Goal: Information Seeking & Learning: Check status

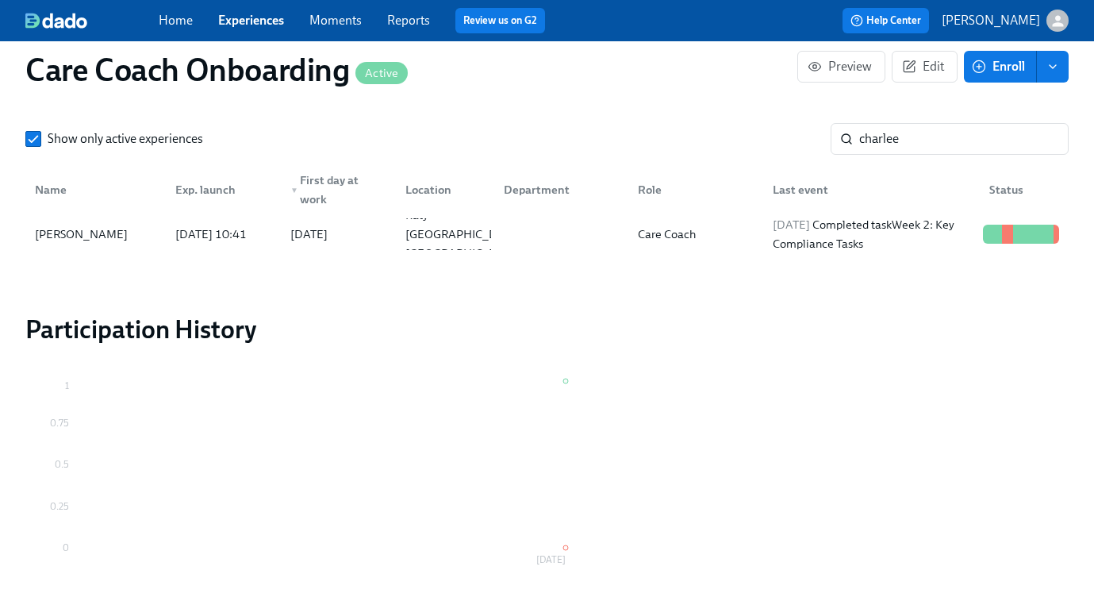
scroll to position [0, 8213]
click at [261, 23] on link "Experiences" at bounding box center [251, 20] width 66 height 15
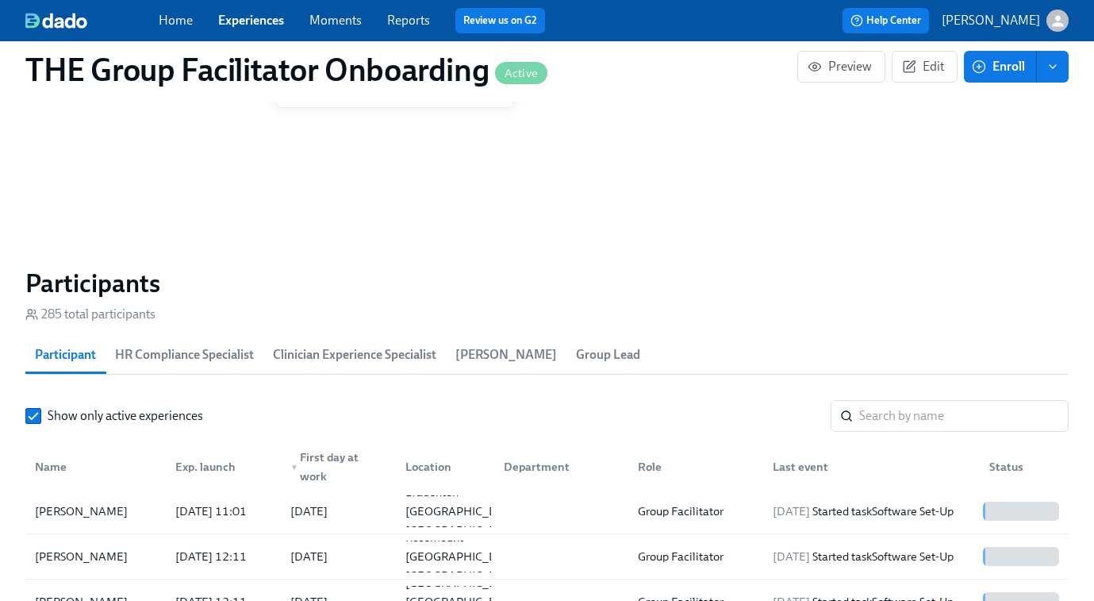
scroll to position [0, 20051]
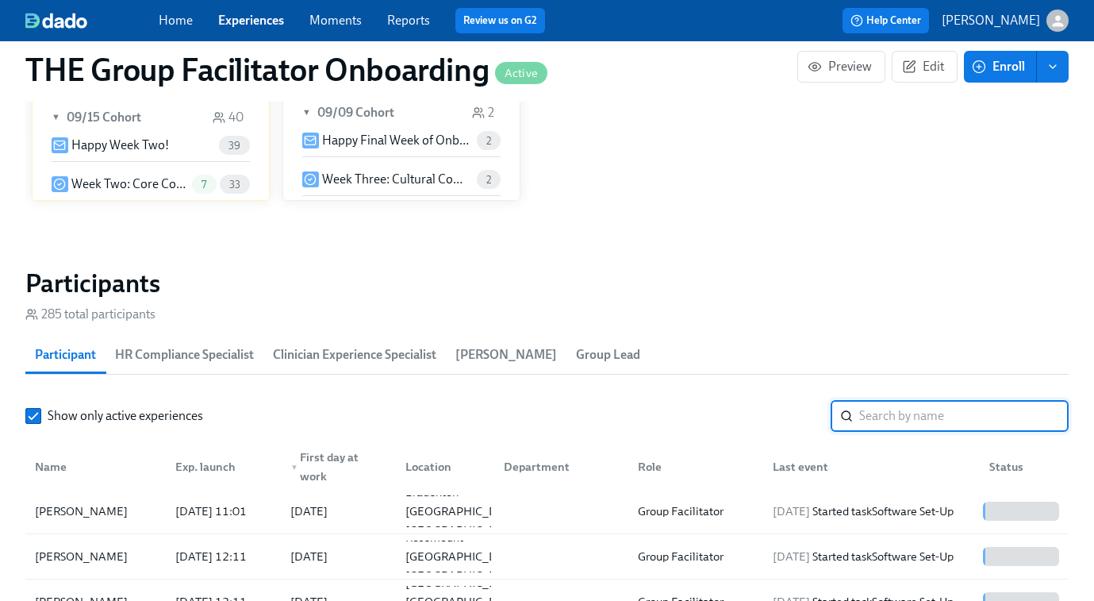
click at [916, 406] on input "search" at bounding box center [963, 416] width 209 height 32
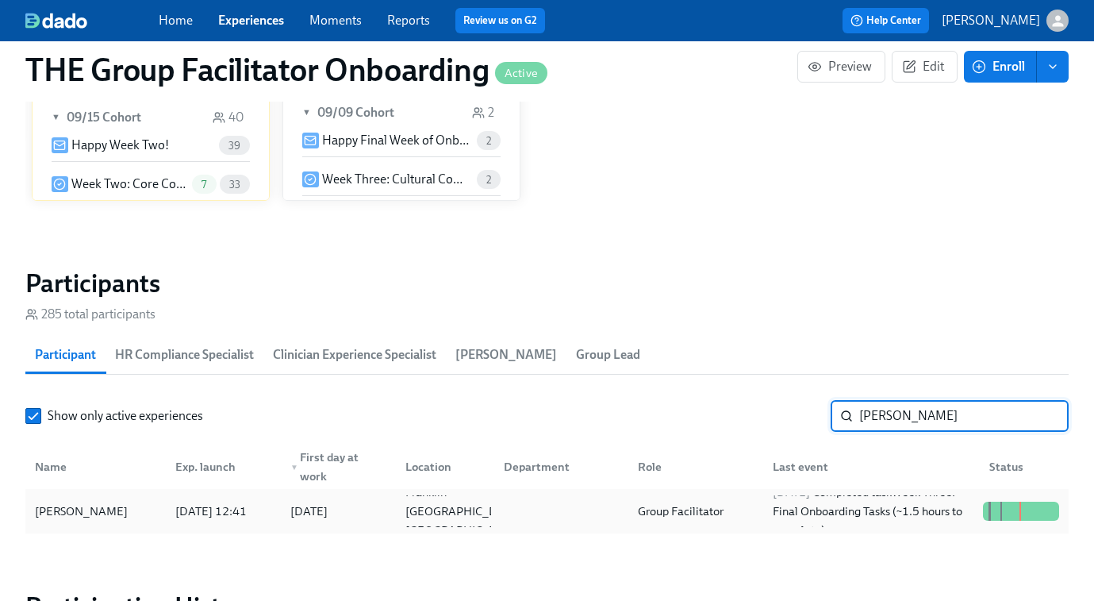
click at [729, 508] on div "Group Facilitator" at bounding box center [681, 510] width 98 height 19
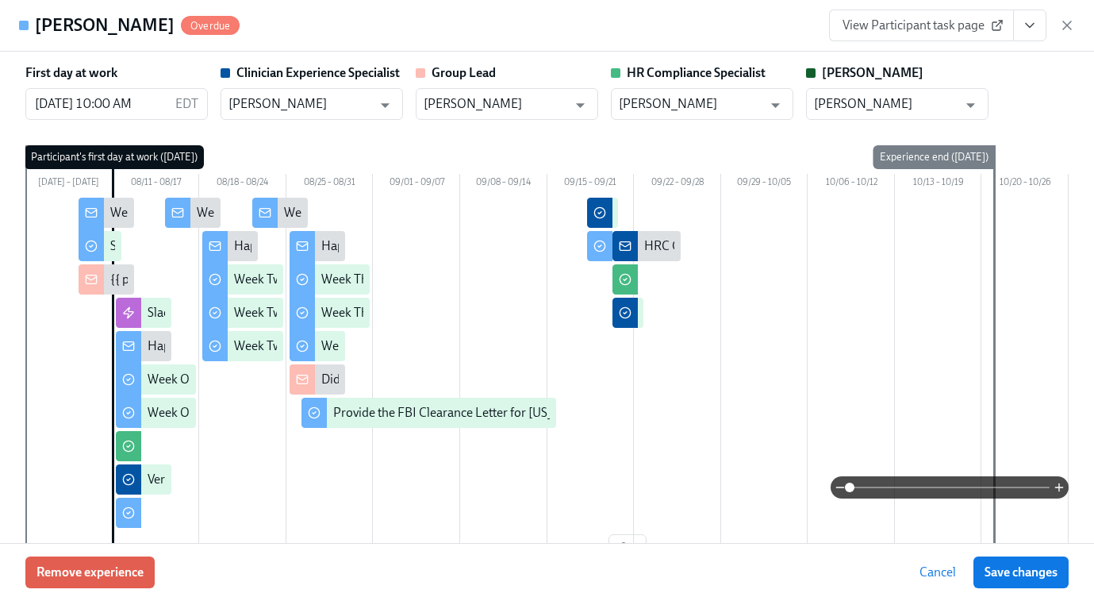
click at [940, 30] on span "View Participant task page" at bounding box center [922, 25] width 158 height 16
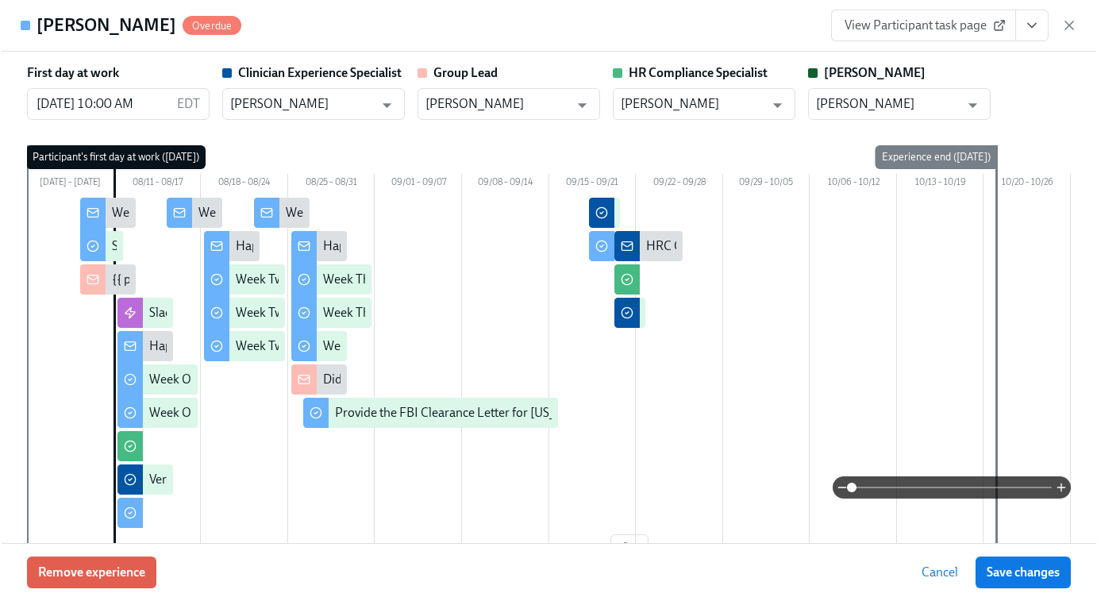
scroll to position [0, 22261]
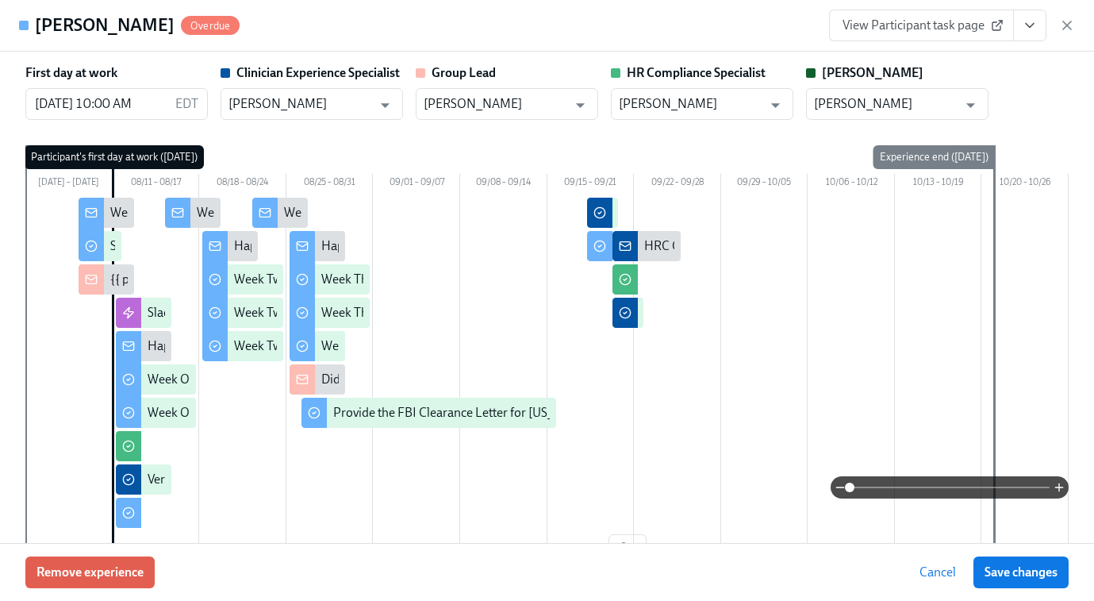
click at [916, 25] on span "View Participant task page" at bounding box center [922, 25] width 158 height 16
click at [945, 29] on icon "button" at bounding box center [1070, 25] width 8 height 8
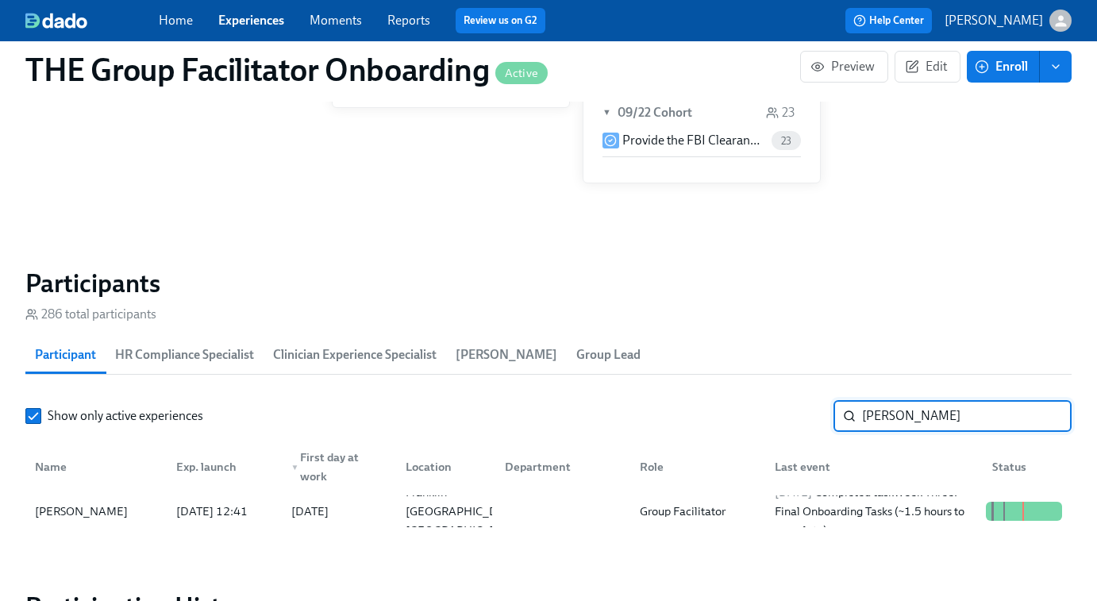
click at [904, 408] on input "lindsey thom" at bounding box center [966, 416] width 209 height 32
type input "cleme"
click at [870, 505] on div "2025/09/21 Completed task Week Three: Final Onboarding Tasks (~1.5 hours to com…" at bounding box center [873, 510] width 211 height 57
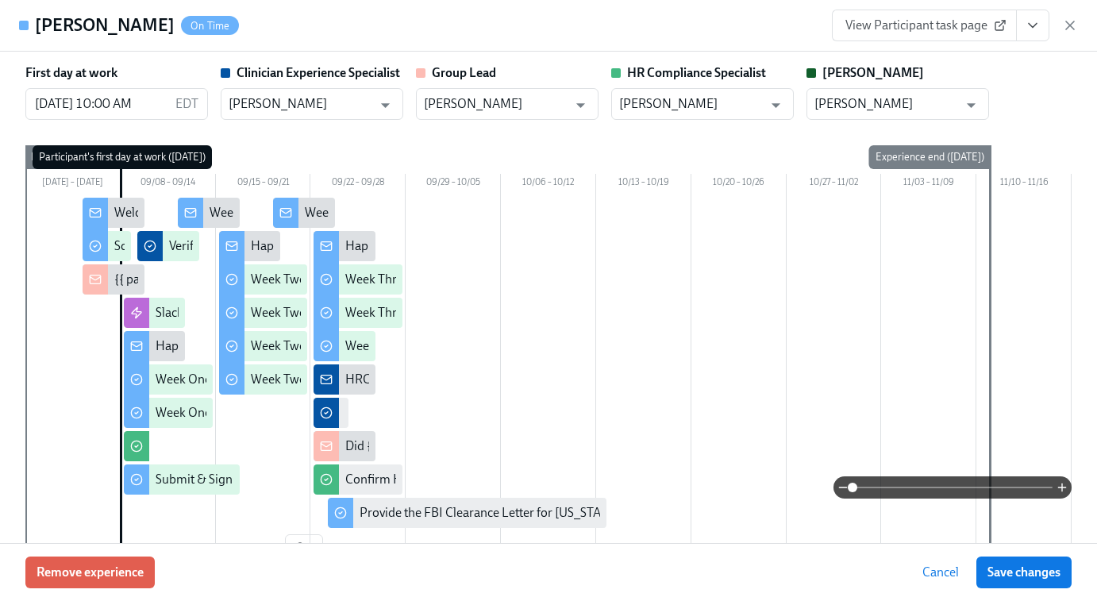
click at [914, 27] on span "View Participant task page" at bounding box center [924, 25] width 158 height 16
click at [945, 26] on icon "button" at bounding box center [1070, 25] width 16 height 16
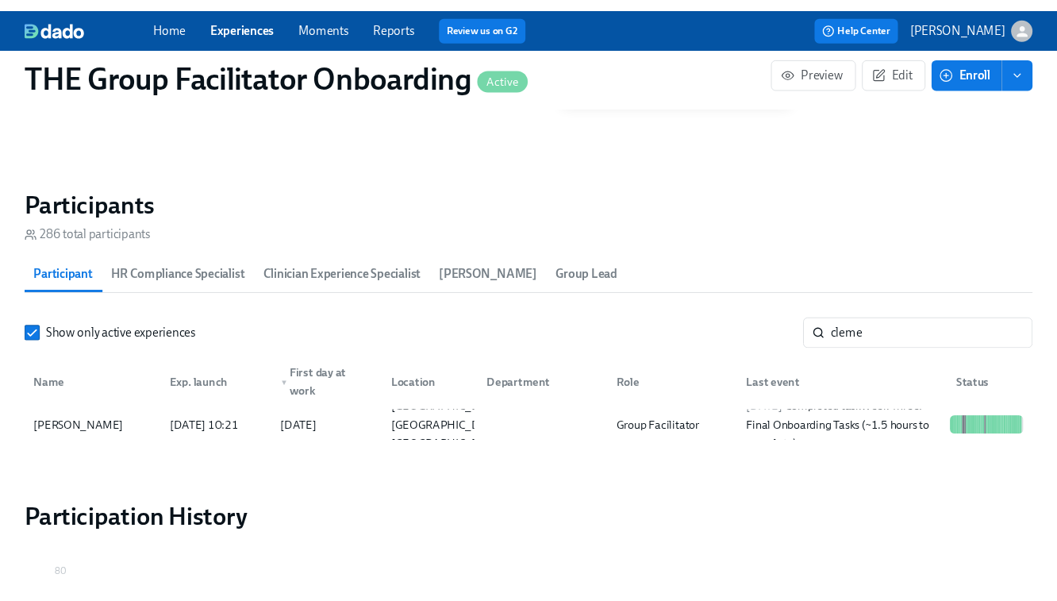
scroll to position [1415, 0]
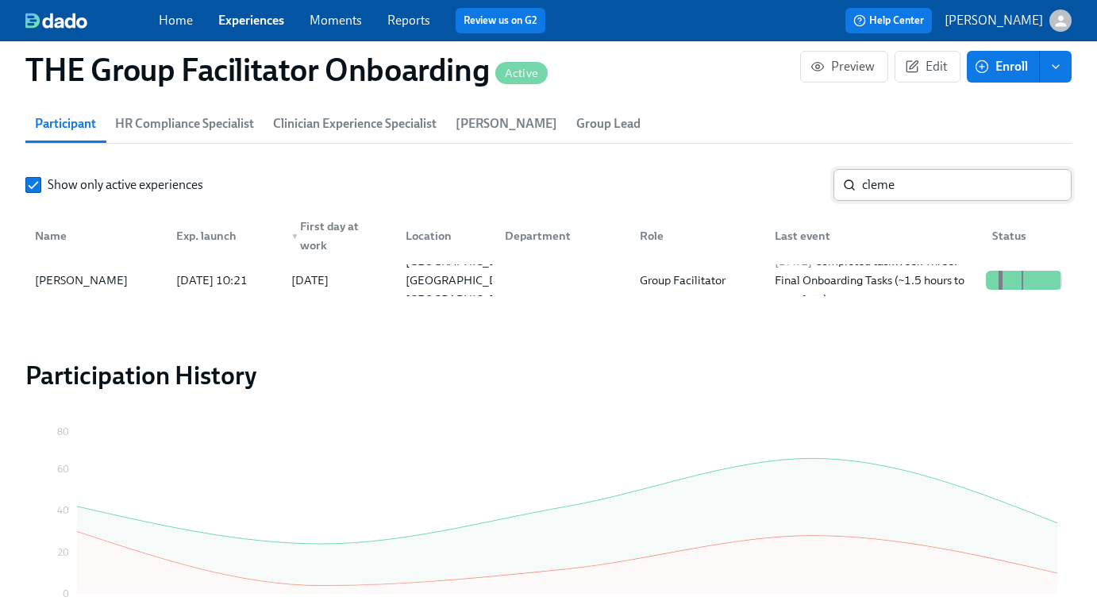
click at [945, 190] on input "cleme" at bounding box center [966, 185] width 209 height 32
type input "cle"
click at [708, 272] on div "Group Facilitator" at bounding box center [682, 280] width 98 height 19
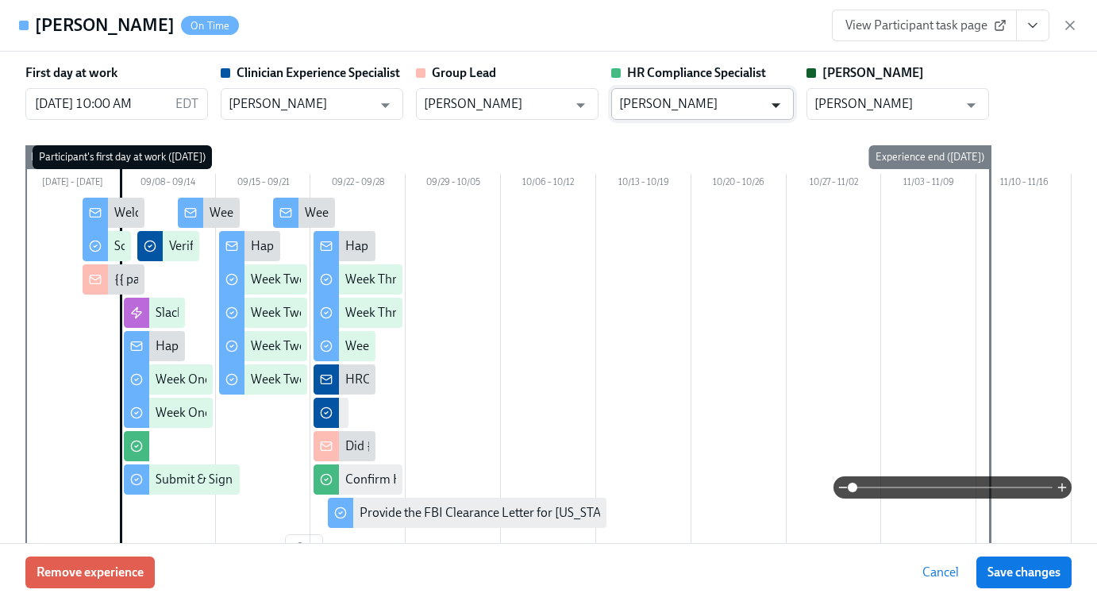
click at [942, 23] on span "View Participant task page" at bounding box center [924, 25] width 158 height 16
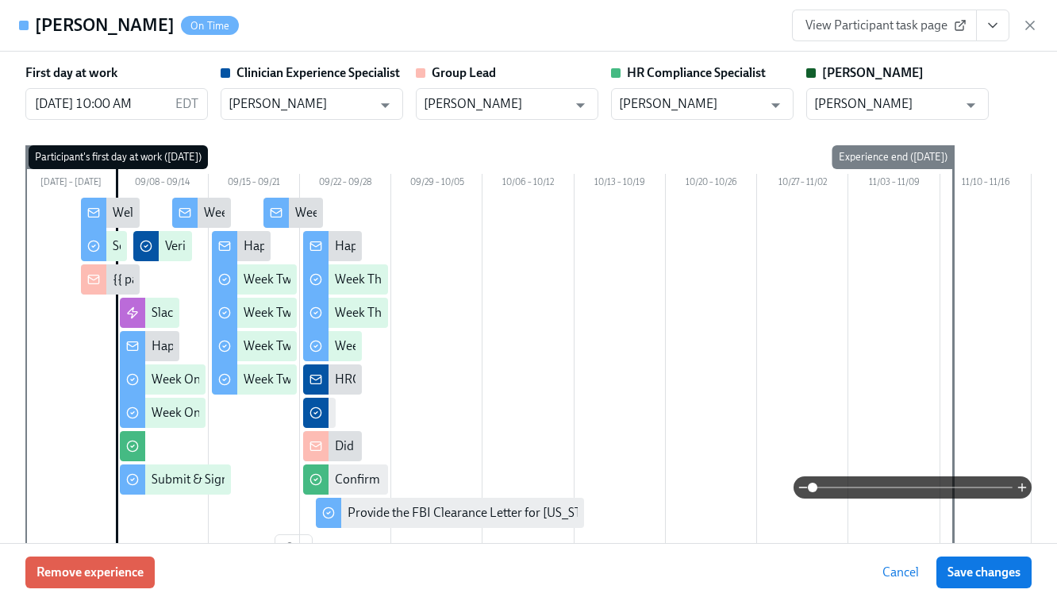
click at [945, 24] on icon "button" at bounding box center [1030, 25] width 16 height 16
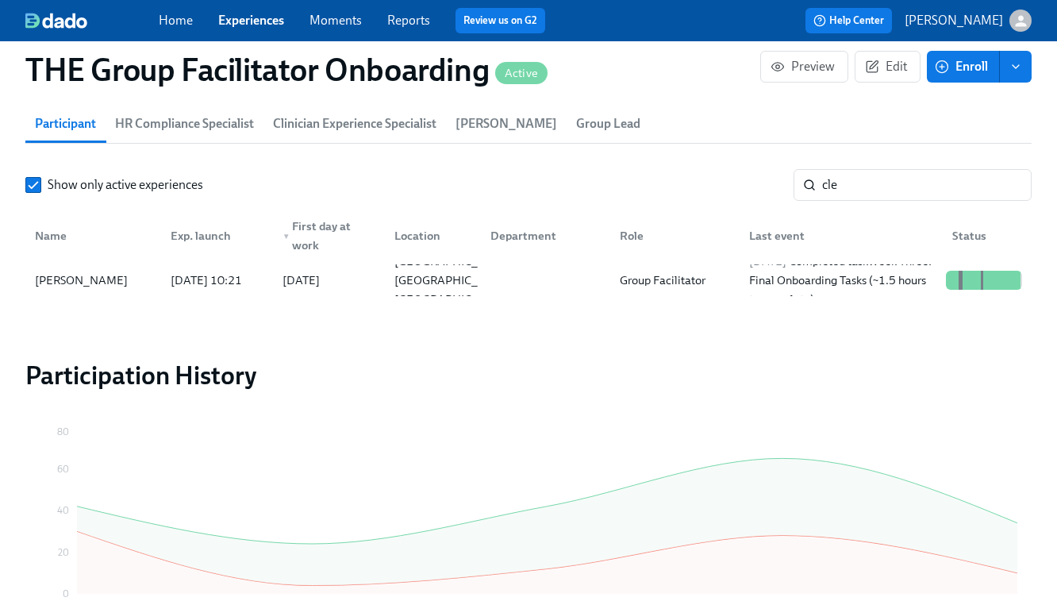
click at [255, 25] on link "Experiences" at bounding box center [251, 20] width 66 height 15
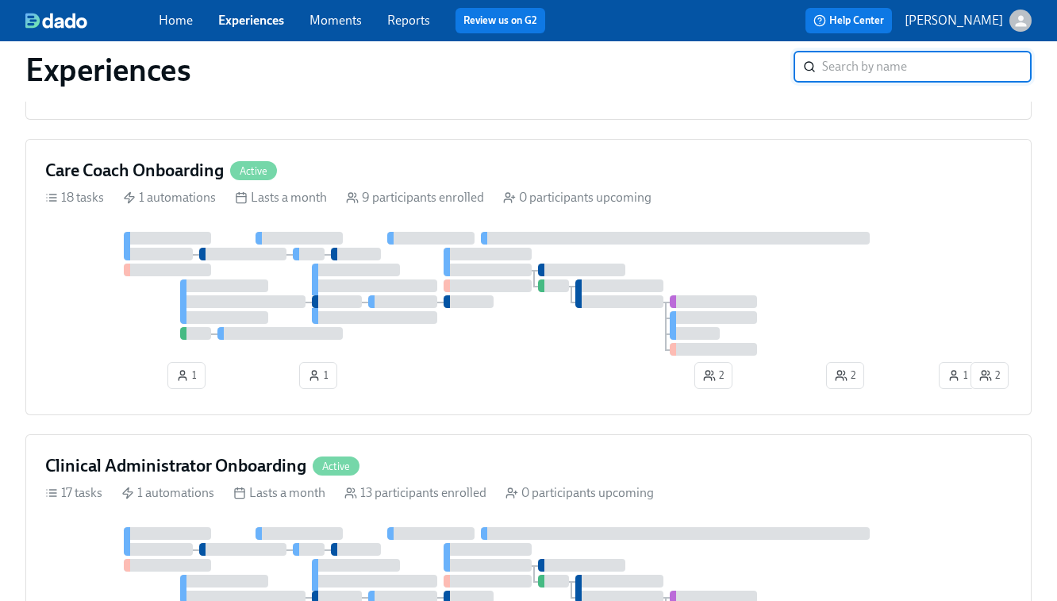
scroll to position [753, 0]
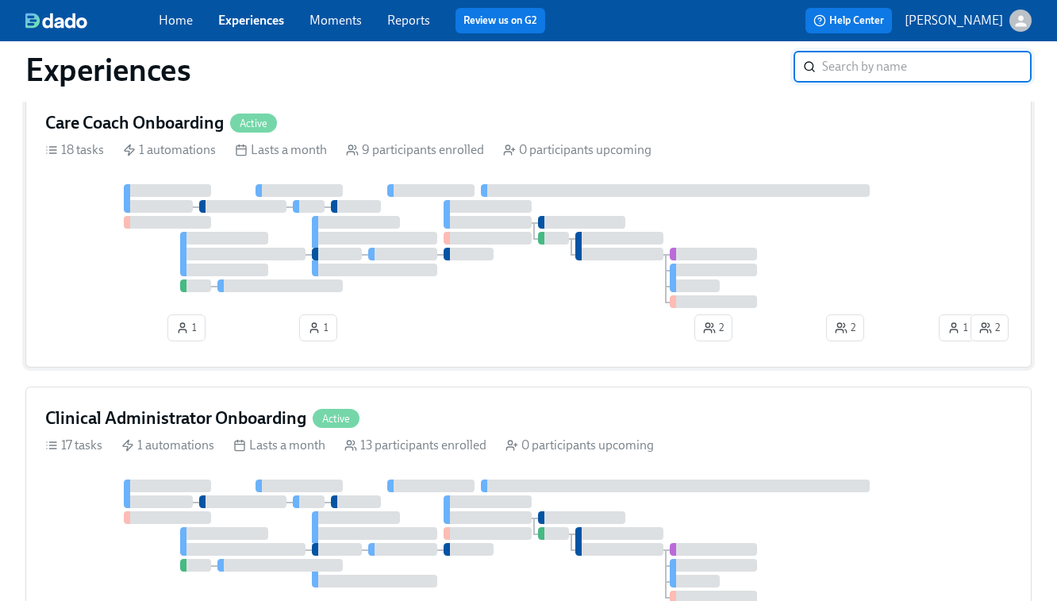
click at [474, 260] on div at bounding box center [469, 254] width 50 height 13
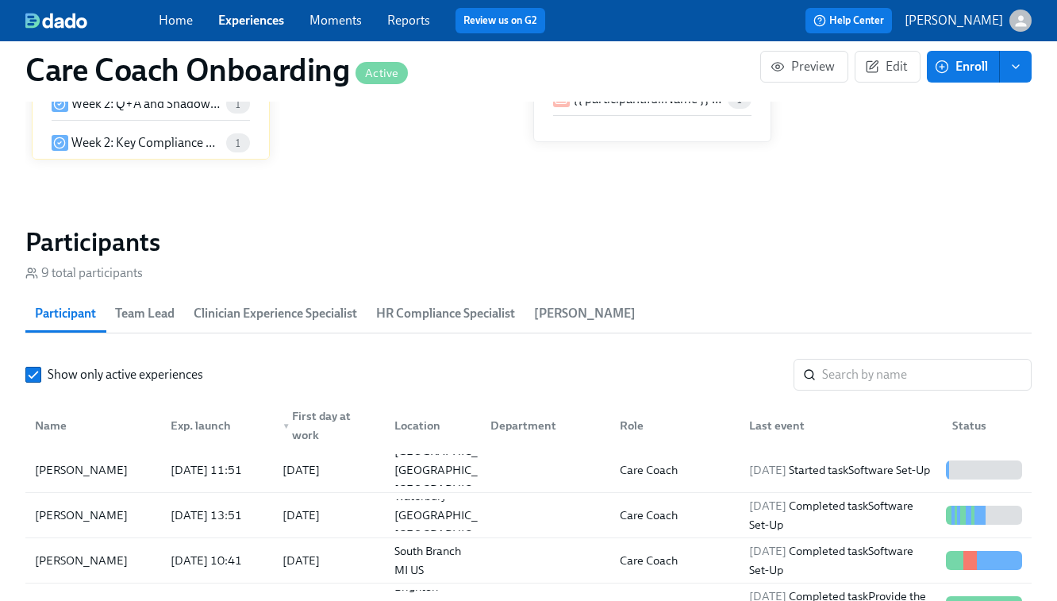
scroll to position [1342, 0]
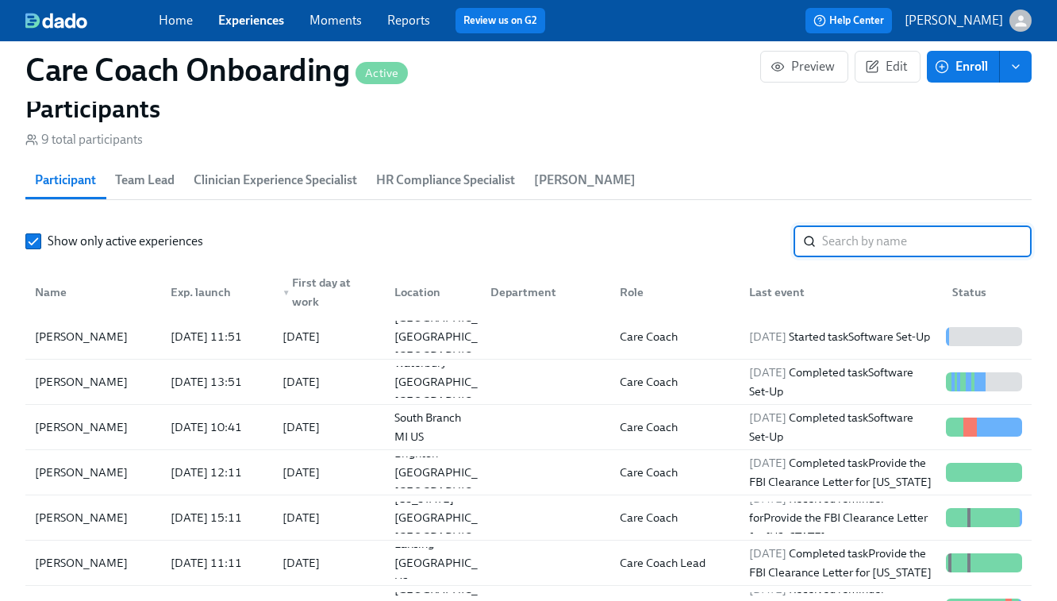
click at [831, 236] on input "search" at bounding box center [926, 241] width 209 height 32
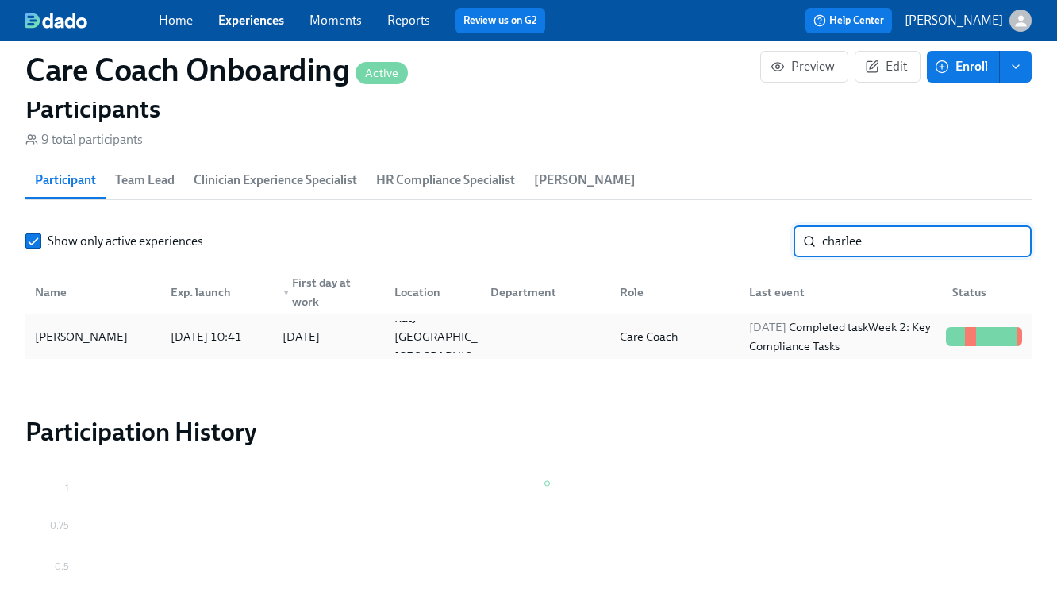
type input "charlee"
click at [746, 343] on div "2025/09/21 Completed task Week 2: Key Compliance Tasks" at bounding box center [841, 336] width 197 height 38
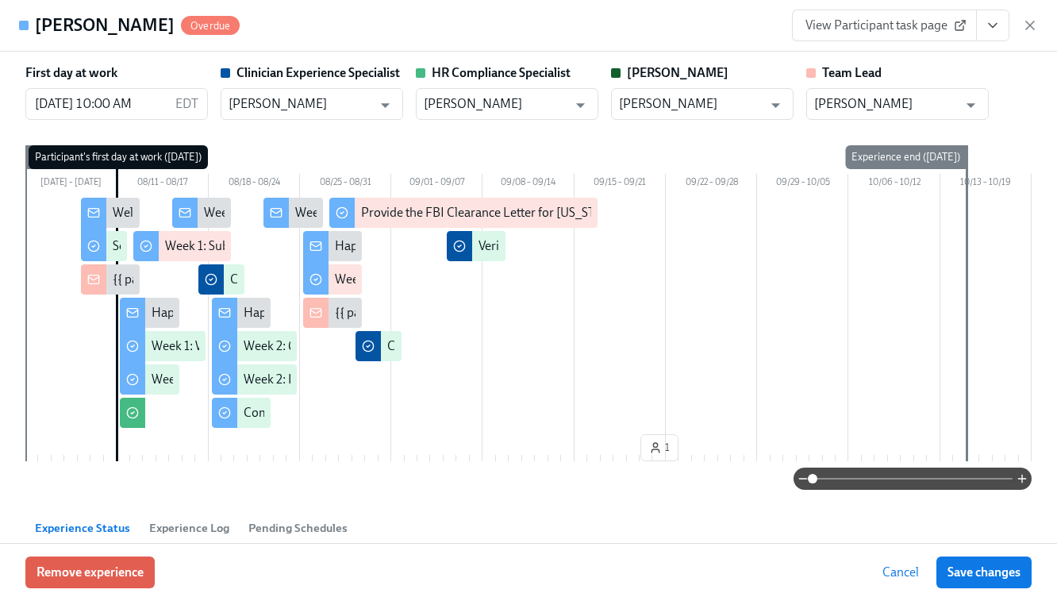
click at [914, 32] on span "View Participant task page" at bounding box center [884, 25] width 158 height 16
click at [945, 23] on icon "button" at bounding box center [1030, 25] width 16 height 16
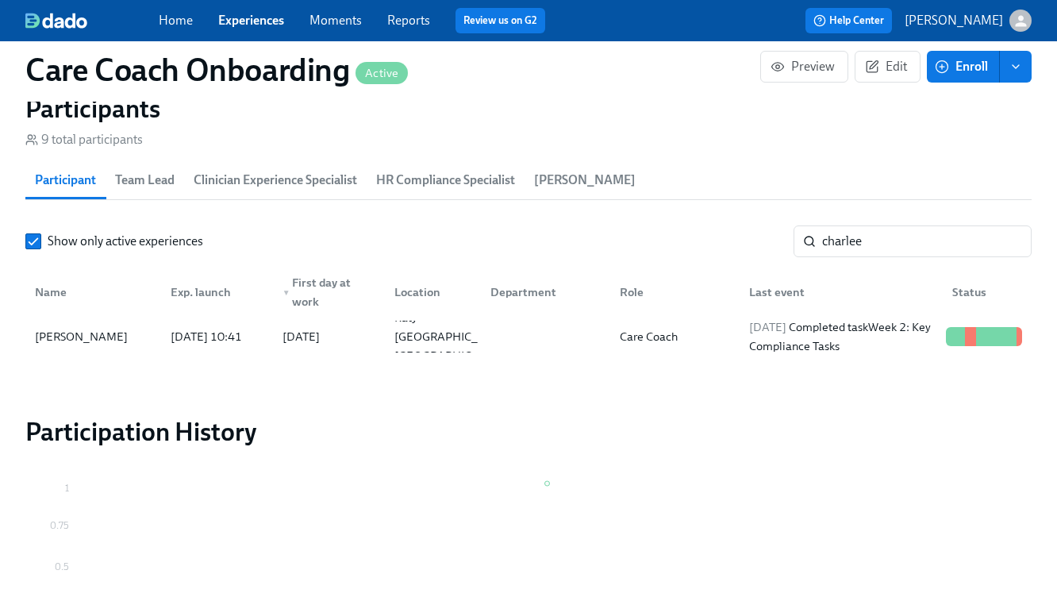
scroll to position [0, 8258]
click at [255, 21] on link "Experiences" at bounding box center [251, 20] width 66 height 15
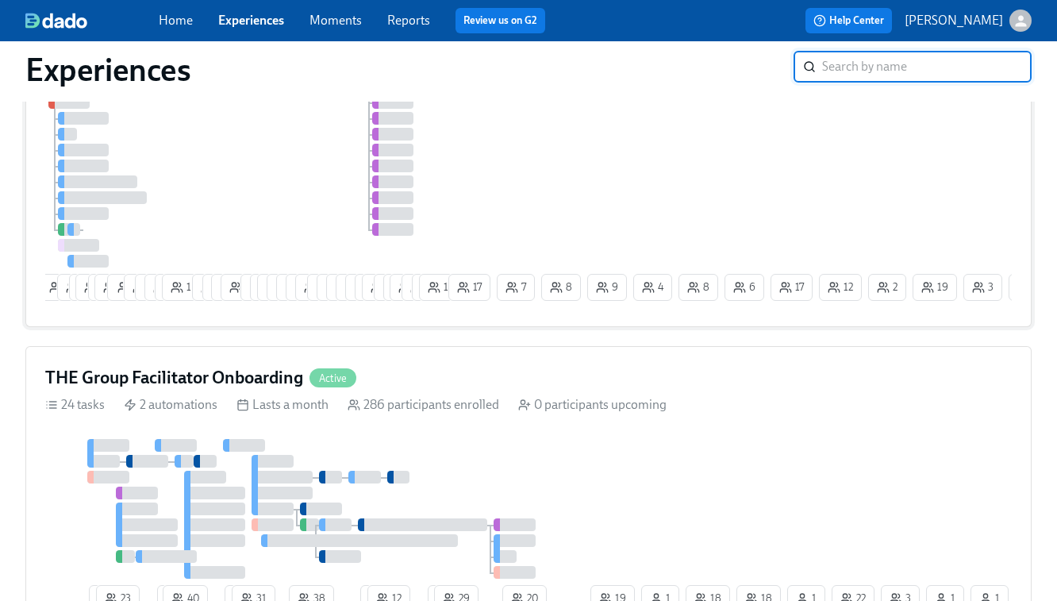
scroll to position [341, 0]
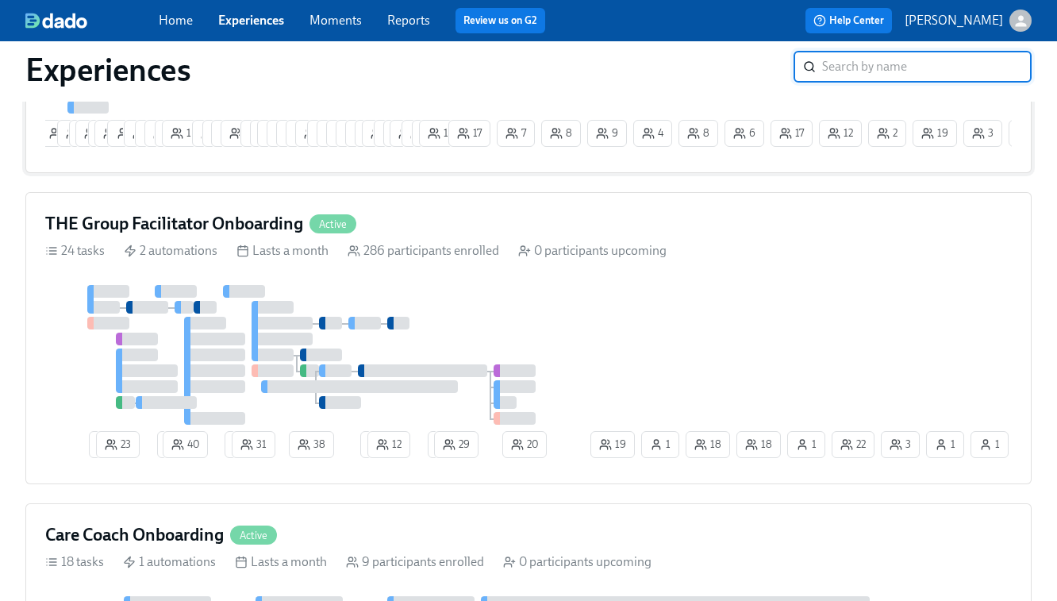
click at [277, 259] on div "Lasts a month" at bounding box center [282, 250] width 92 height 17
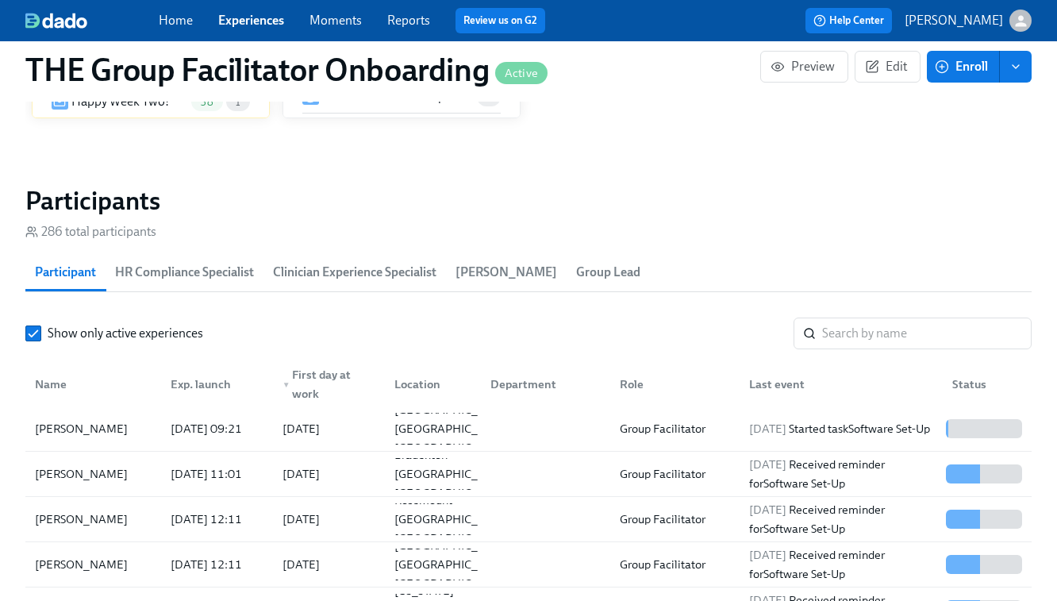
scroll to position [1343, 0]
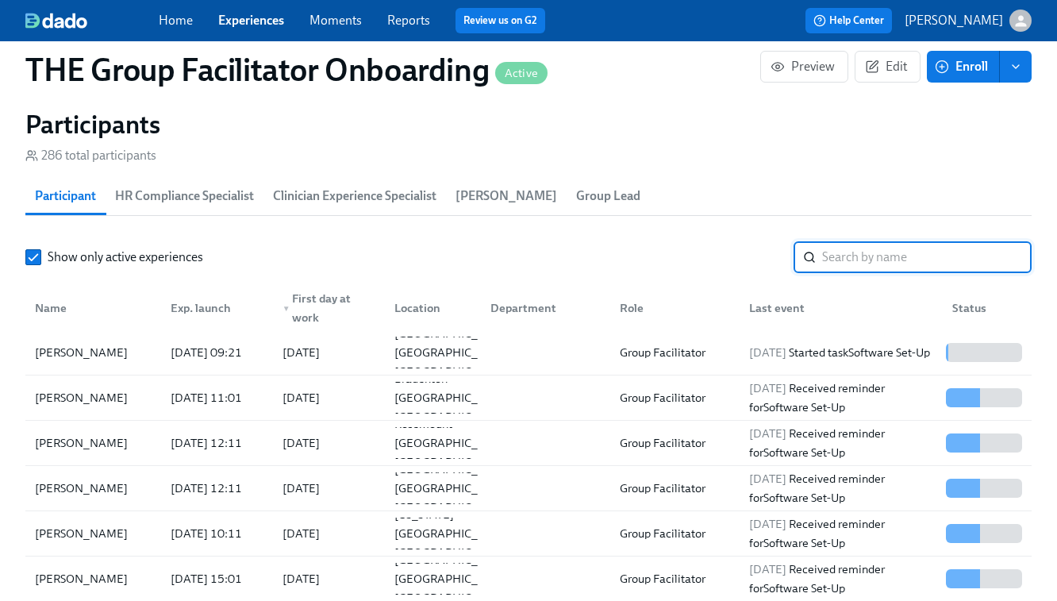
click at [839, 268] on input "search" at bounding box center [926, 257] width 209 height 32
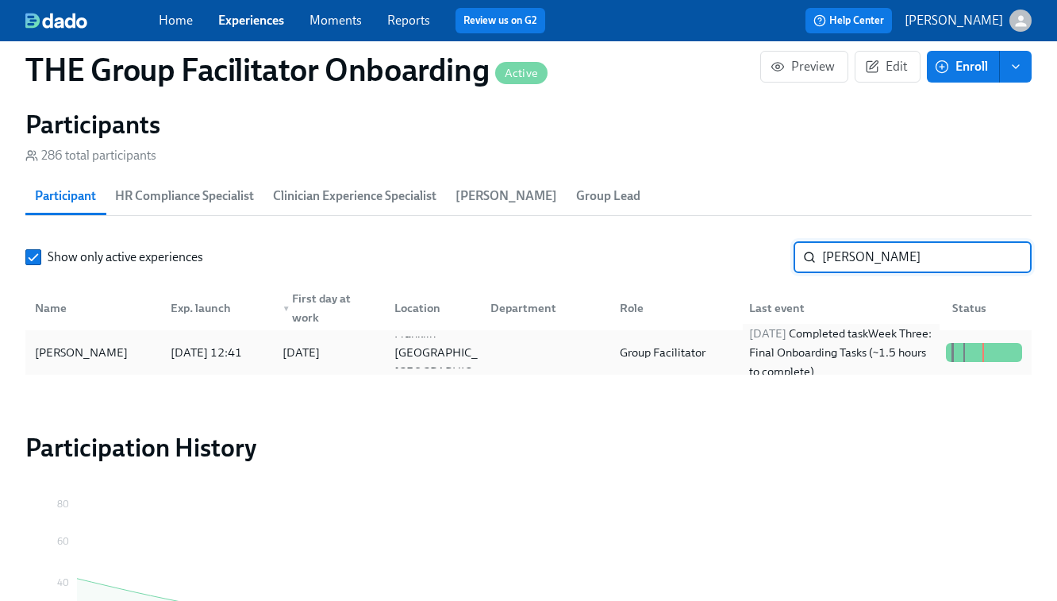
type input "lindsey th"
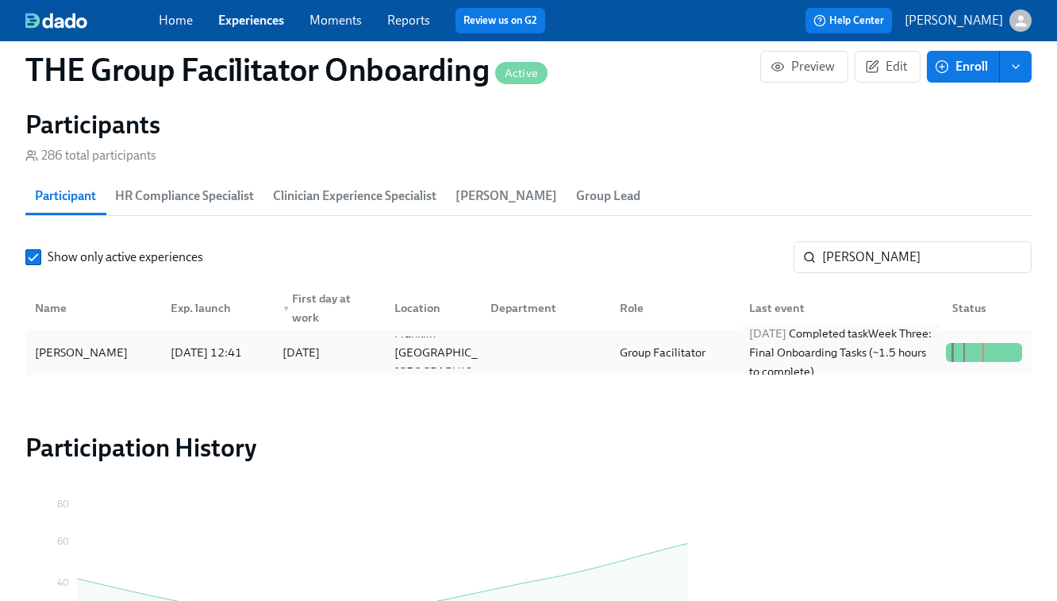
click at [779, 344] on div "2025/09/20 Completed task Week Three: Final Onboarding Tasks (~1.5 hours to com…" at bounding box center [841, 352] width 197 height 57
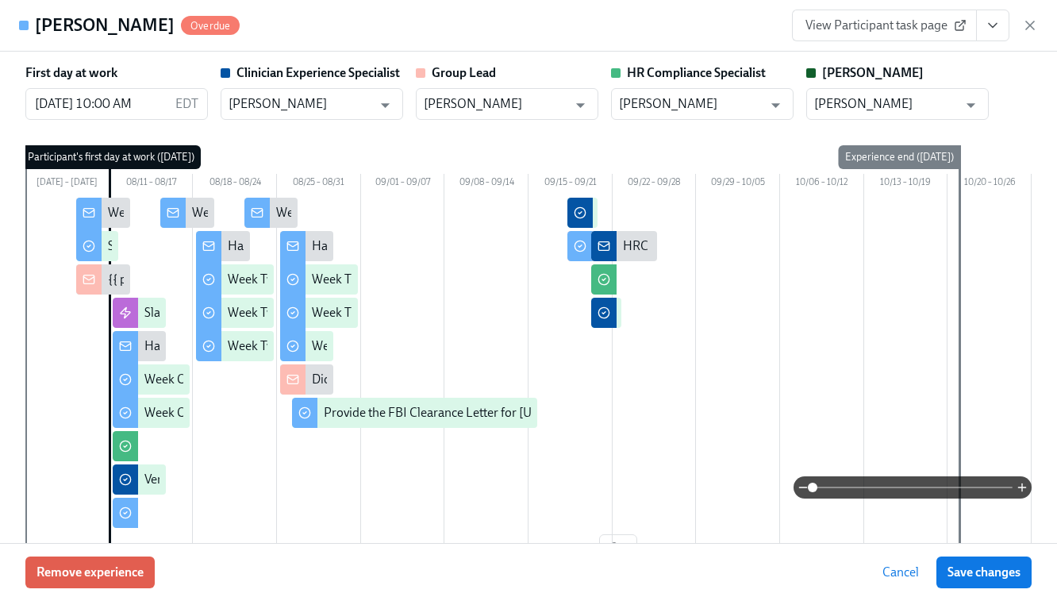
click at [871, 27] on span "View Participant task page" at bounding box center [884, 25] width 158 height 16
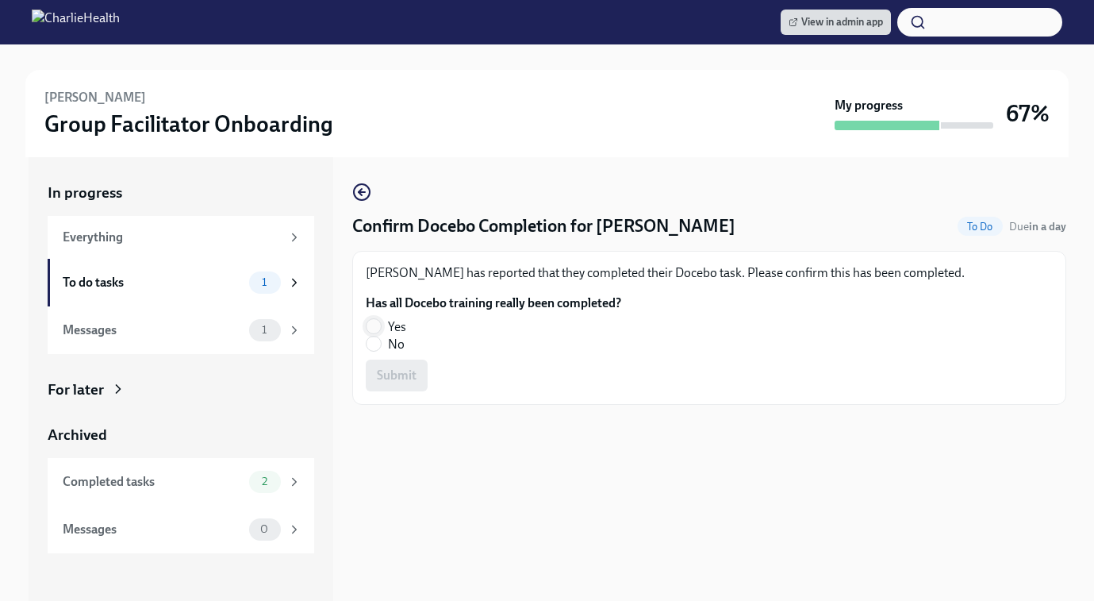
click at [376, 323] on input "Yes" at bounding box center [374, 326] width 14 height 14
radio input "true"
click at [401, 371] on span "Submit" at bounding box center [397, 375] width 40 height 16
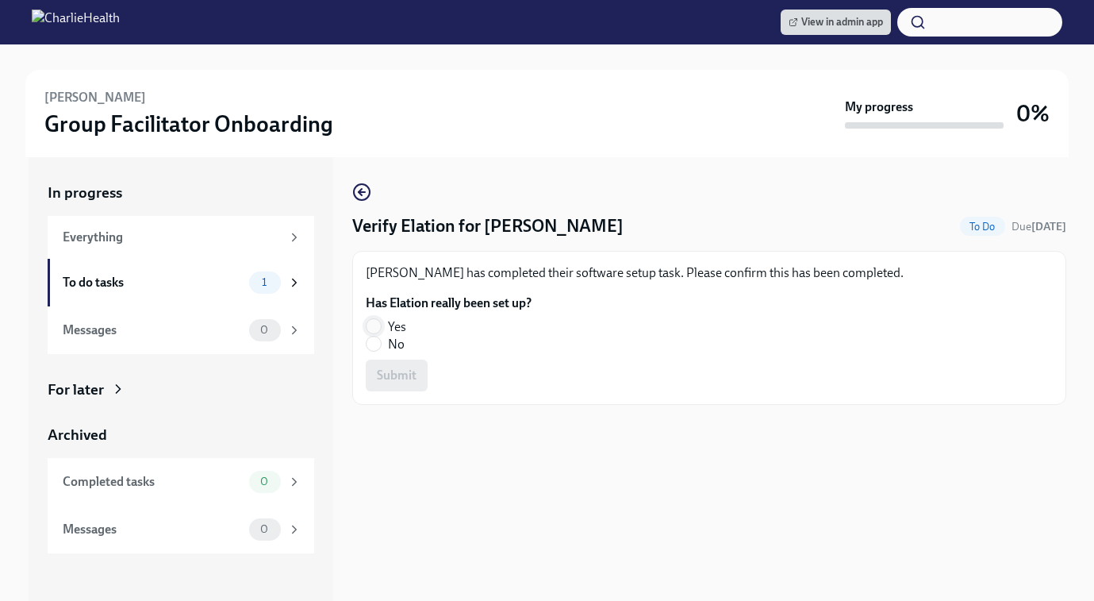
click at [377, 325] on input "Yes" at bounding box center [374, 326] width 14 height 14
radio input "true"
click at [404, 382] on span "Submit" at bounding box center [397, 375] width 40 height 16
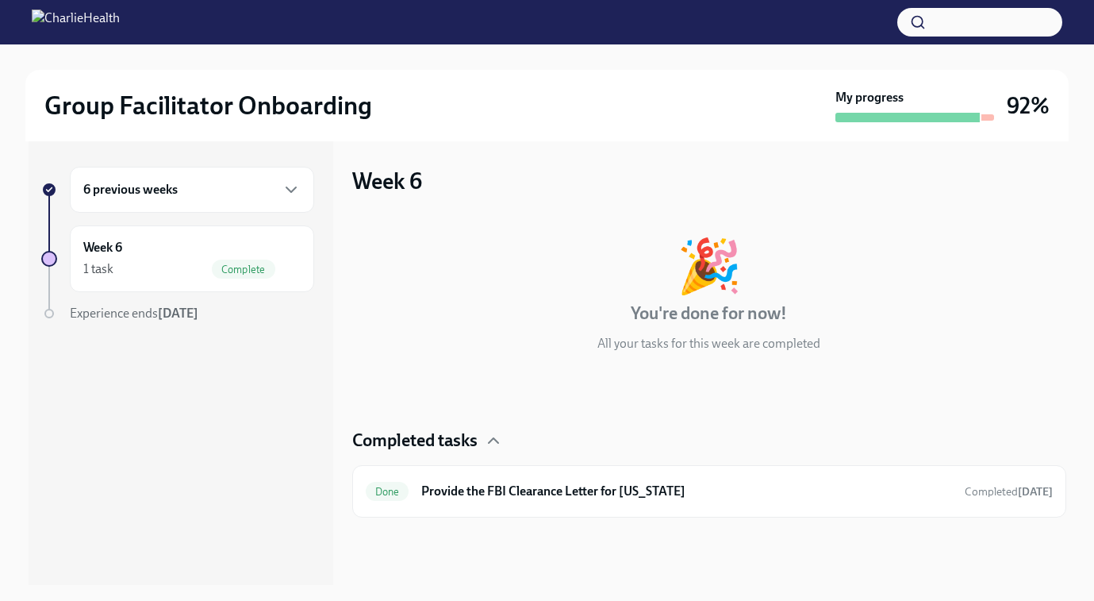
click at [204, 184] on div "6 previous weeks" at bounding box center [191, 189] width 217 height 19
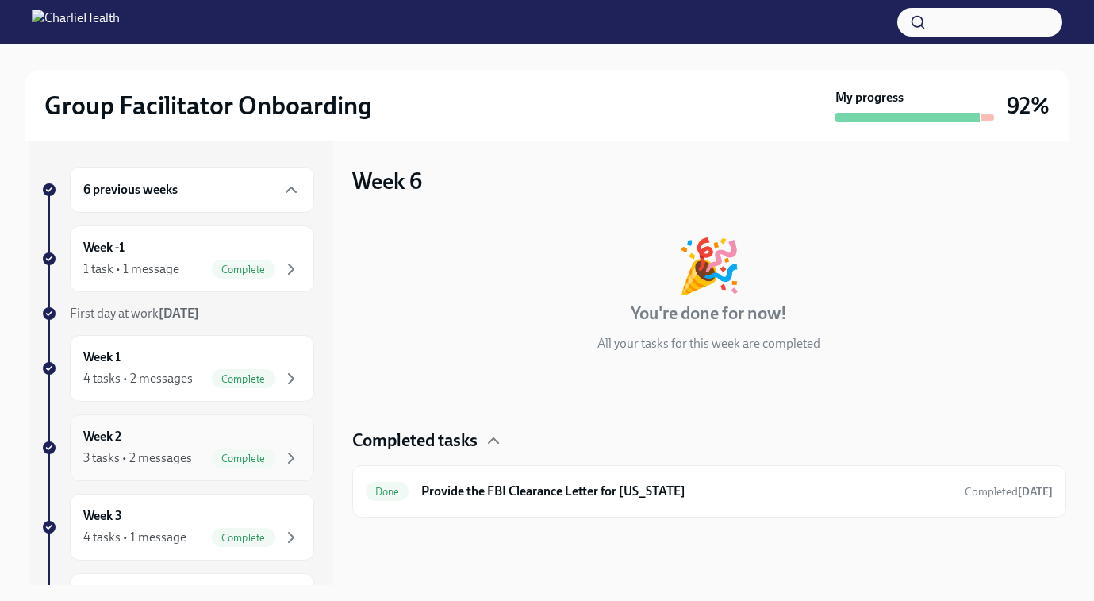
click at [173, 450] on div "3 tasks • 2 messages" at bounding box center [137, 457] width 109 height 17
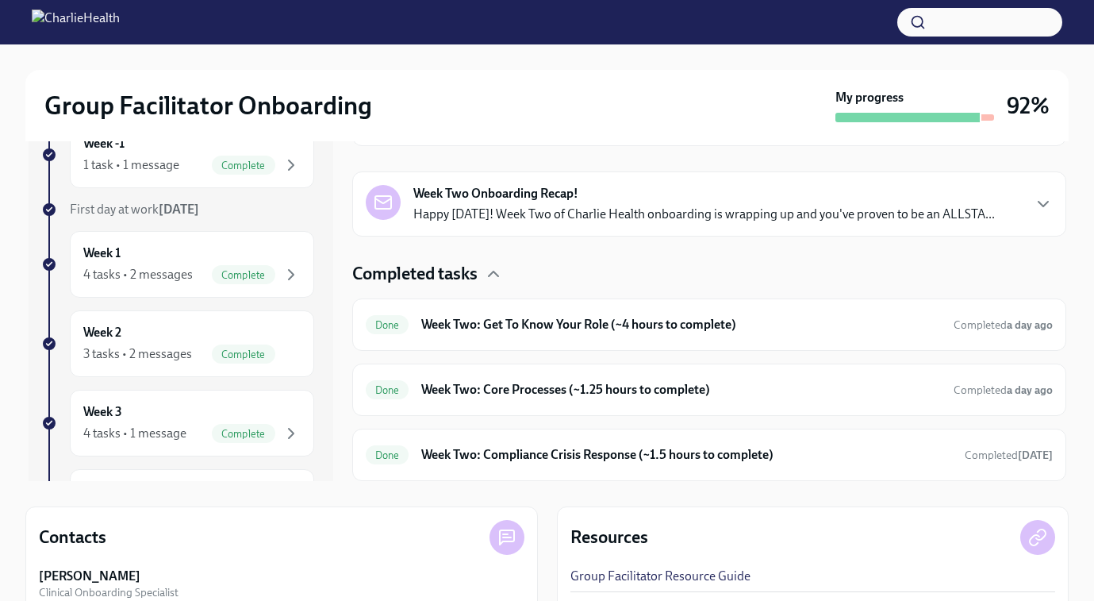
scroll to position [136, 0]
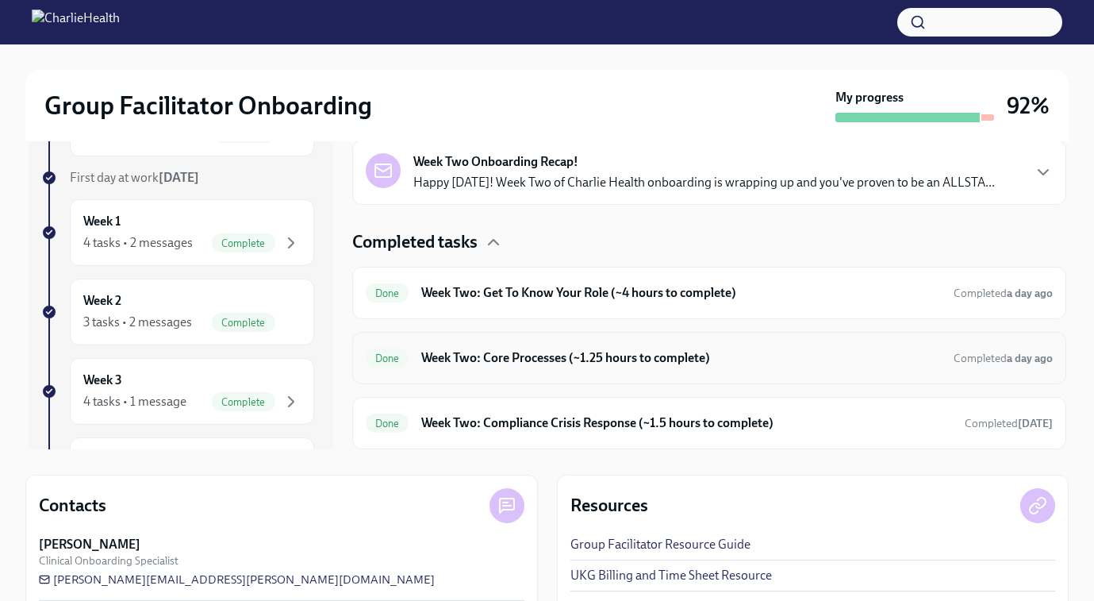
click at [490, 359] on h6 "Week Two: Core Processes (~1.25 hours to complete)" at bounding box center [680, 357] width 519 height 17
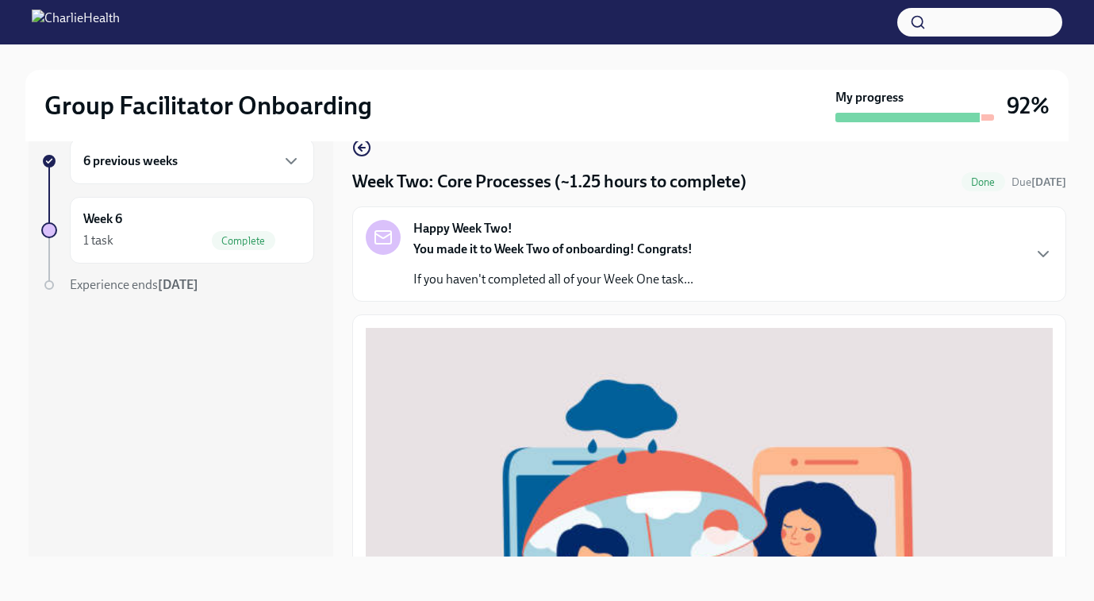
click at [363, 152] on icon "button" at bounding box center [361, 147] width 19 height 19
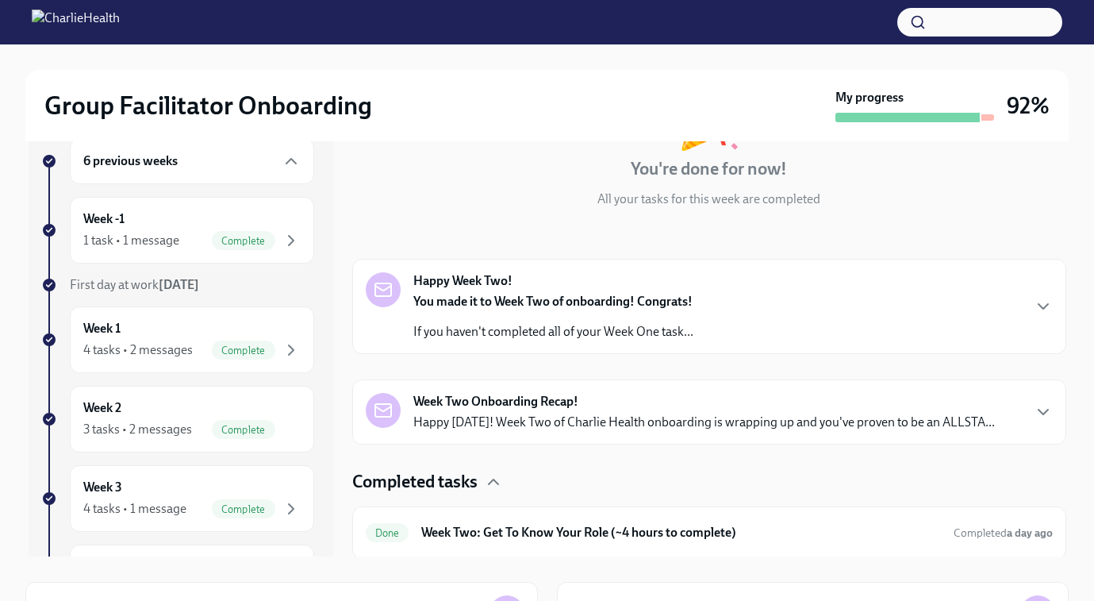
scroll to position [240, 0]
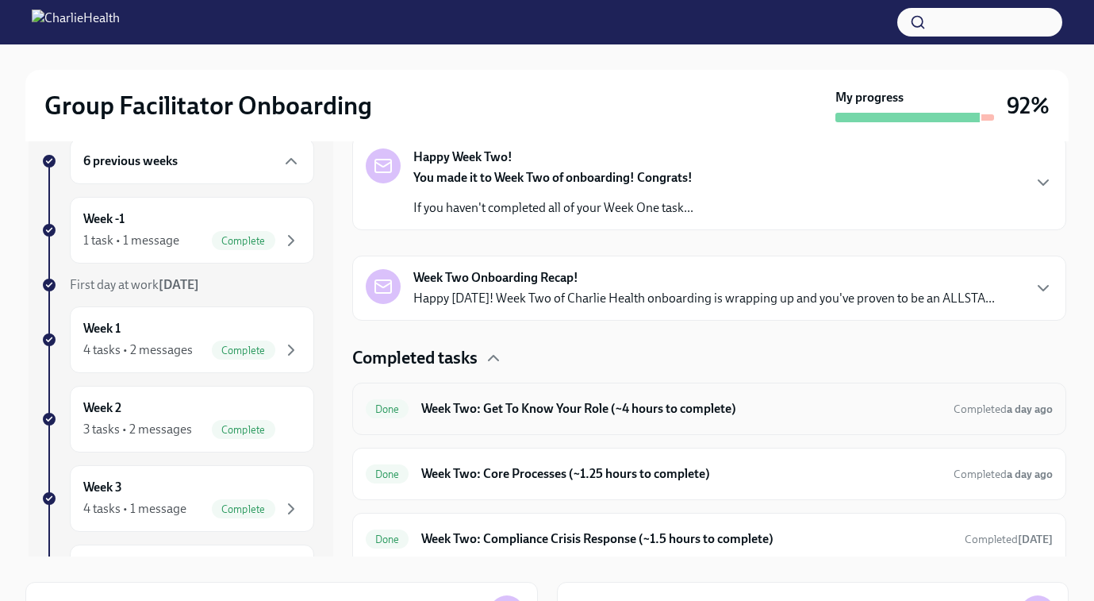
click at [525, 398] on div "Done Week Two: Get To Know Your Role (~4 hours to complete) Completed a day ago" at bounding box center [709, 408] width 687 height 25
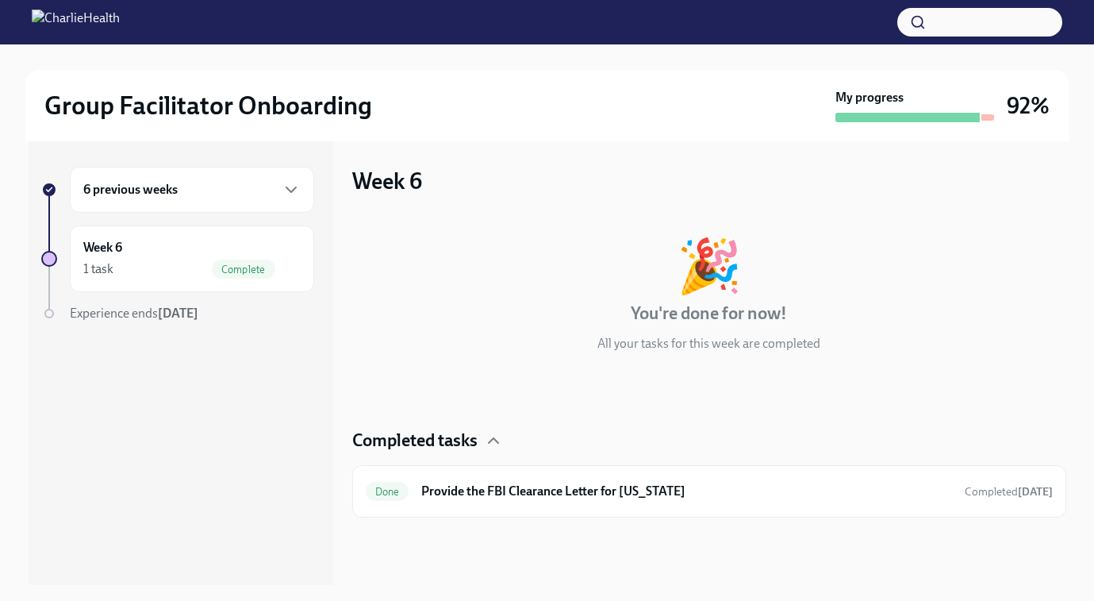
click at [186, 194] on div "6 previous weeks" at bounding box center [191, 189] width 217 height 19
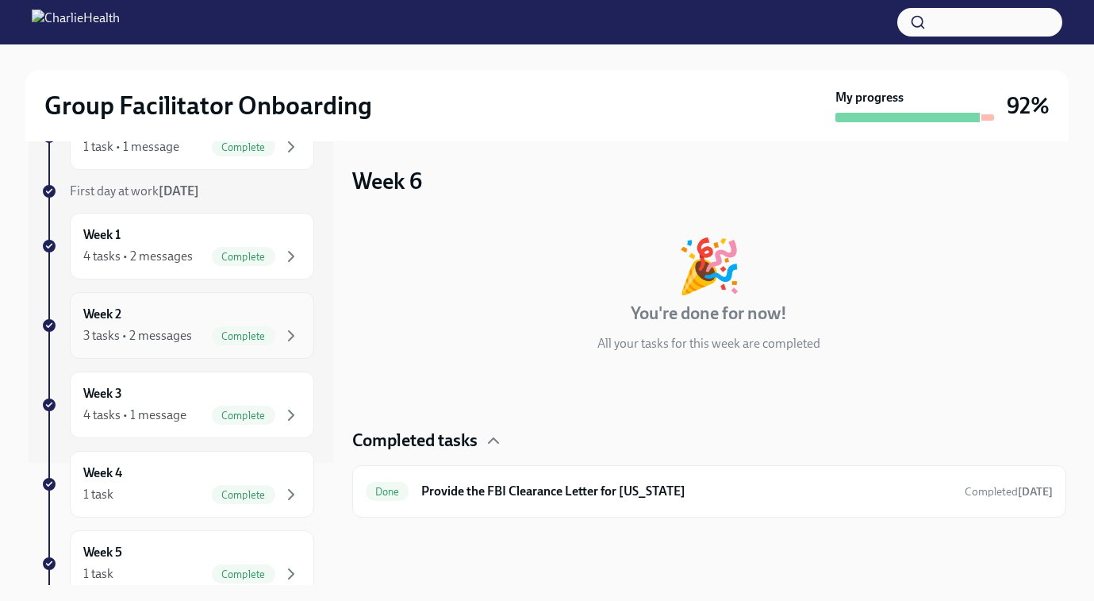
scroll to position [182, 0]
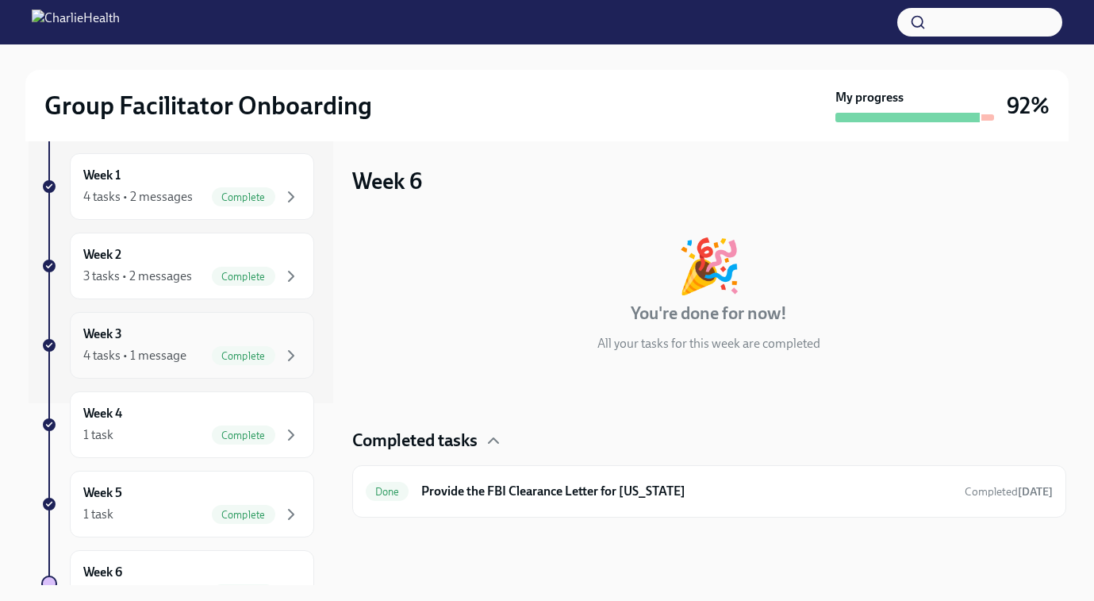
click at [152, 340] on div "Week 3 4 tasks • 1 message Complete" at bounding box center [191, 345] width 217 height 40
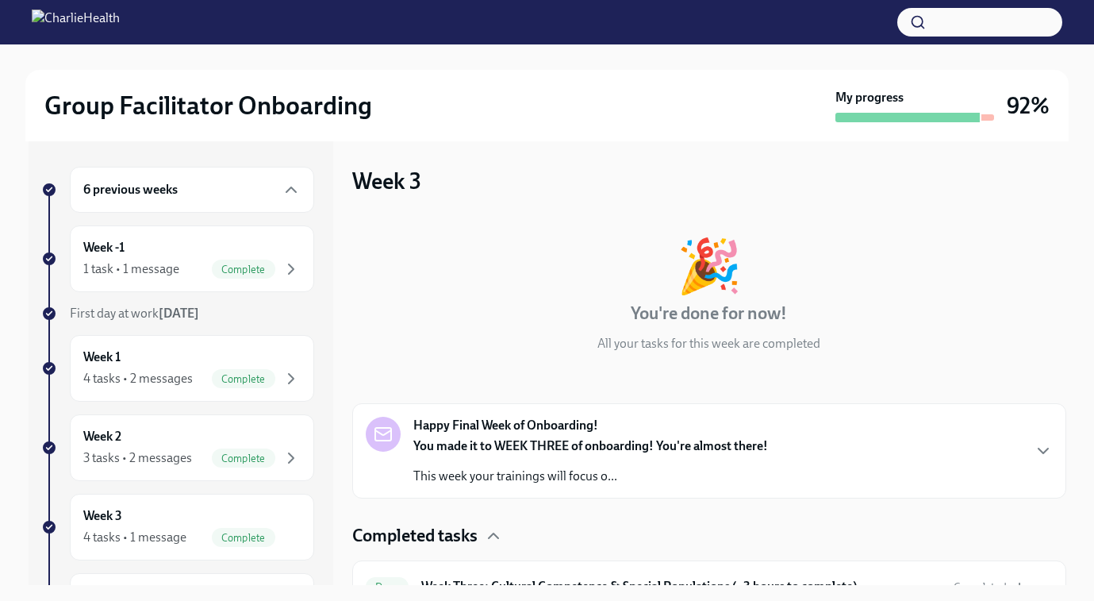
scroll to position [223, 0]
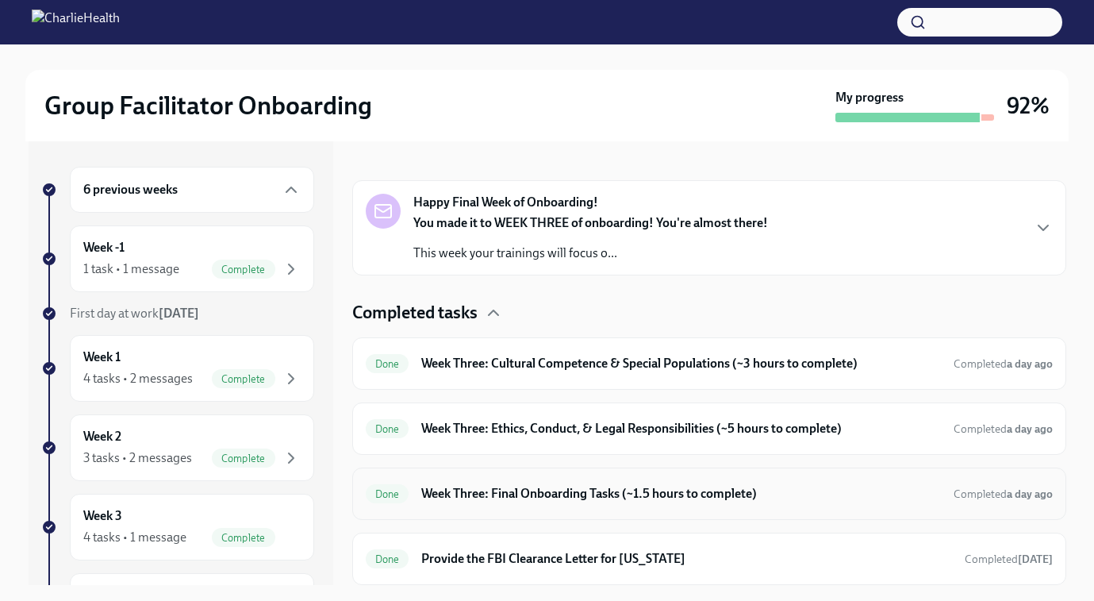
click at [501, 490] on h6 "Week Three: Final Onboarding Tasks (~1.5 hours to complete)" at bounding box center [680, 493] width 519 height 17
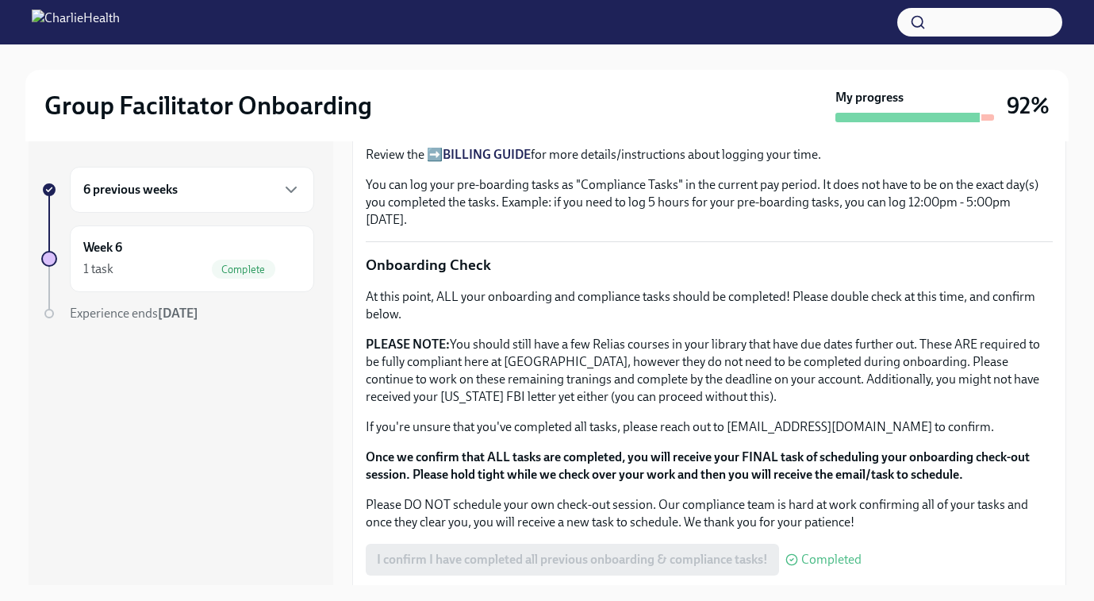
scroll to position [29, 0]
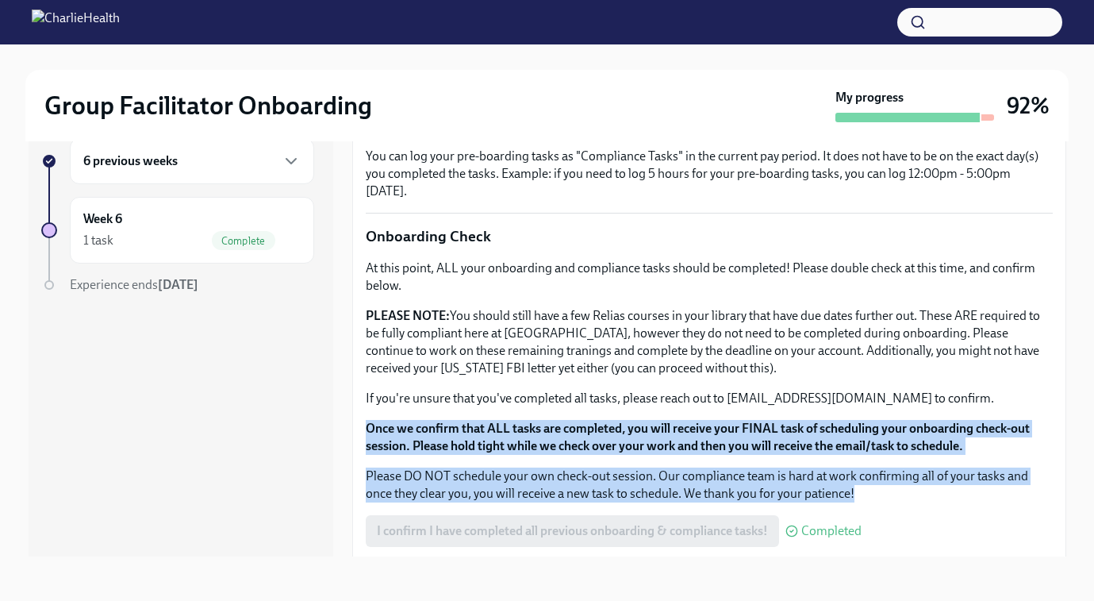
drag, startPoint x: 374, startPoint y: 399, endPoint x: 1013, endPoint y: 488, distance: 644.9
copy div "Once we confirm that ALL tasks are completed, you will receive your FINAL task …"
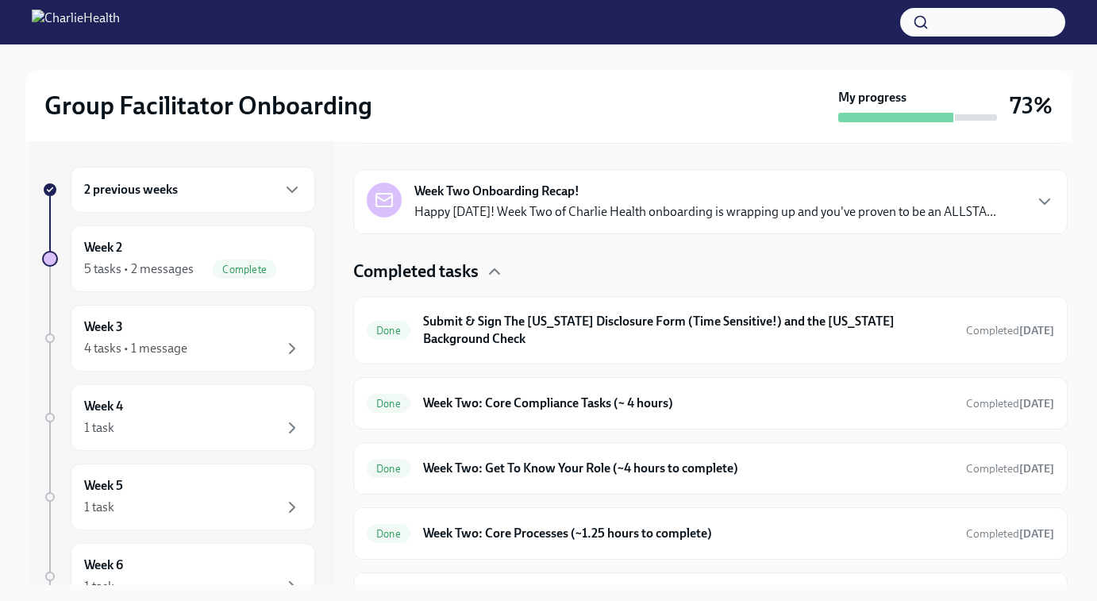
scroll to position [381, 0]
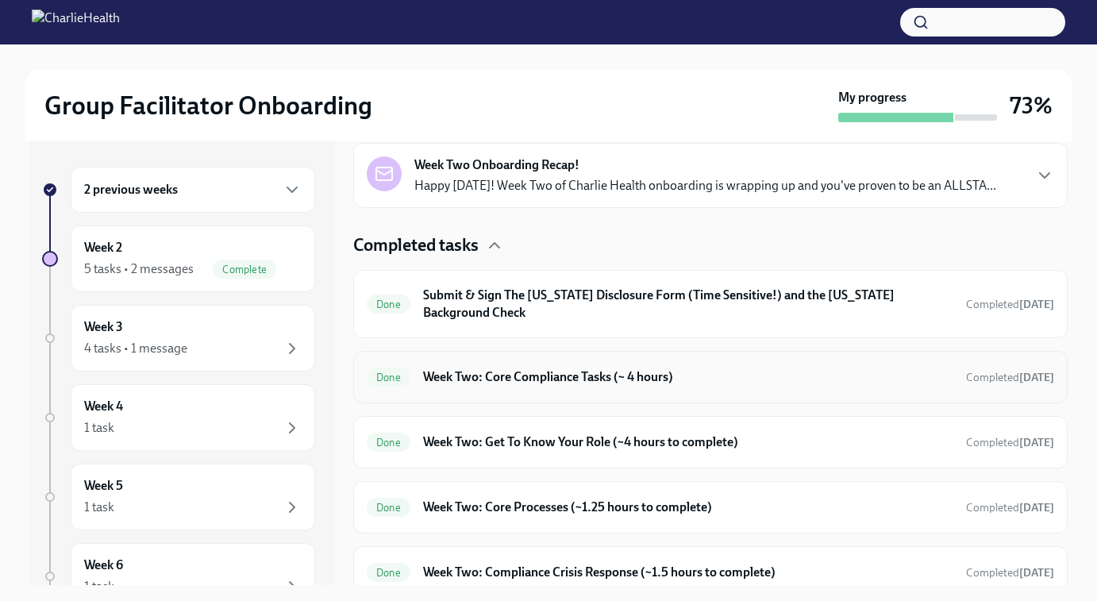
click at [502, 375] on h6 "Week Two: Core Compliance Tasks (~ 4 hours)" at bounding box center [688, 376] width 530 height 17
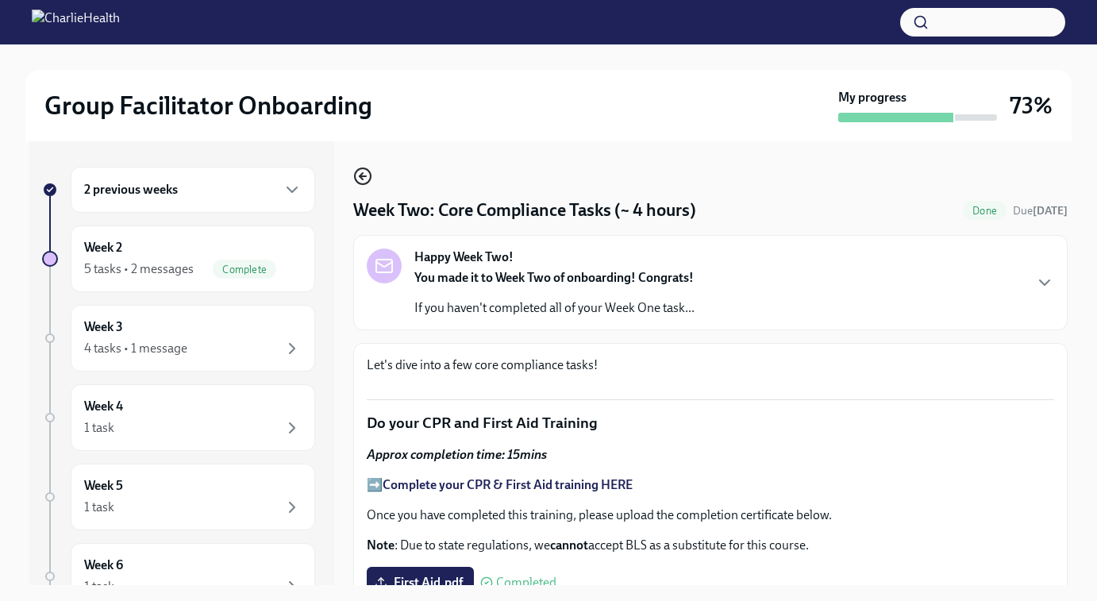
click at [363, 174] on icon "button" at bounding box center [362, 176] width 19 height 19
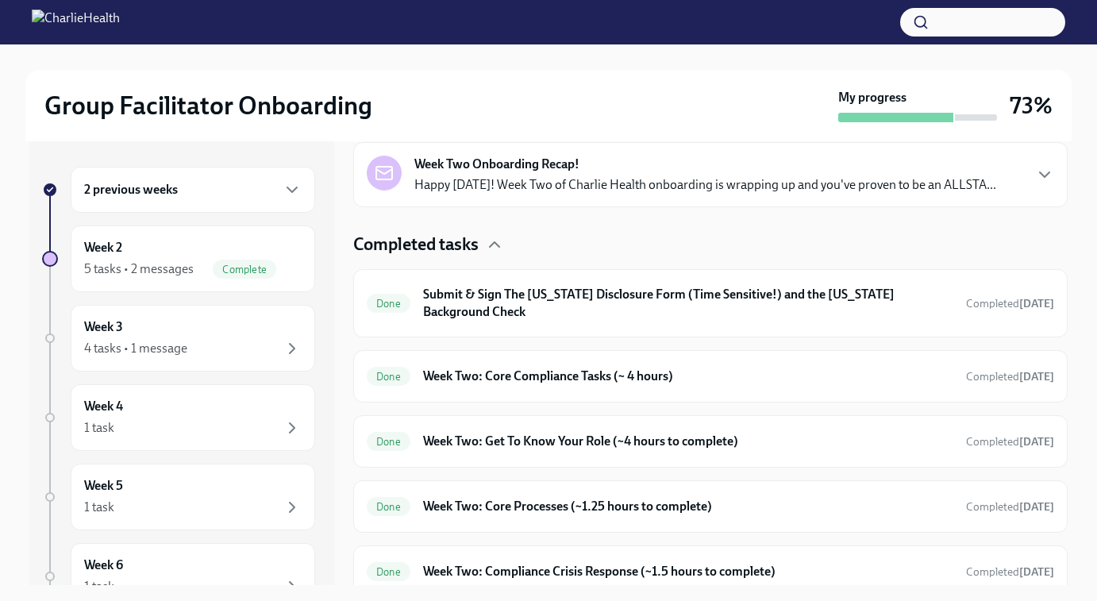
scroll to position [394, 0]
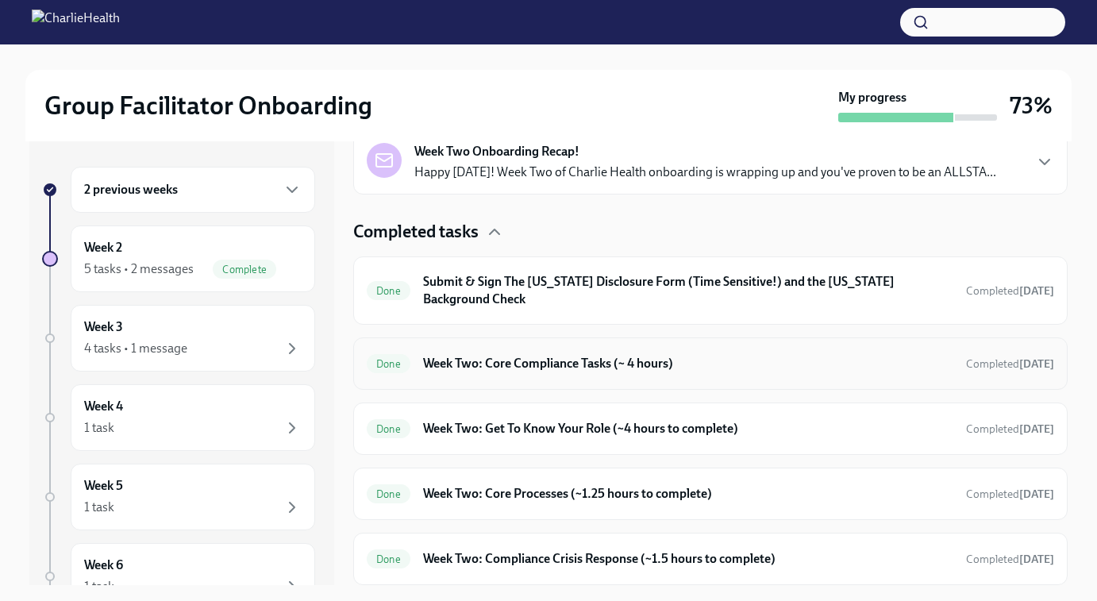
click at [559, 362] on h6 "Week Two: Core Compliance Tasks (~ 4 hours)" at bounding box center [688, 363] width 530 height 17
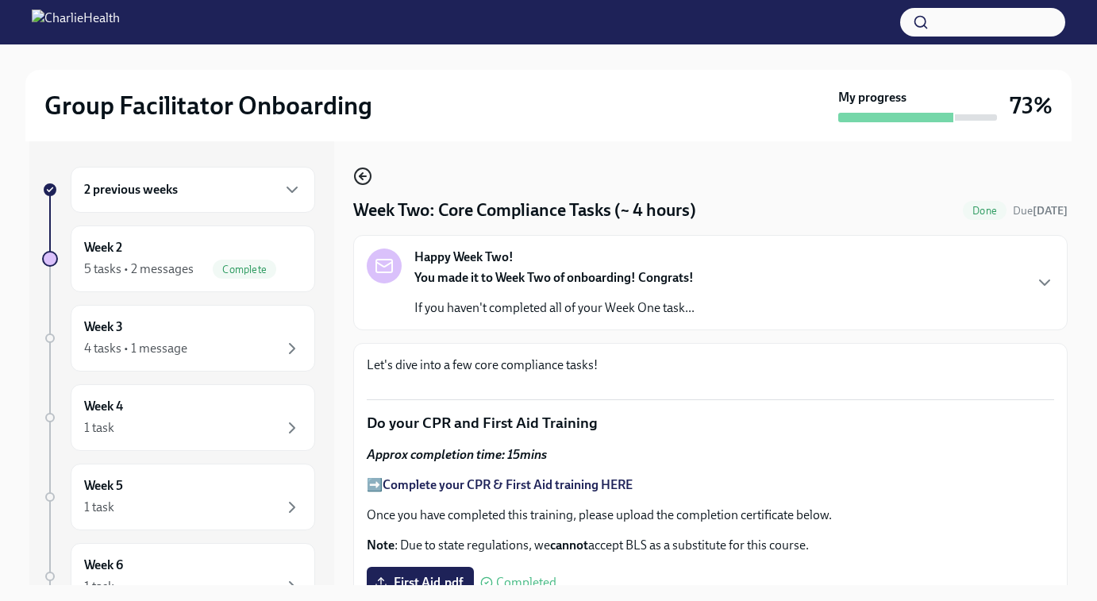
click at [365, 175] on icon "button" at bounding box center [362, 176] width 19 height 19
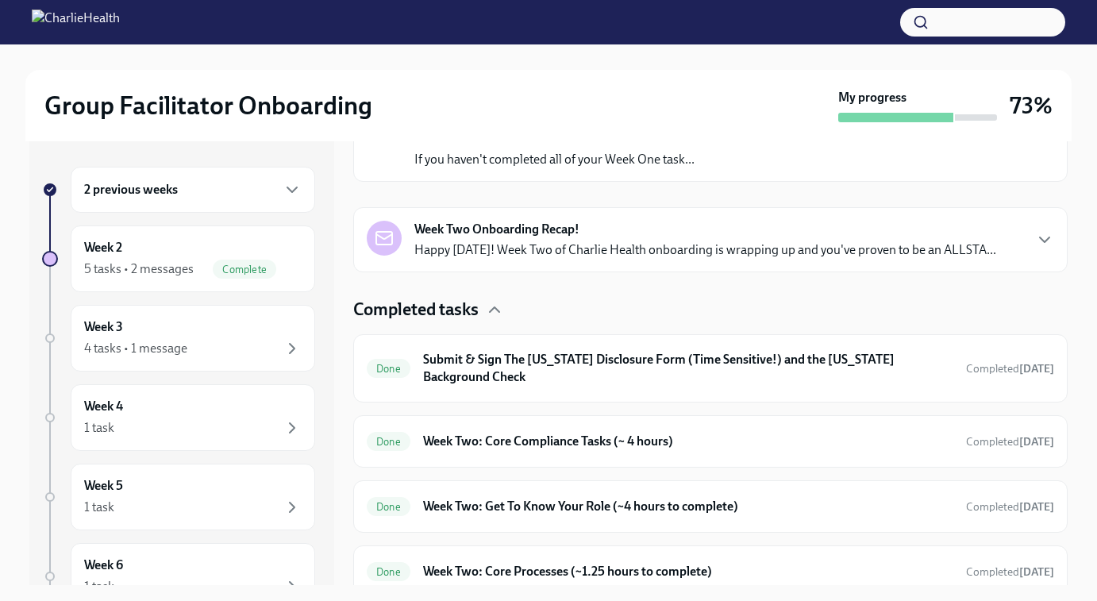
scroll to position [394, 0]
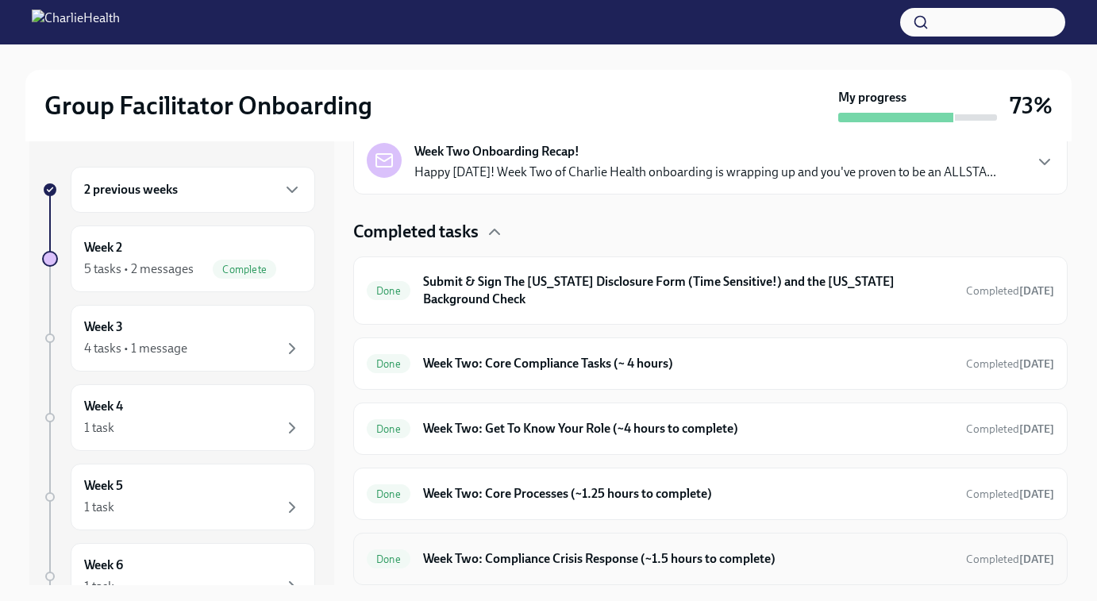
click at [591, 569] on div "Done Week Two: Compliance Crisis Response (~1.5 hours to complete) Completed 4 …" at bounding box center [710, 558] width 687 height 25
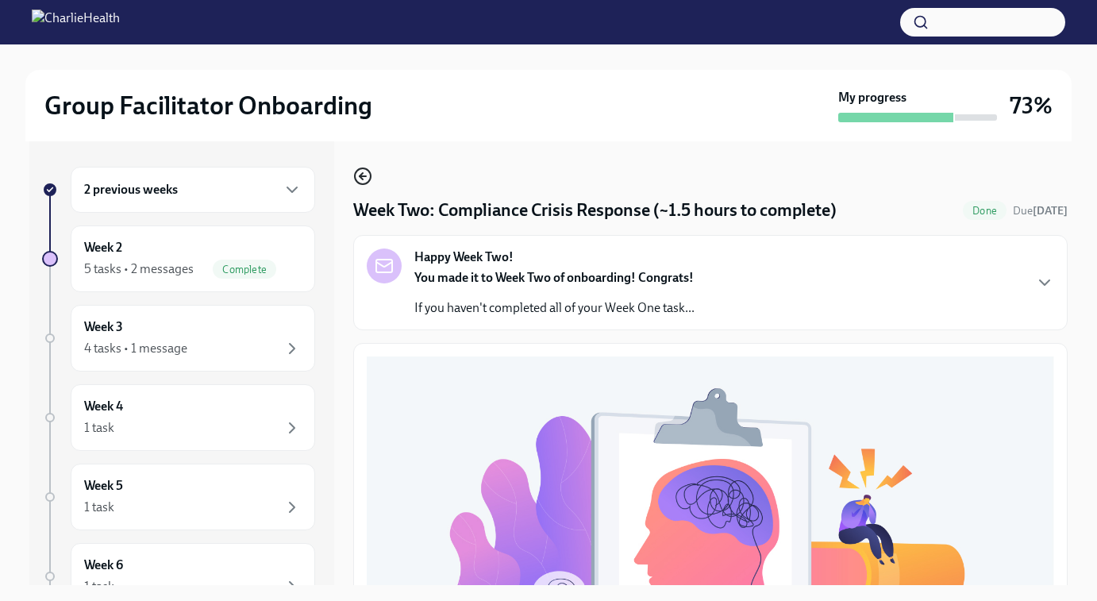
click at [355, 175] on icon "button" at bounding box center [362, 176] width 19 height 19
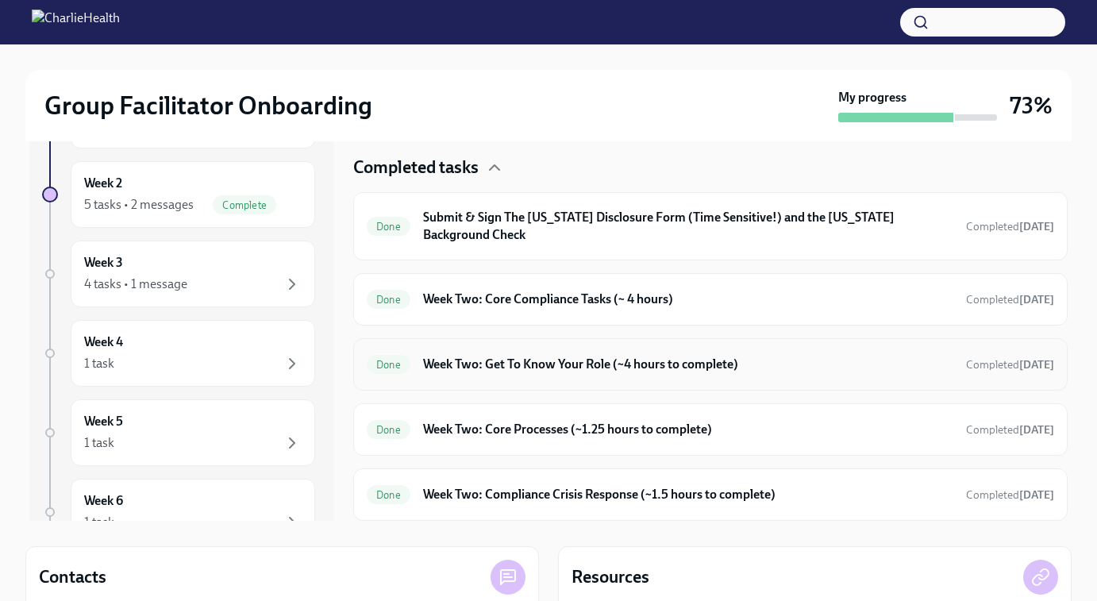
scroll to position [70, 0]
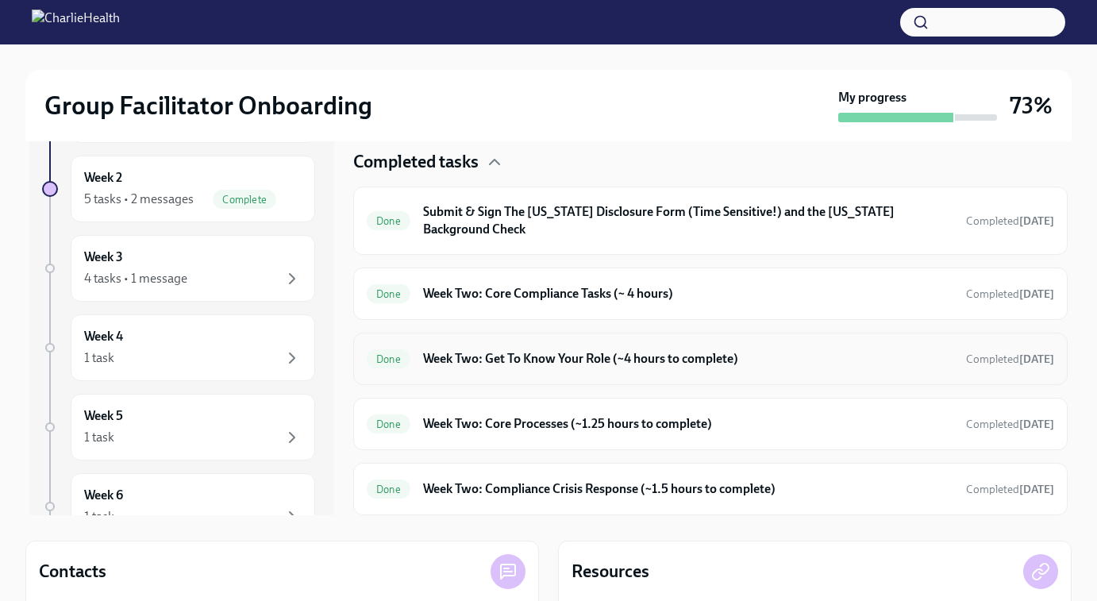
click at [509, 363] on h6 "Week Two: Get To Know Your Role (~4 hours to complete)" at bounding box center [688, 358] width 530 height 17
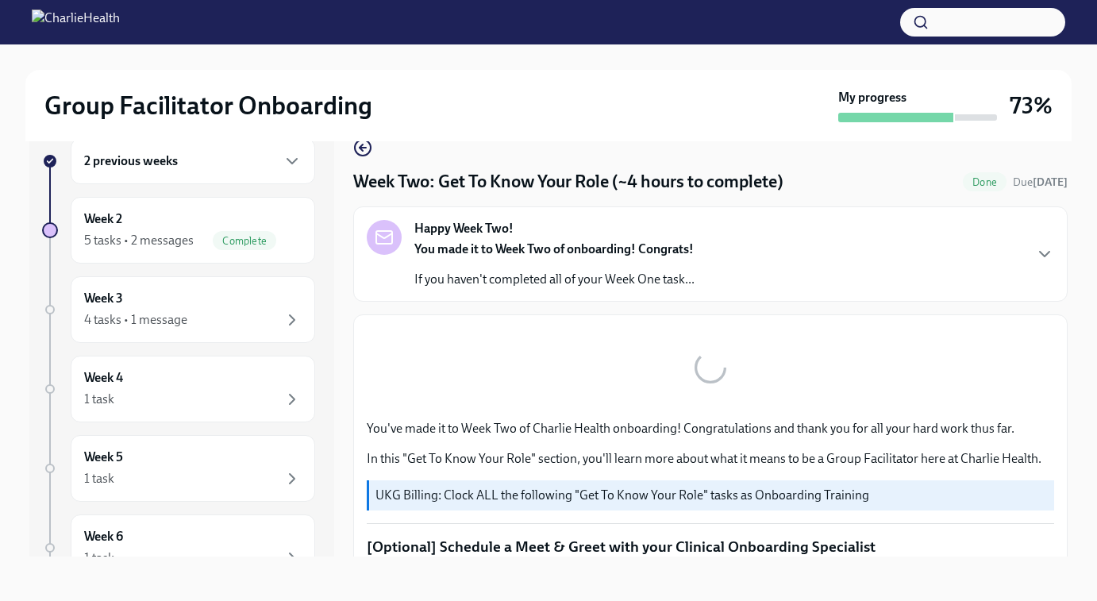
scroll to position [29, 0]
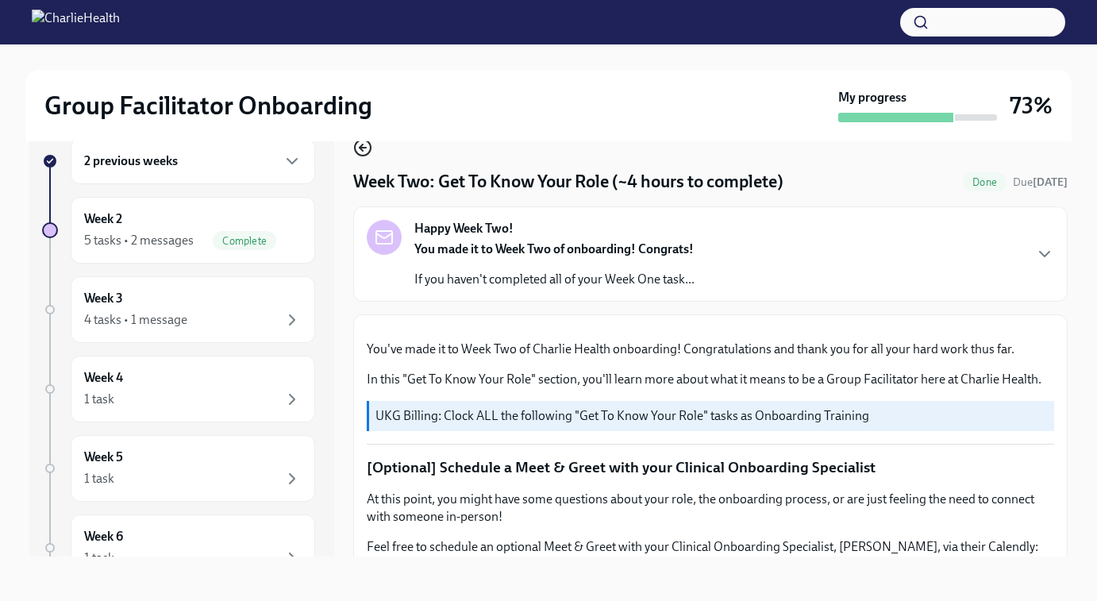
click at [359, 150] on icon "button" at bounding box center [362, 147] width 19 height 19
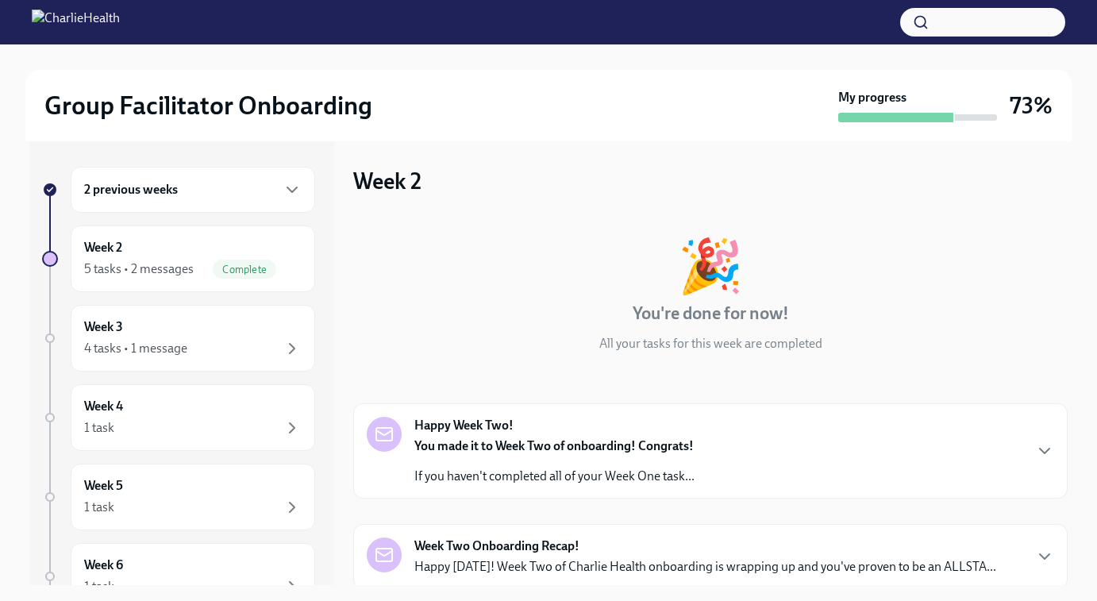
click at [163, 196] on h6 "2 previous weeks" at bounding box center [131, 189] width 94 height 17
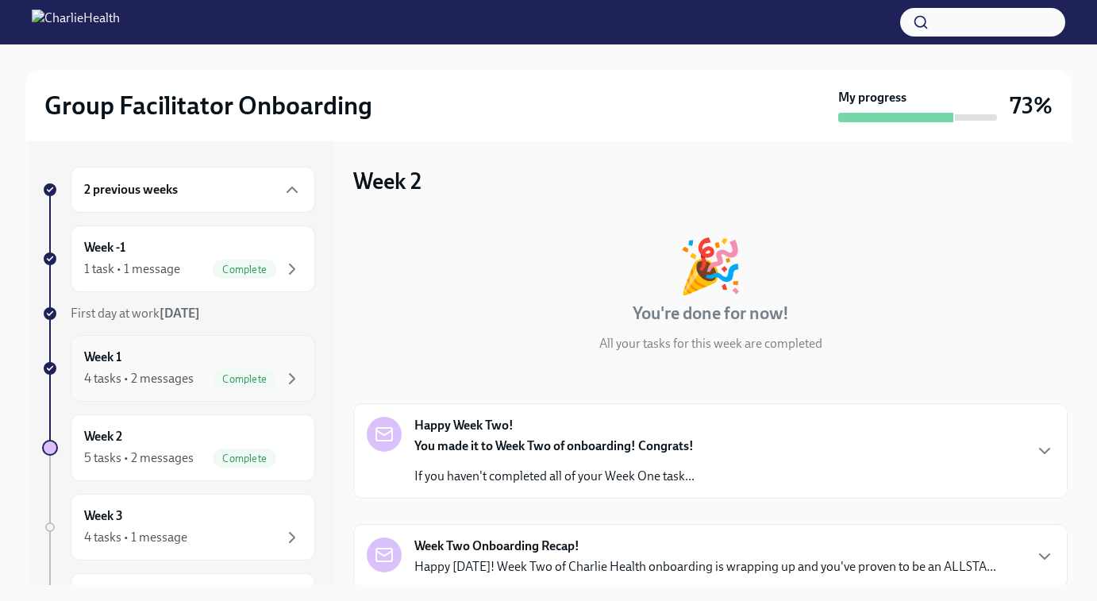
click at [157, 374] on div "4 tasks • 2 messages" at bounding box center [138, 378] width 109 height 17
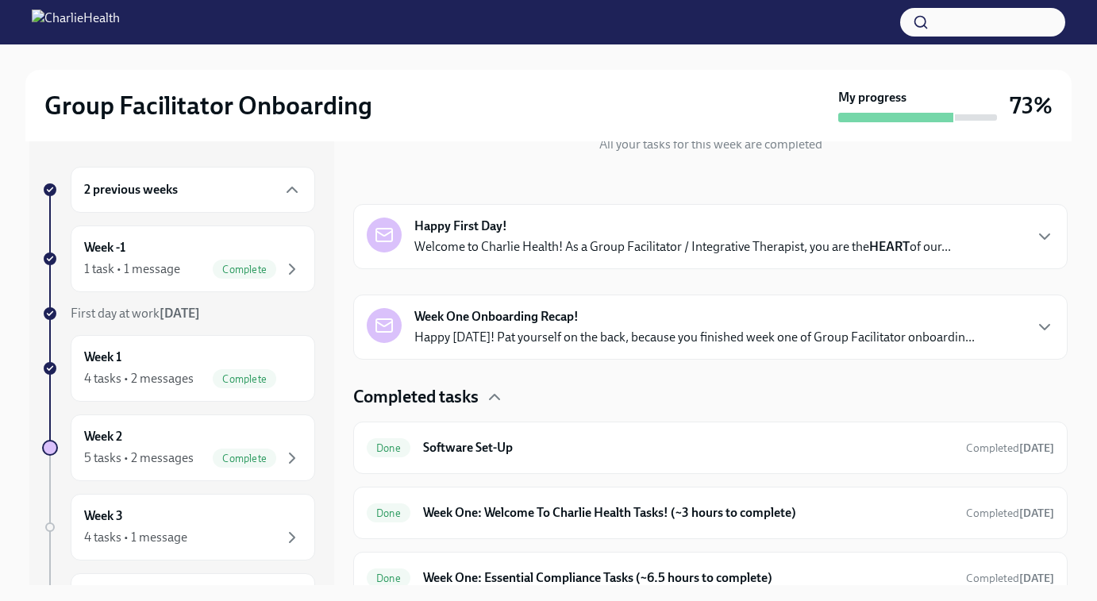
scroll to position [299, 0]
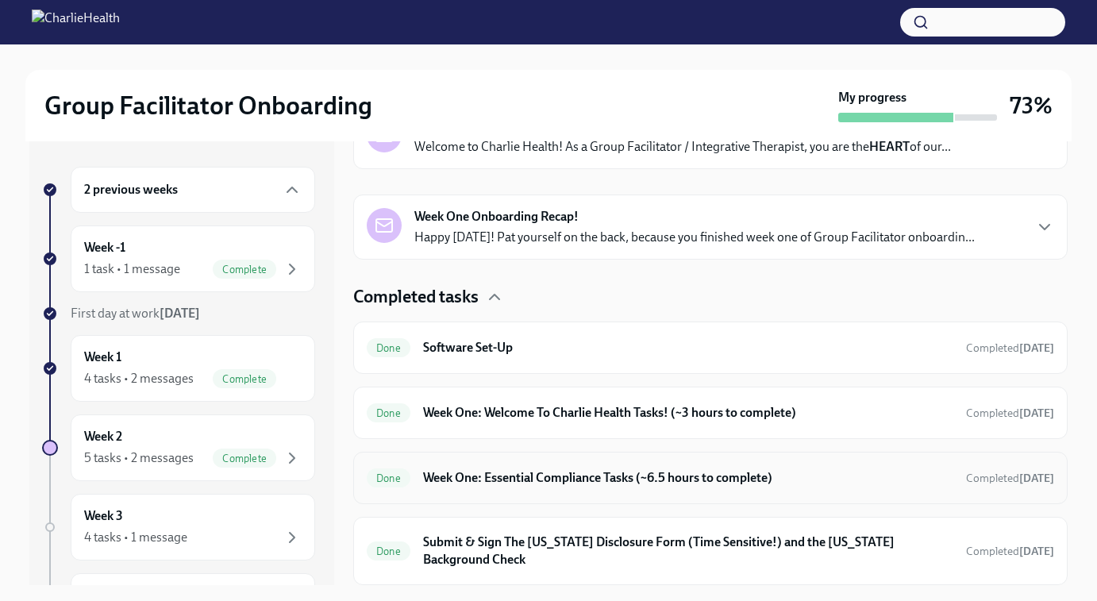
click at [523, 468] on div "Done Week One: Essential Compliance Tasks (~6.5 hours to complete) Completed 10…" at bounding box center [710, 477] width 687 height 25
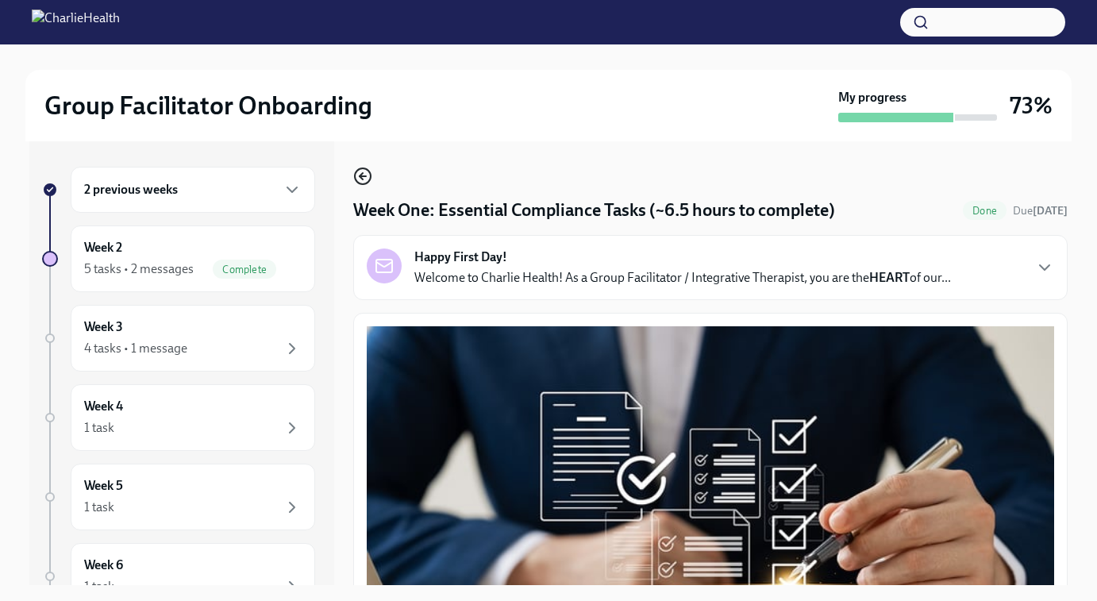
click at [360, 171] on icon "button" at bounding box center [362, 176] width 19 height 19
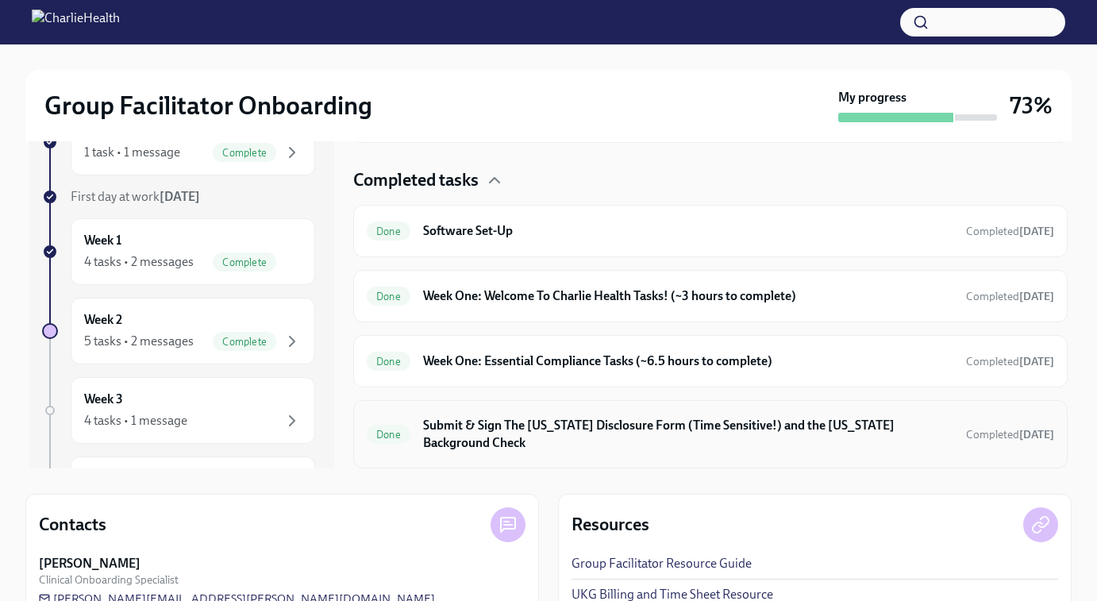
scroll to position [117, 0]
click at [486, 304] on div "Done Week One: Welcome To Charlie Health Tasks! (~3 hours to complete) Complete…" at bounding box center [710, 294] width 687 height 25
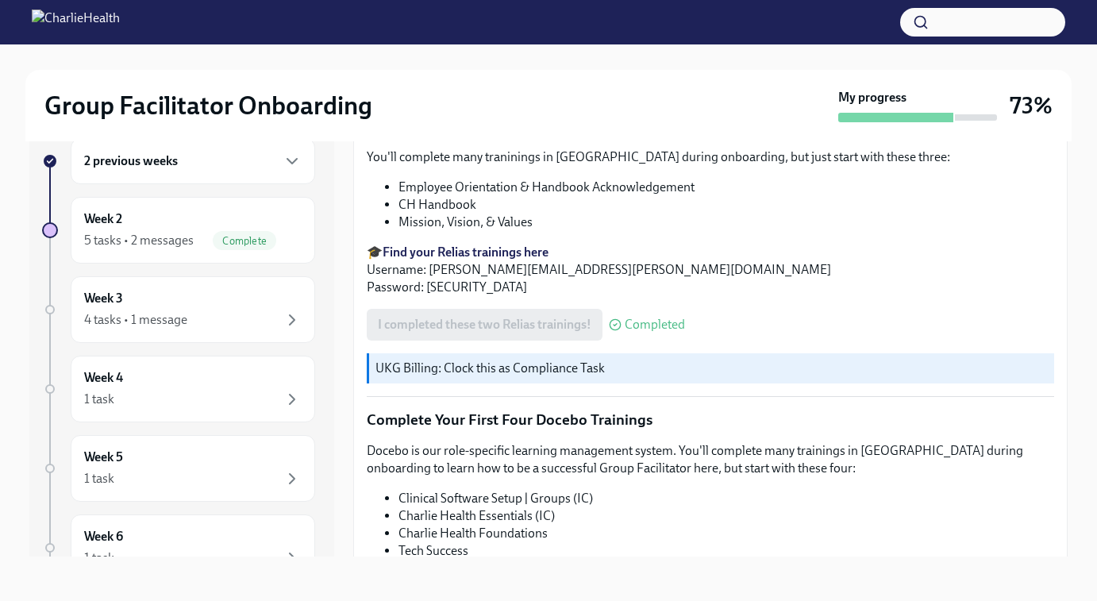
scroll to position [2155, 0]
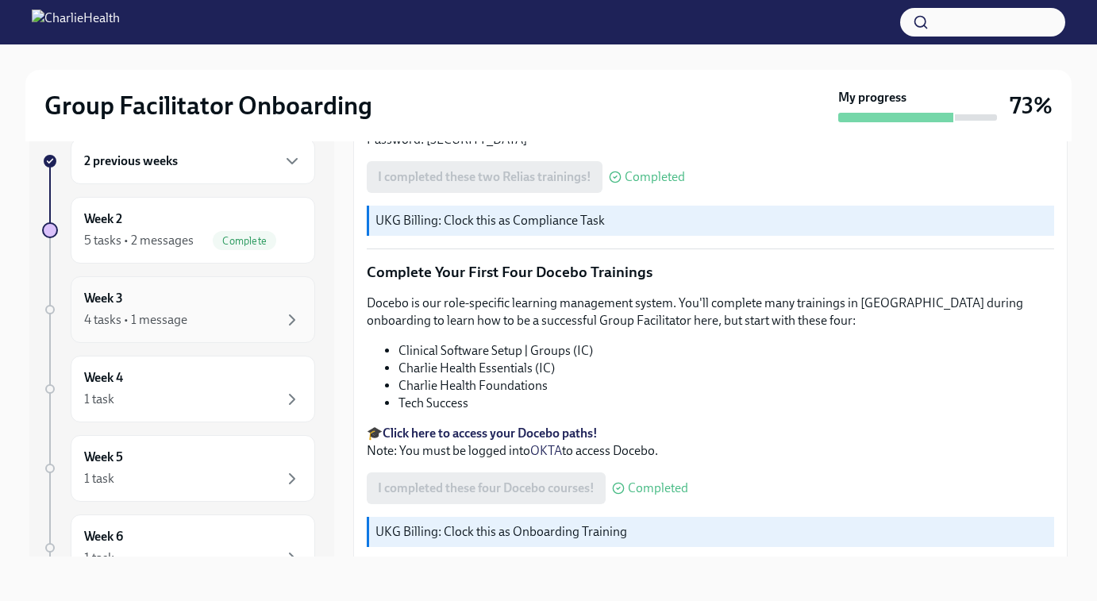
click at [132, 318] on div "4 tasks • 1 message" at bounding box center [135, 319] width 103 height 17
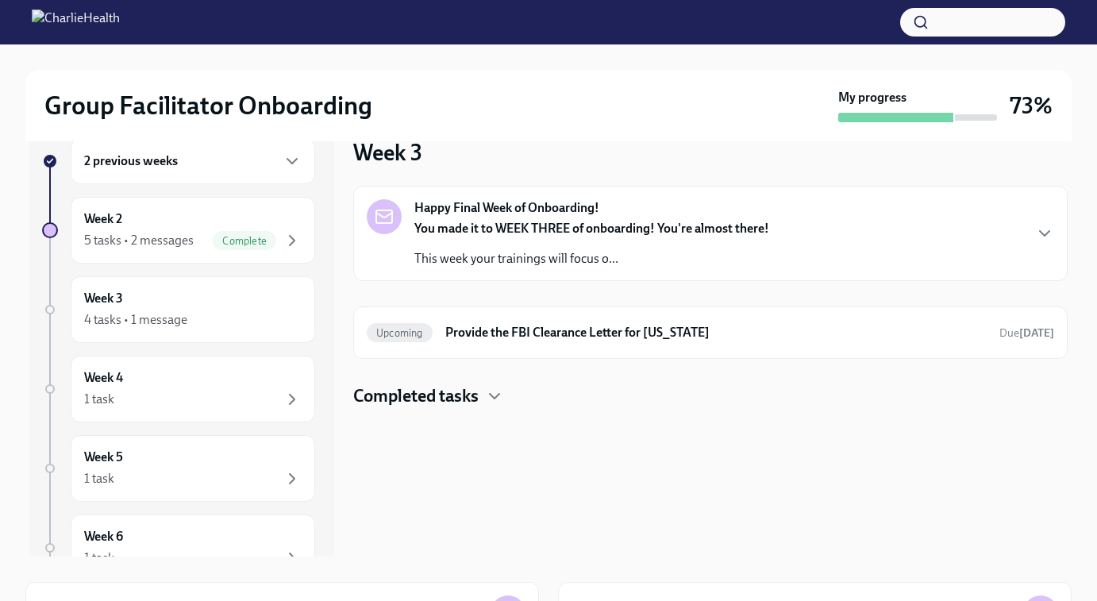
click at [427, 393] on h4 "Completed tasks" at bounding box center [415, 396] width 125 height 24
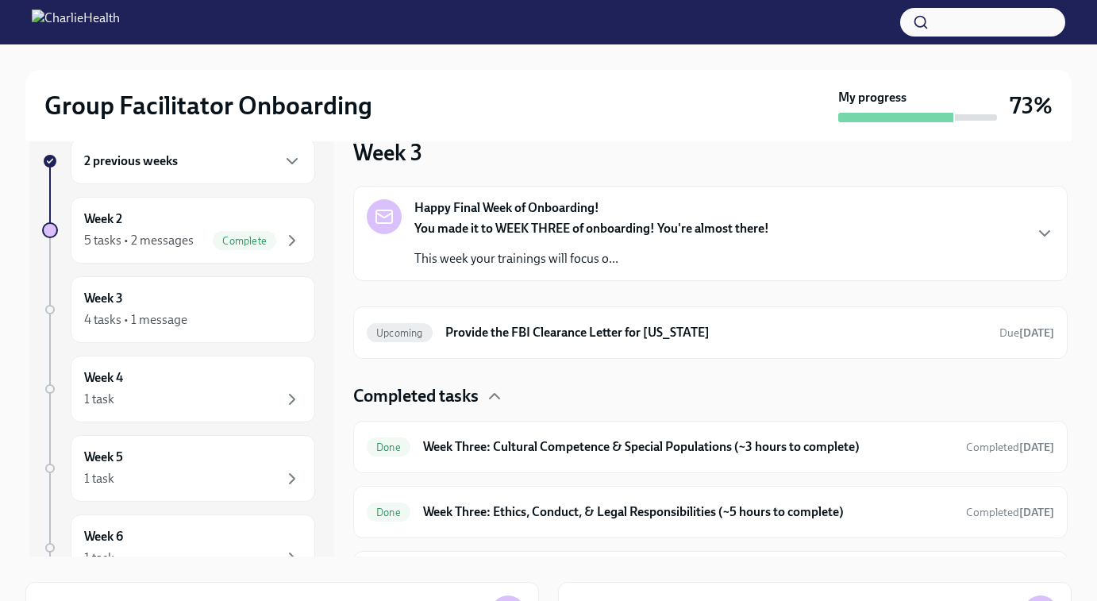
scroll to position [47, 0]
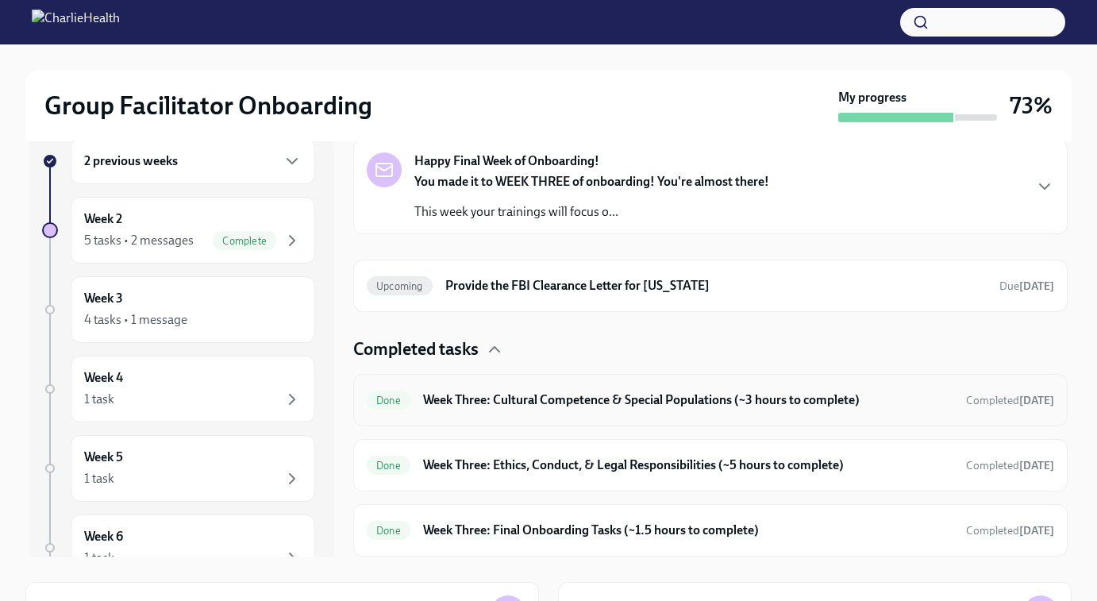
click at [482, 400] on h6 "Week Three: Cultural Competence & Special Populations (~3 hours to complete)" at bounding box center [688, 399] width 530 height 17
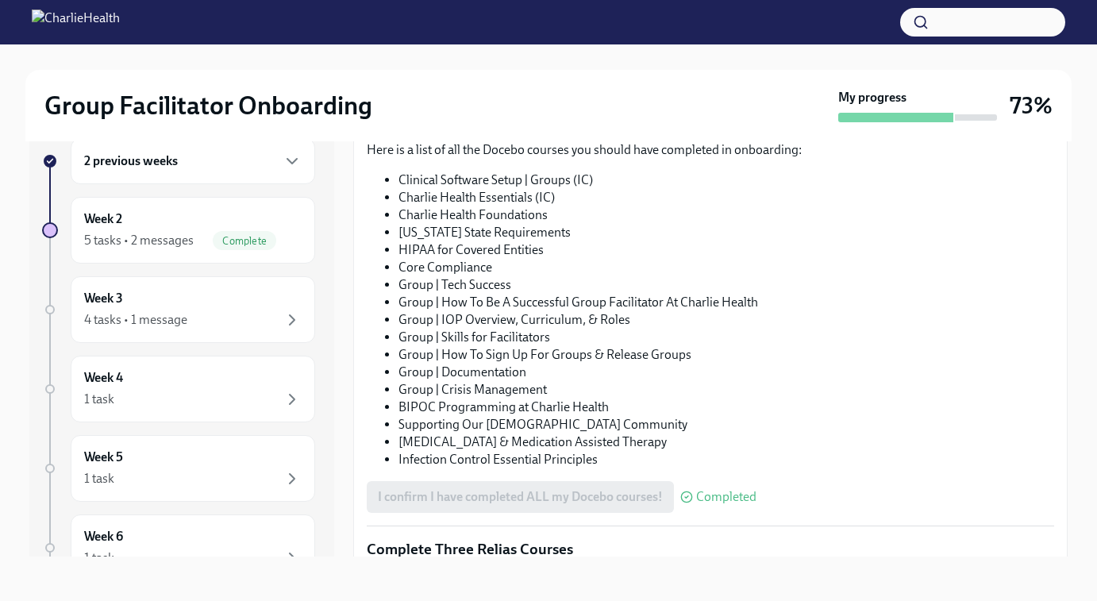
scroll to position [929, 0]
click at [420, 190] on li "Clinical Software Setup | Groups (IC)" at bounding box center [725, 180] width 655 height 17
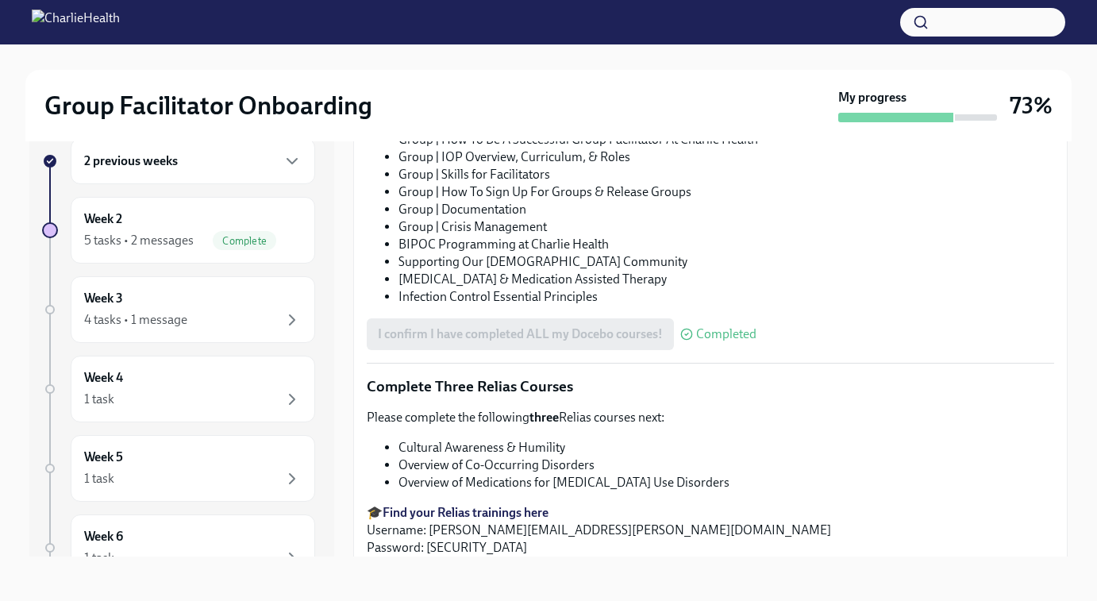
scroll to position [893, 0]
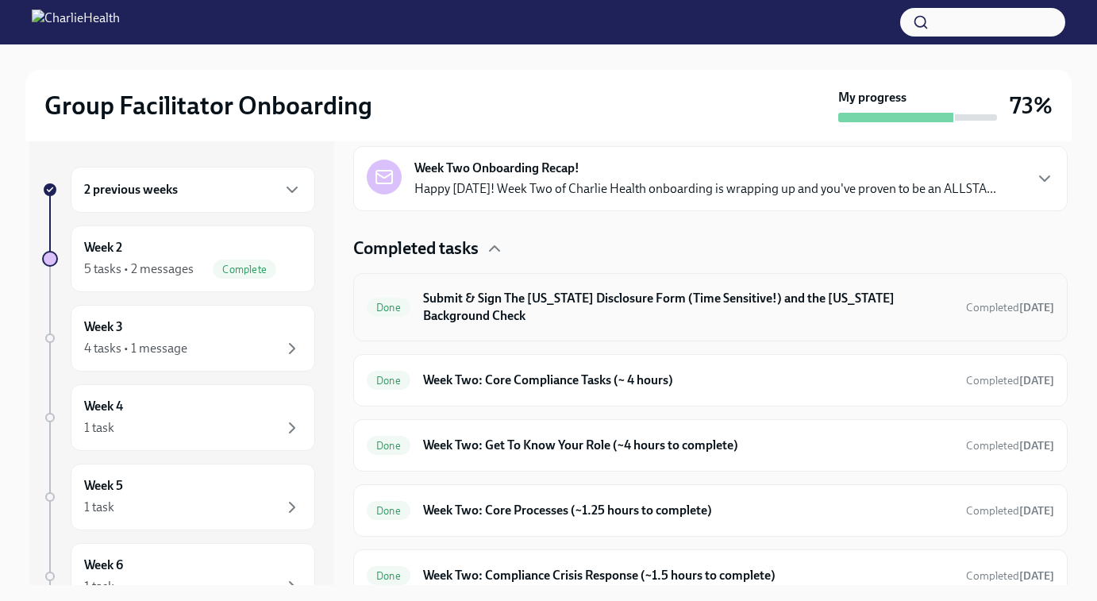
scroll to position [394, 0]
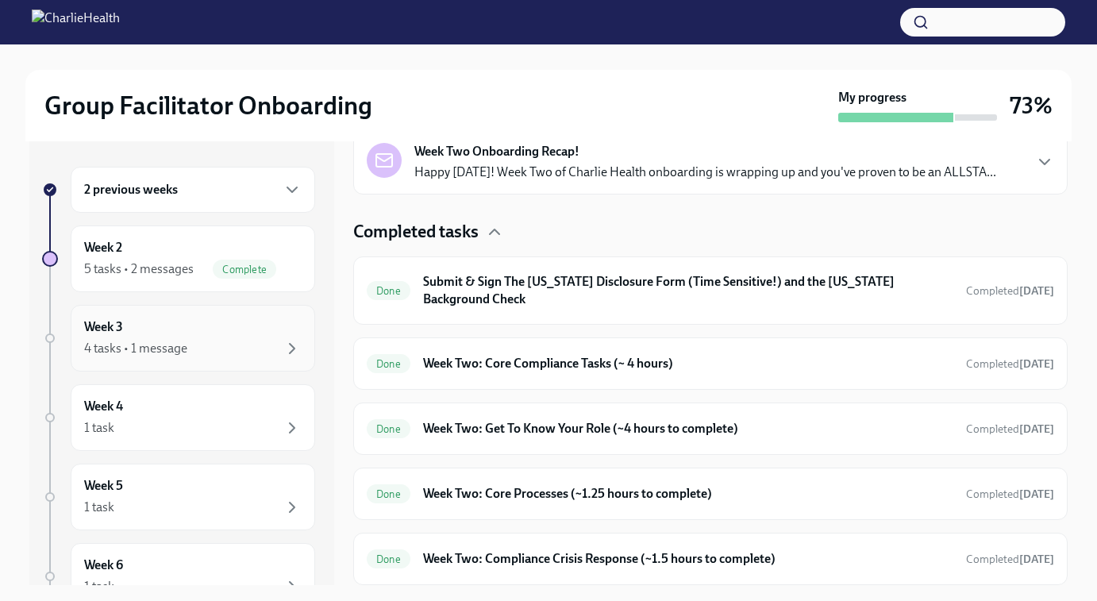
click at [123, 332] on h6 "Week 3" at bounding box center [103, 326] width 39 height 17
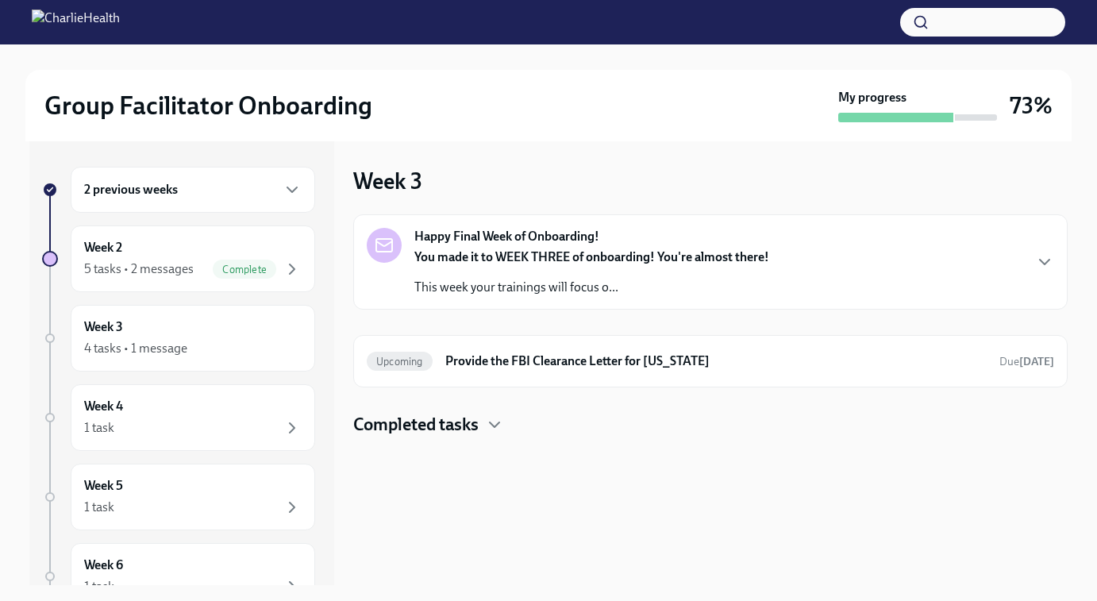
click at [435, 434] on h4 "Completed tasks" at bounding box center [415, 425] width 125 height 24
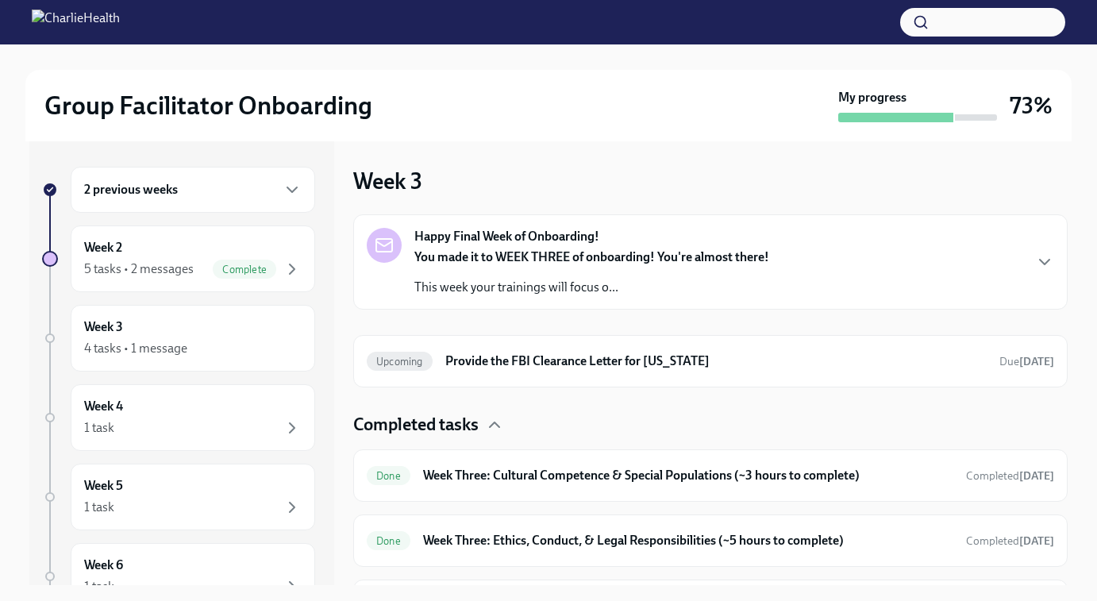
scroll to position [47, 0]
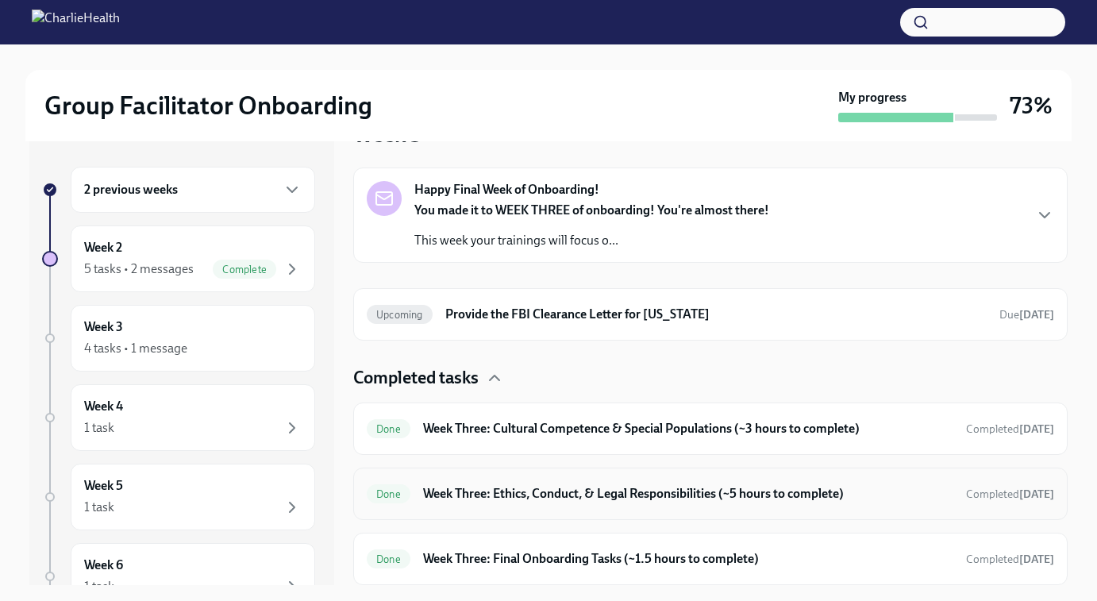
click at [463, 496] on h6 "Week Three: Ethics, Conduct, & Legal Responsibilities (~5 hours to complete)" at bounding box center [688, 493] width 530 height 17
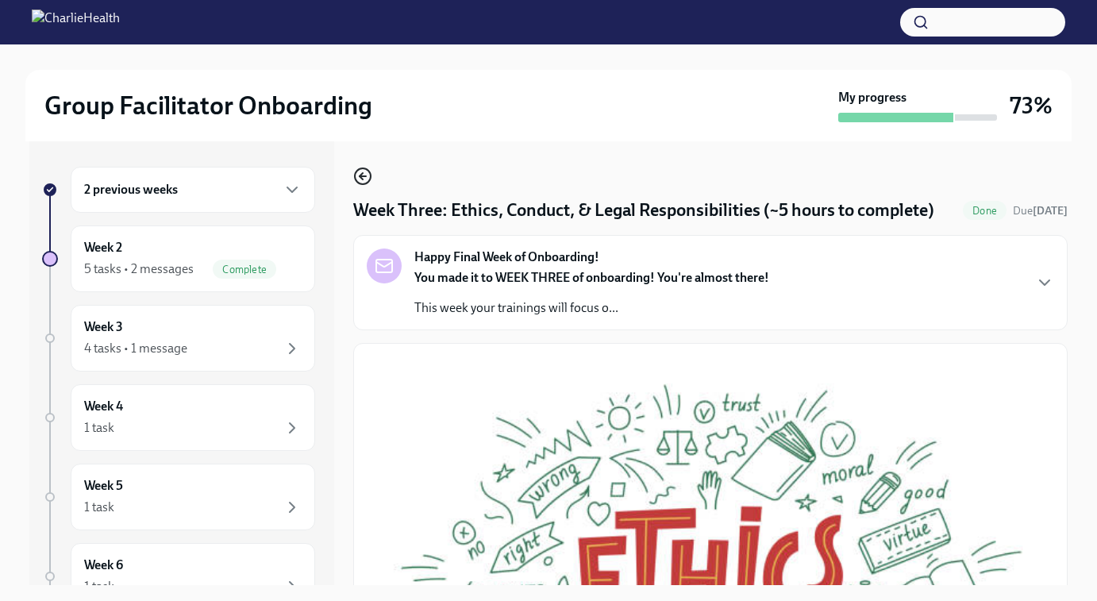
click at [362, 169] on circle "button" at bounding box center [363, 176] width 16 height 16
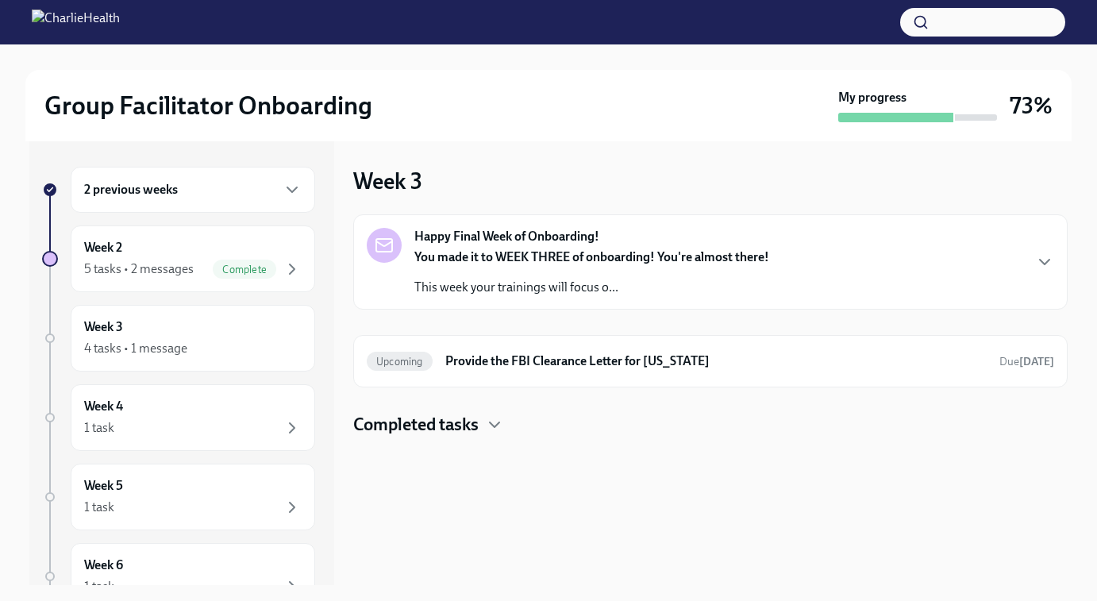
click at [448, 421] on h4 "Completed tasks" at bounding box center [415, 425] width 125 height 24
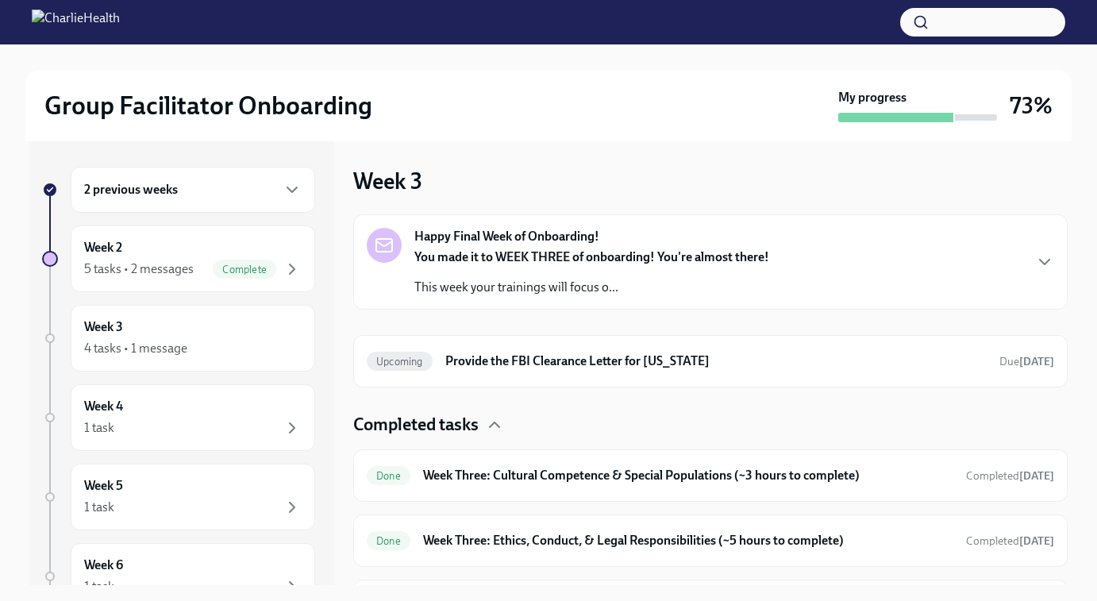
scroll to position [47, 0]
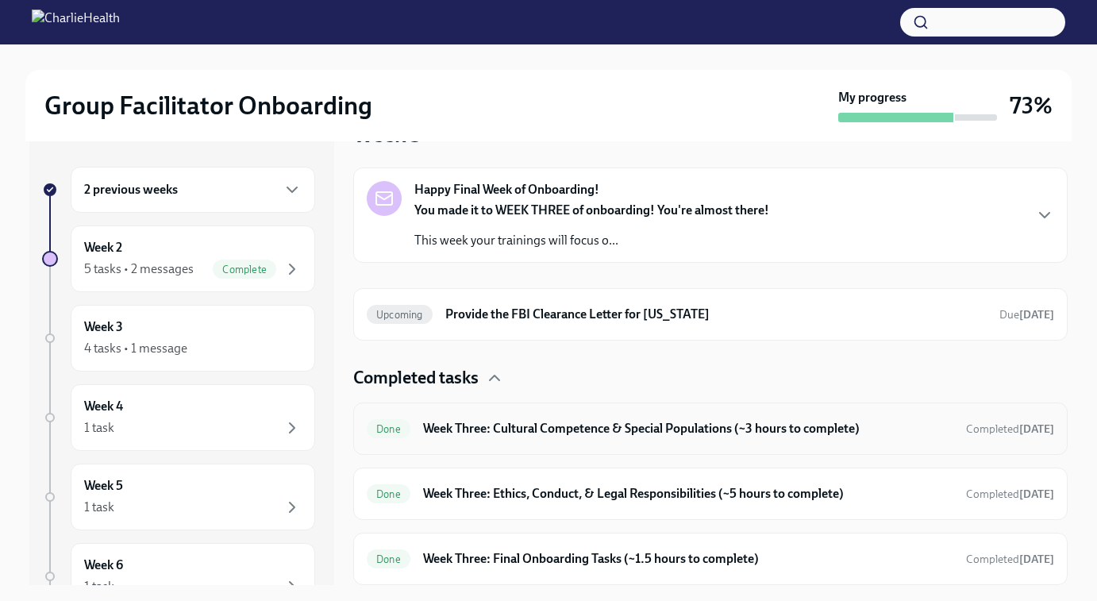
click at [452, 423] on h6 "Week Three: Cultural Competence & Special Populations (~3 hours to complete)" at bounding box center [688, 428] width 530 height 17
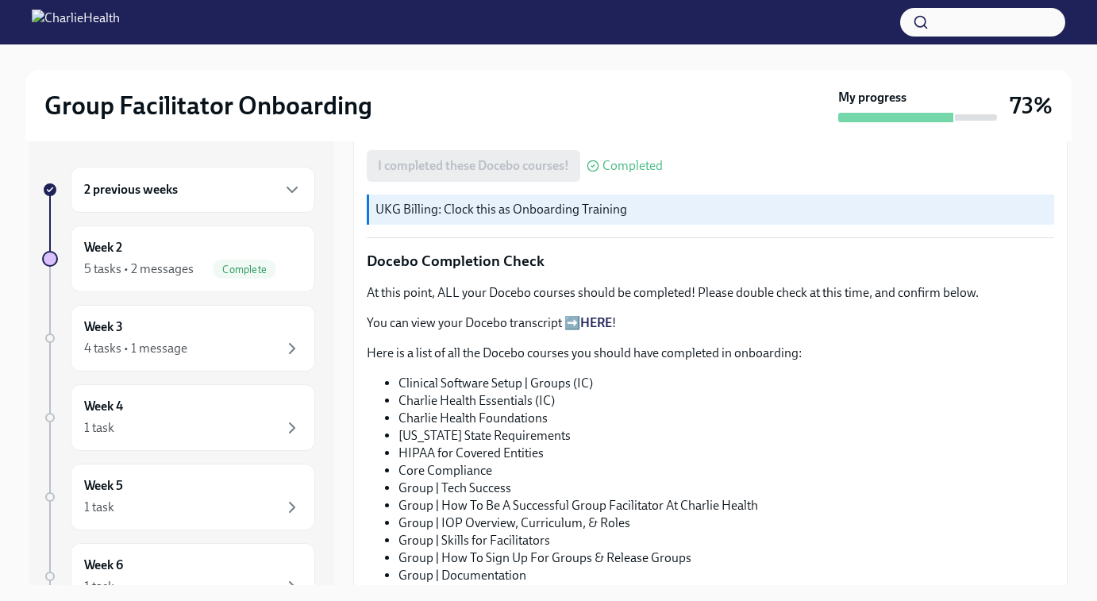
scroll to position [900, 0]
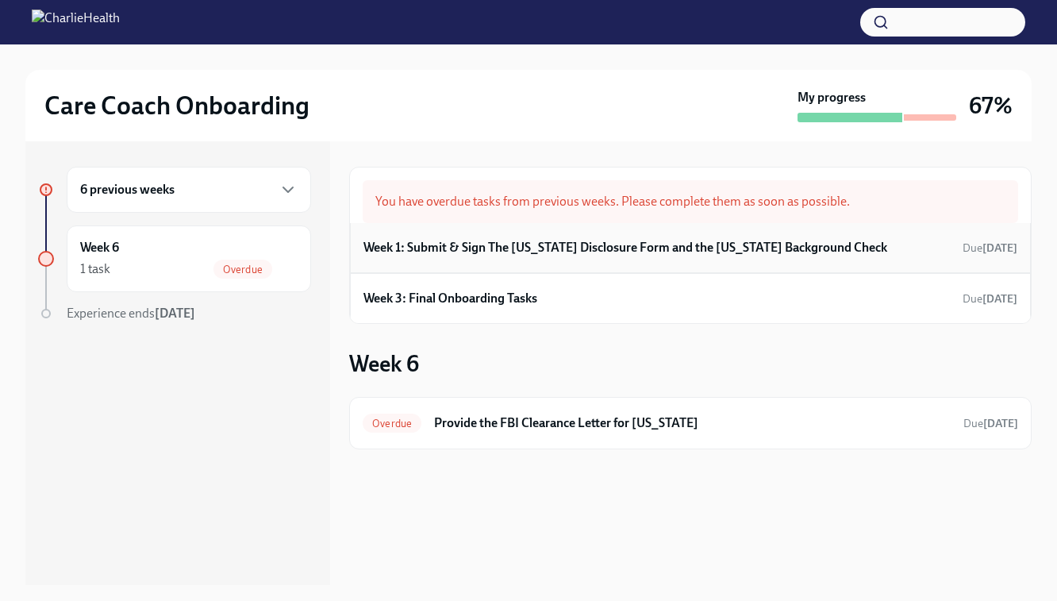
click at [494, 253] on h6 "Week 1: Submit & Sign The [US_STATE] Disclosure Form and the [US_STATE] Backgro…" at bounding box center [625, 247] width 524 height 17
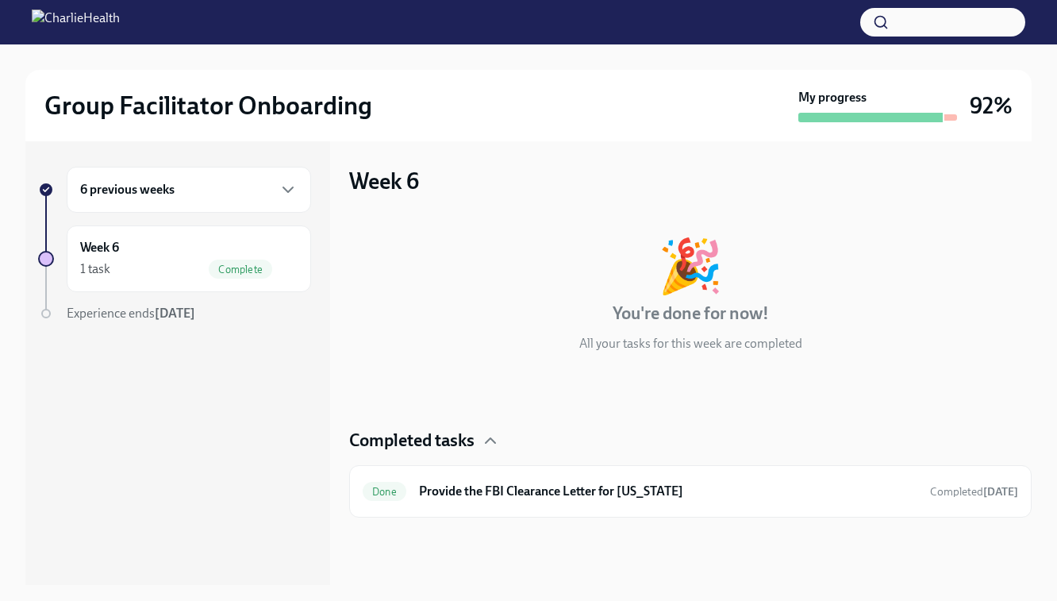
click at [163, 196] on h6 "6 previous weeks" at bounding box center [127, 189] width 94 height 17
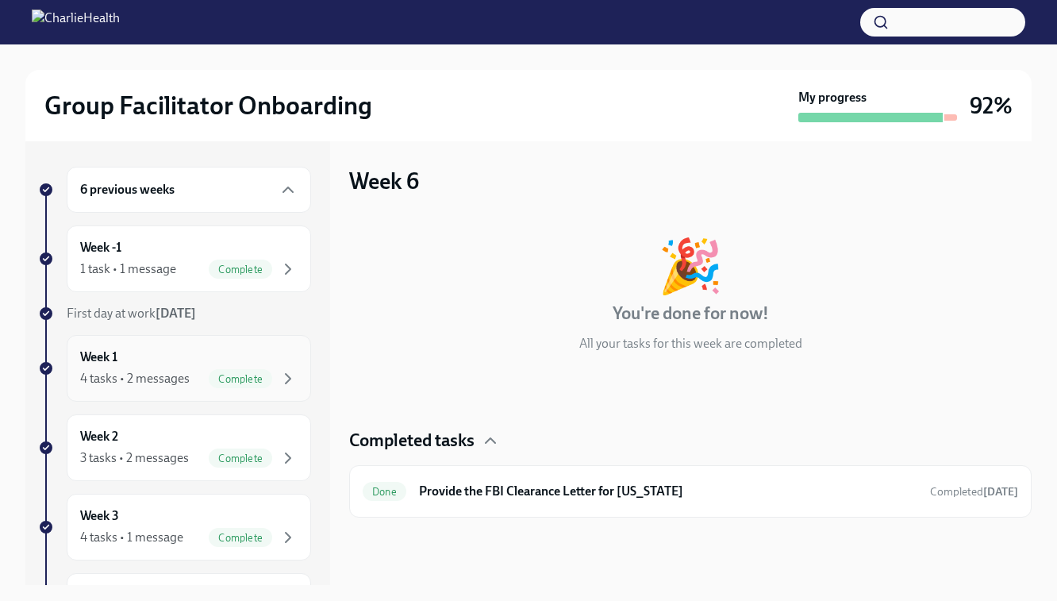
click at [143, 383] on div "4 tasks • 2 messages" at bounding box center [134, 378] width 109 height 17
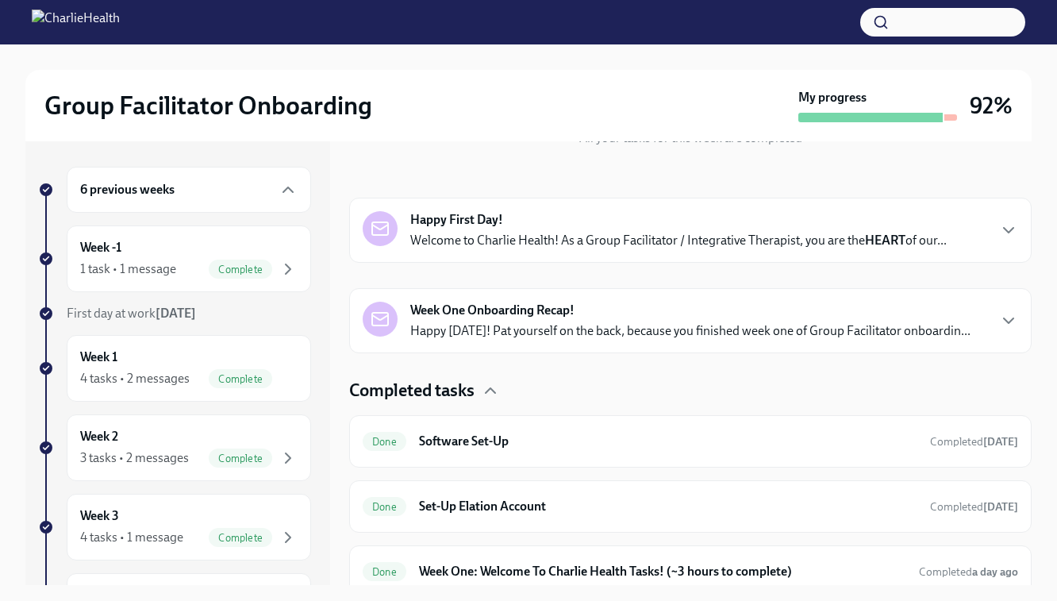
scroll to position [283, 0]
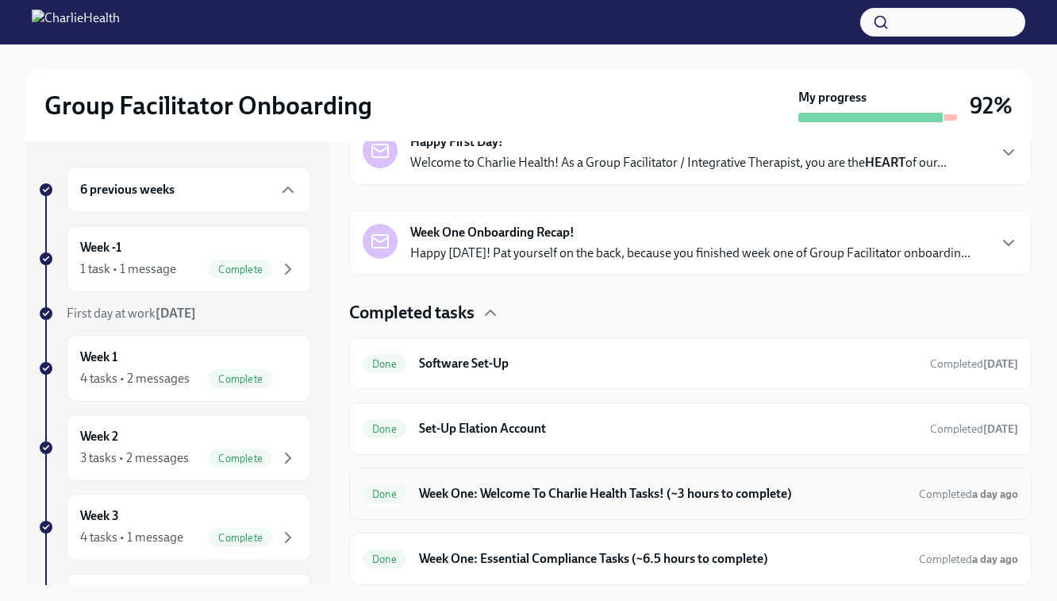
click at [513, 497] on h6 "Week One: Welcome To Charlie Health Tasks! (~3 hours to complete)" at bounding box center [662, 493] width 487 height 17
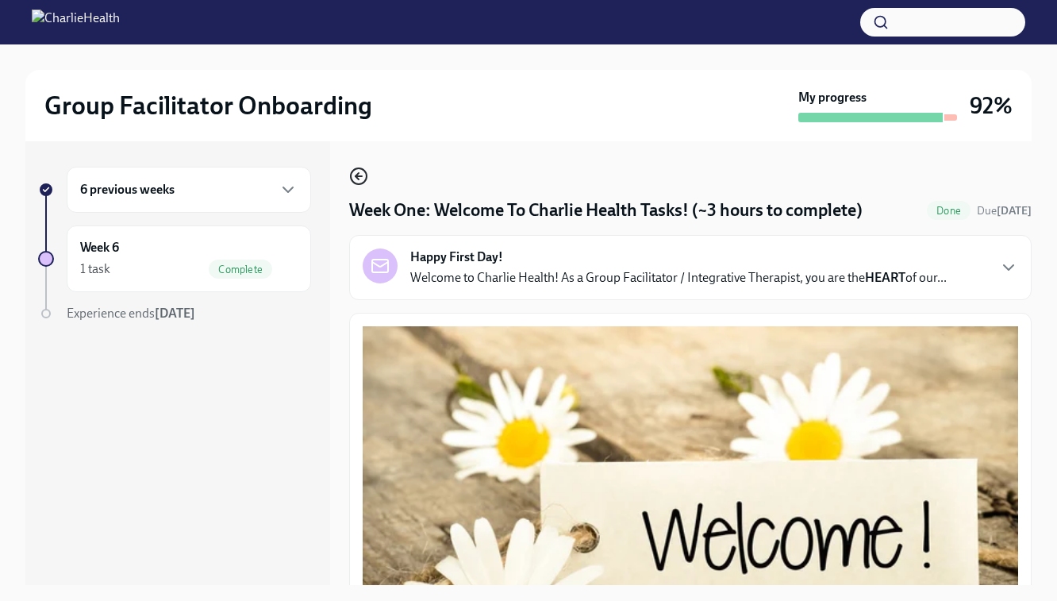
click at [351, 175] on circle "button" at bounding box center [359, 176] width 16 height 16
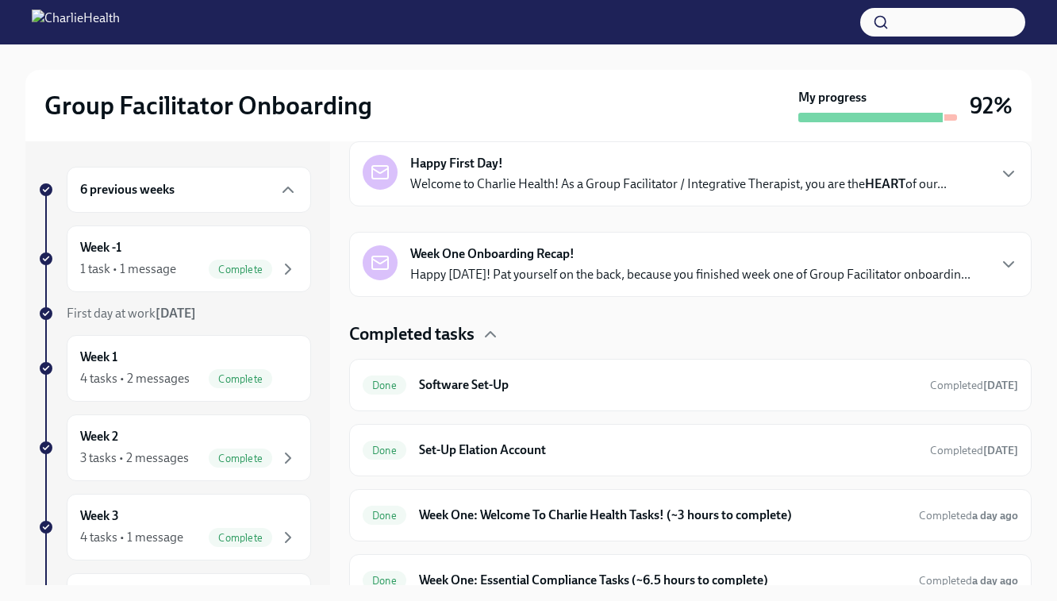
scroll to position [283, 0]
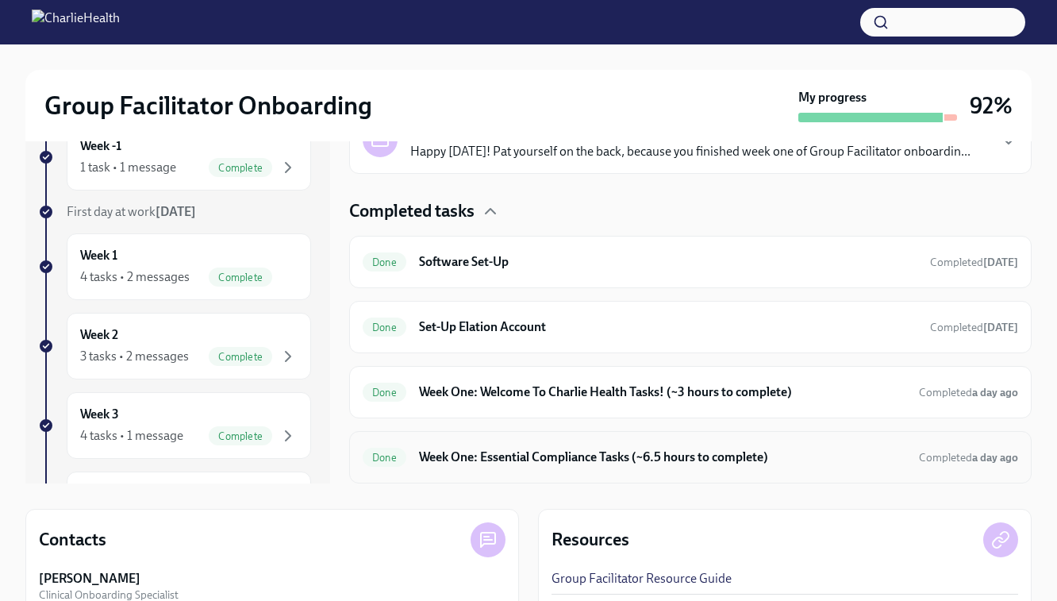
click at [550, 457] on h6 "Week One: Essential Compliance Tasks (~6.5 hours to complete)" at bounding box center [662, 456] width 487 height 17
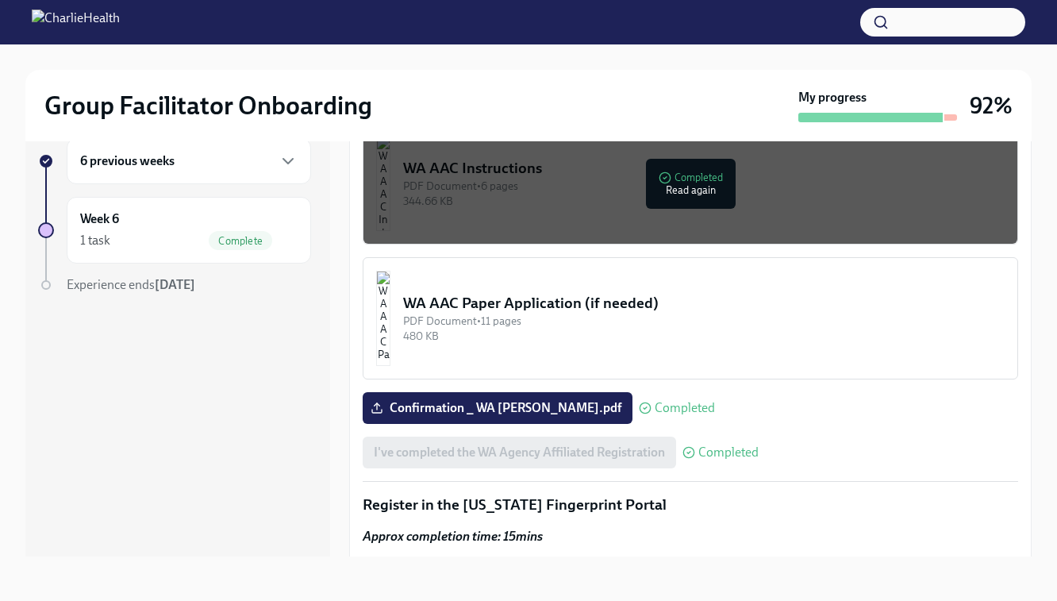
scroll to position [1338, 0]
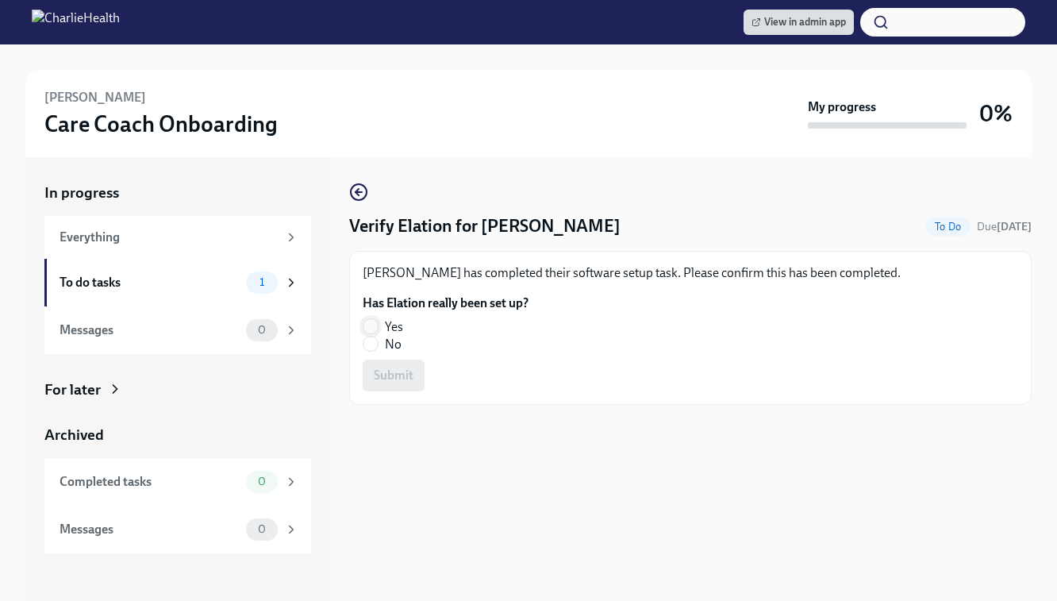
click at [376, 327] on input "Yes" at bounding box center [370, 326] width 14 height 14
radio input "true"
click at [392, 394] on div "[PERSON_NAME] has completed their software setup task. Please confirm this has …" at bounding box center [690, 328] width 682 height 154
click at [392, 376] on span "Submit" at bounding box center [394, 375] width 40 height 16
click at [378, 324] on span at bounding box center [371, 326] width 16 height 16
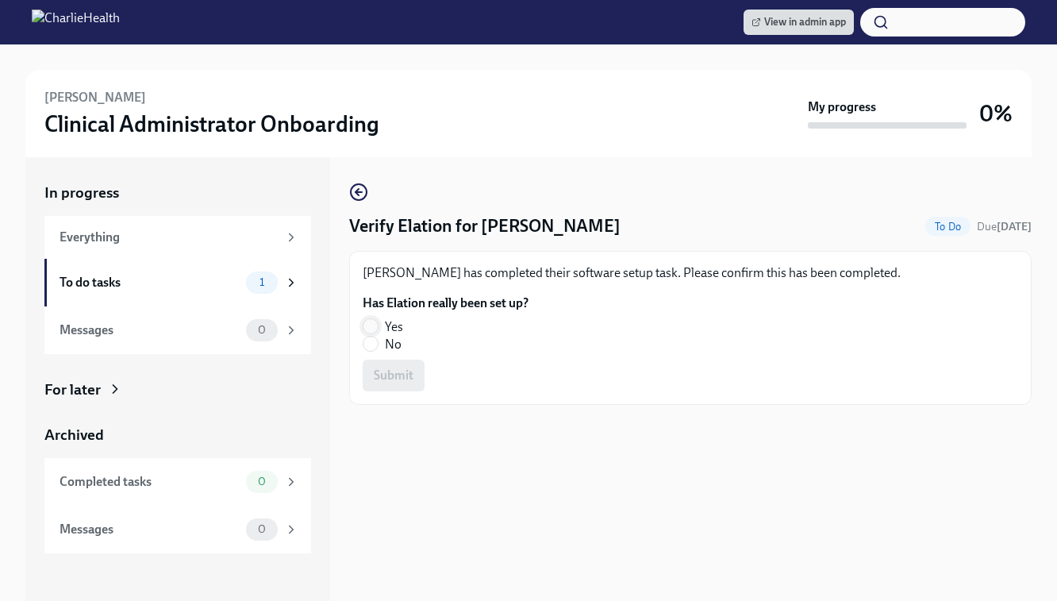
click at [378, 324] on input "Yes" at bounding box center [370, 326] width 14 height 14
radio input "true"
click at [392, 389] on button "Submit" at bounding box center [394, 375] width 62 height 32
click at [365, 327] on input "Yes" at bounding box center [370, 326] width 14 height 14
radio input "true"
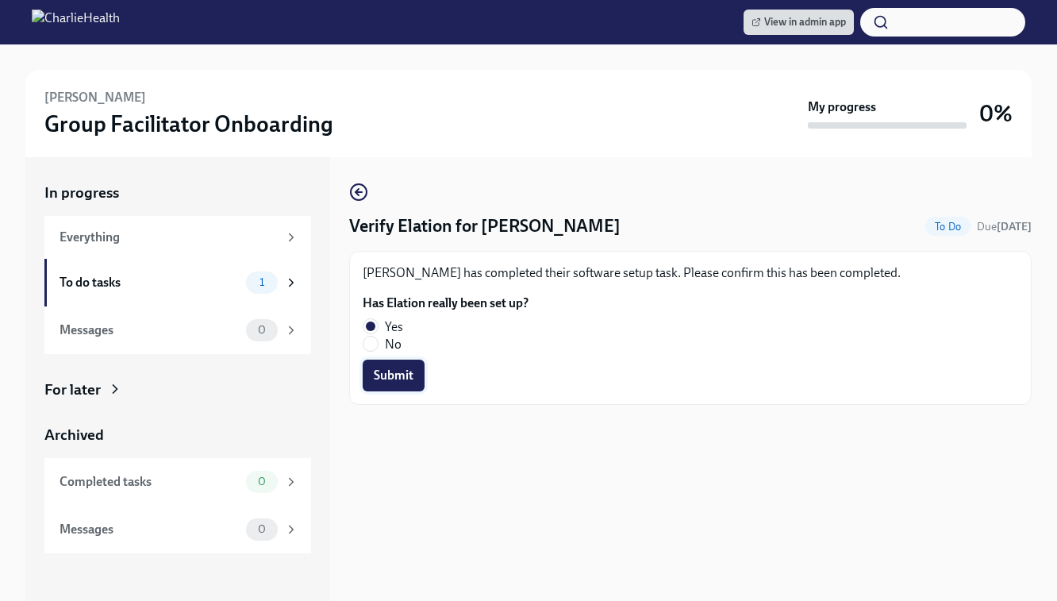
click at [395, 380] on span "Submit" at bounding box center [394, 375] width 40 height 16
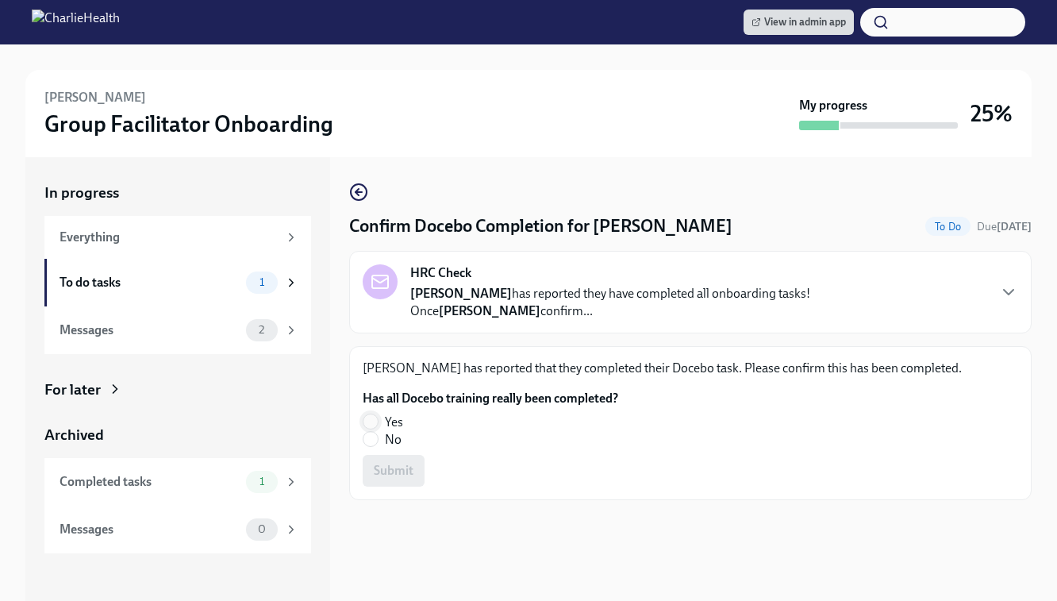
click at [372, 422] on input "Yes" at bounding box center [370, 421] width 14 height 14
radio input "true"
click at [390, 475] on span "Submit" at bounding box center [394, 471] width 40 height 16
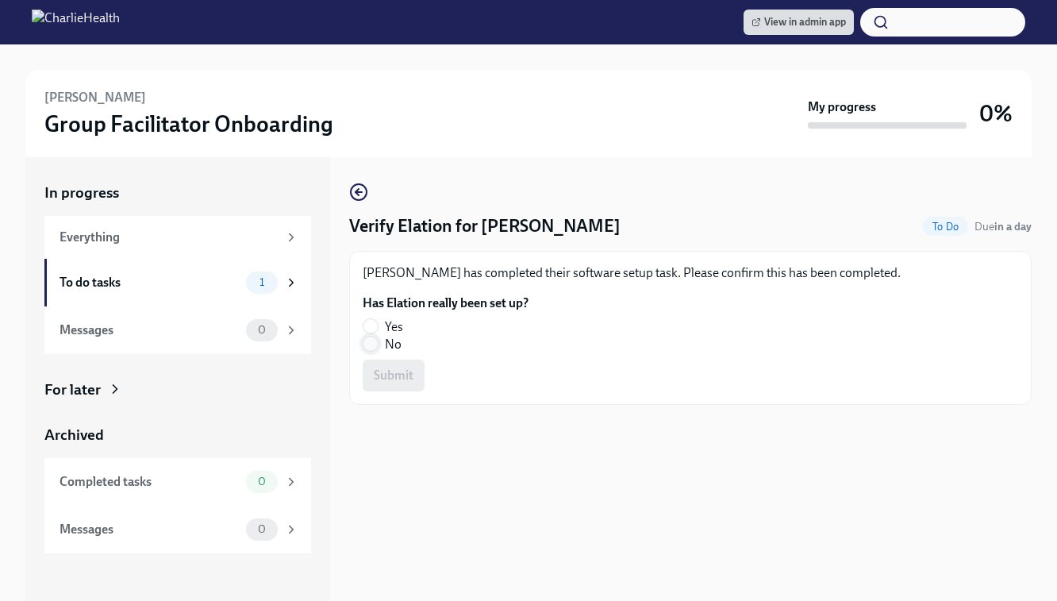
click at [367, 341] on input "No" at bounding box center [370, 343] width 14 height 14
radio input "true"
click at [381, 378] on span "Submit" at bounding box center [394, 375] width 40 height 16
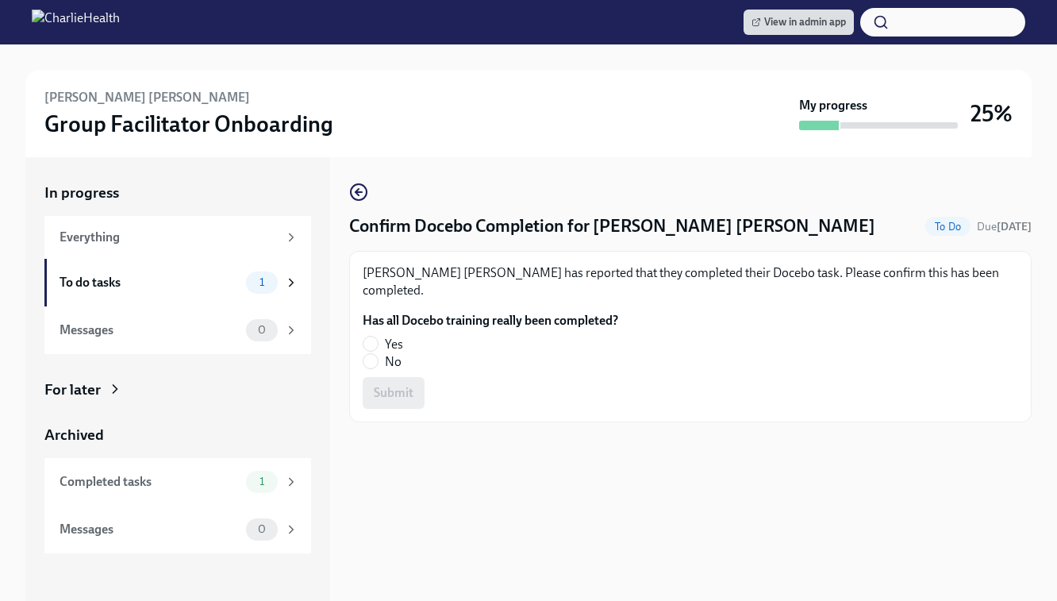
click at [371, 336] on label "Yes" at bounding box center [484, 344] width 243 height 17
click at [371, 336] on input "Yes" at bounding box center [370, 343] width 14 height 14
radio input "true"
click at [393, 385] on span "Submit" at bounding box center [394, 393] width 40 height 16
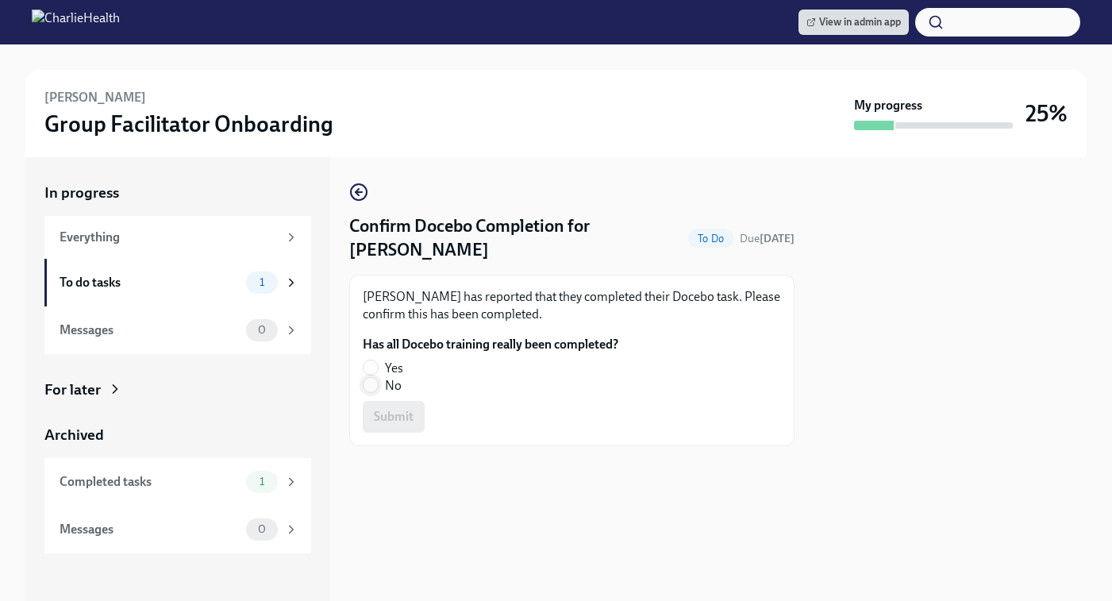
click at [373, 392] on input "No" at bounding box center [370, 385] width 14 height 14
radio input "true"
click at [387, 418] on span "Submit" at bounding box center [394, 417] width 40 height 16
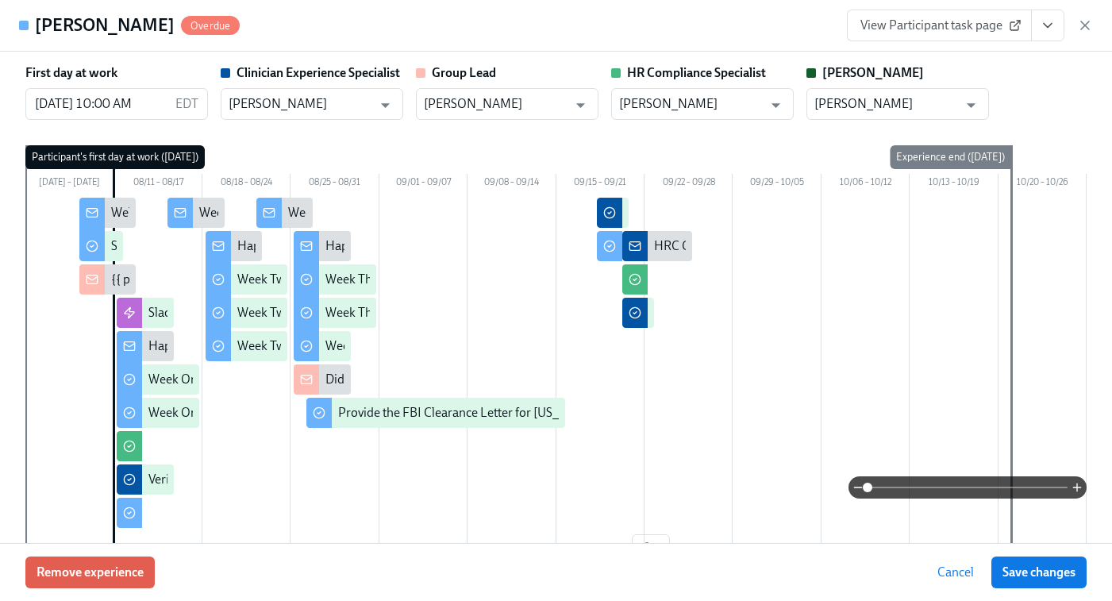
scroll to position [0, 22243]
click at [1086, 17] on icon "button" at bounding box center [1085, 25] width 16 height 16
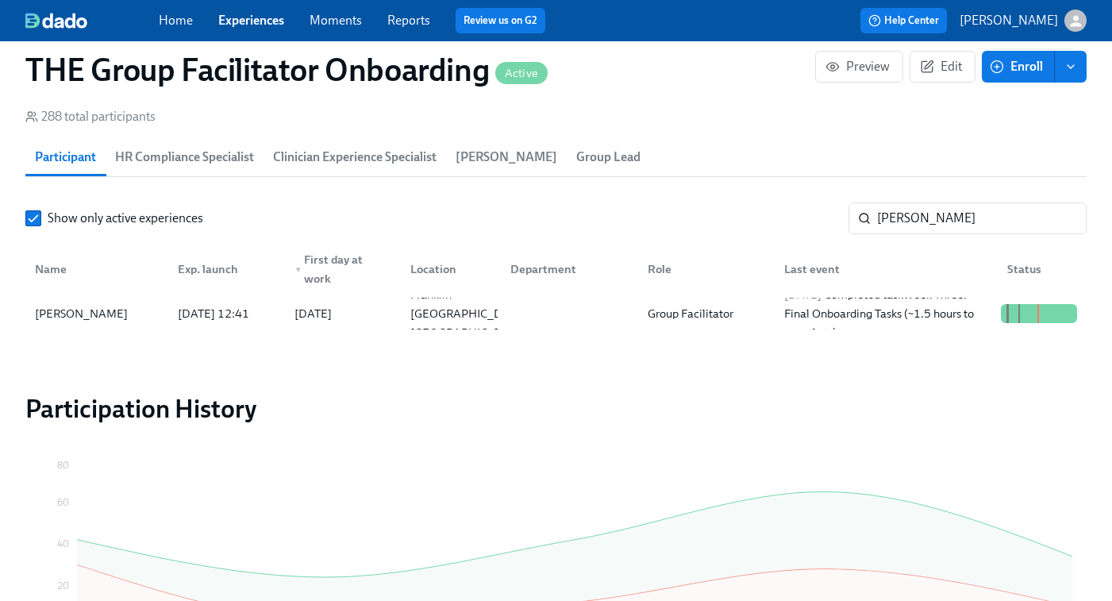
click at [274, 19] on link "Experiences" at bounding box center [251, 20] width 66 height 15
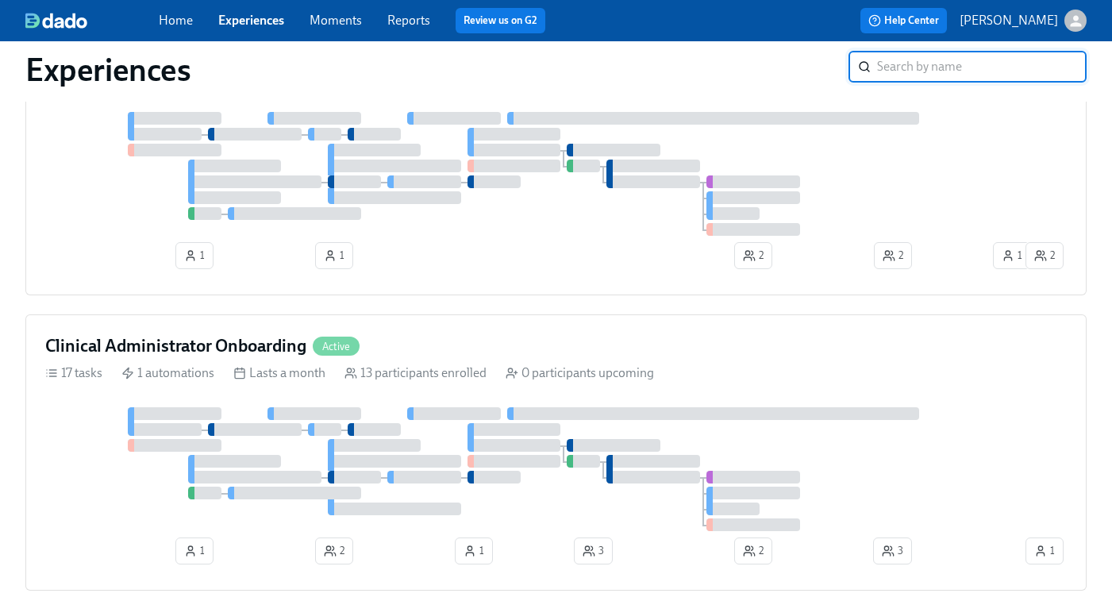
scroll to position [849, 0]
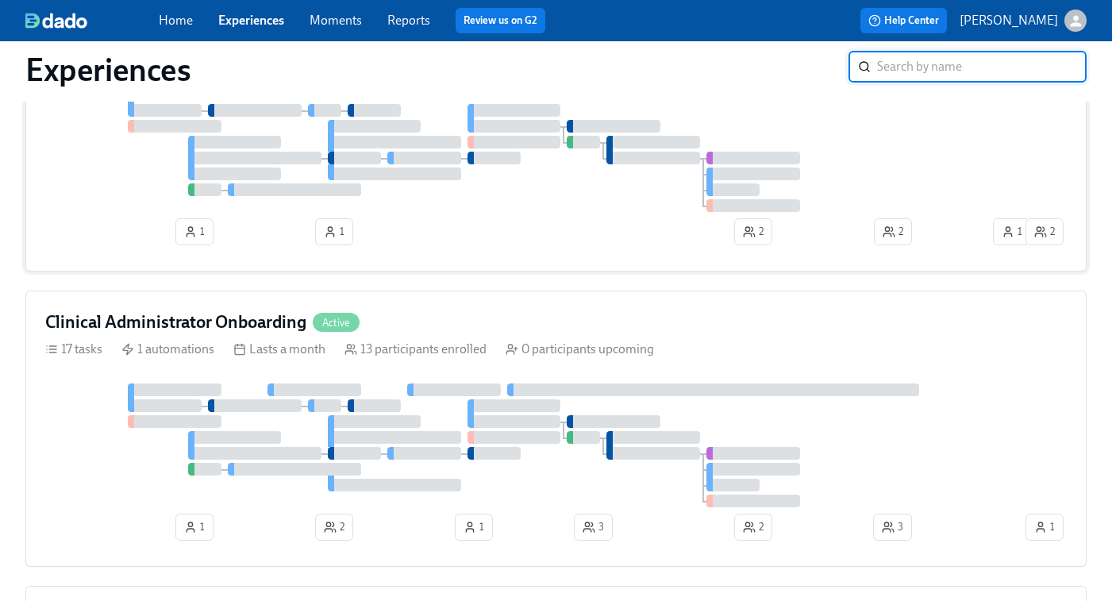
click at [582, 173] on div at bounding box center [533, 150] width 977 height 124
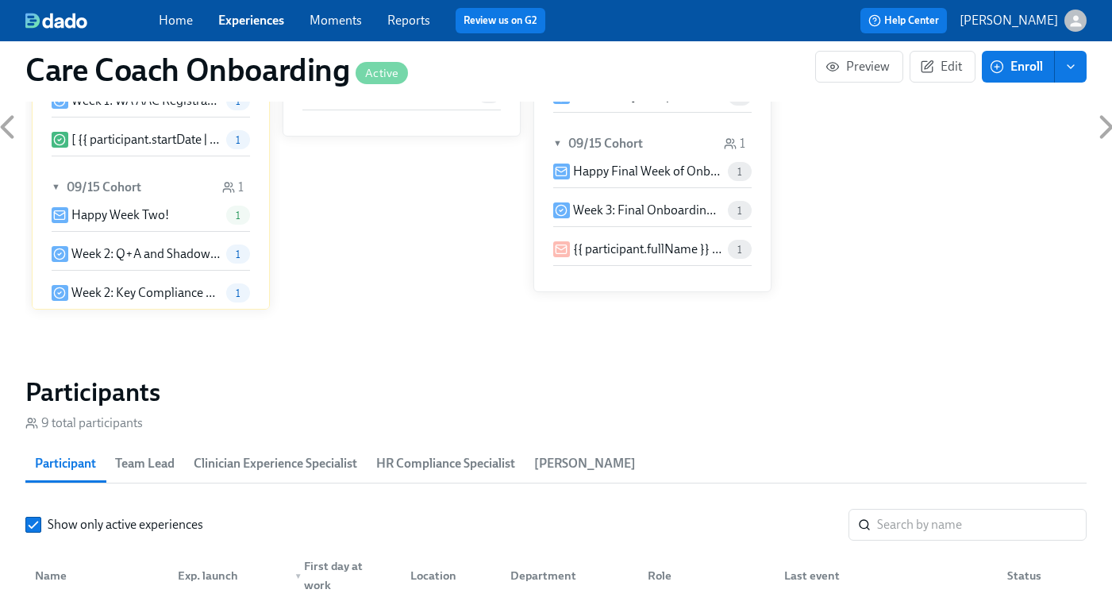
scroll to position [1175, 0]
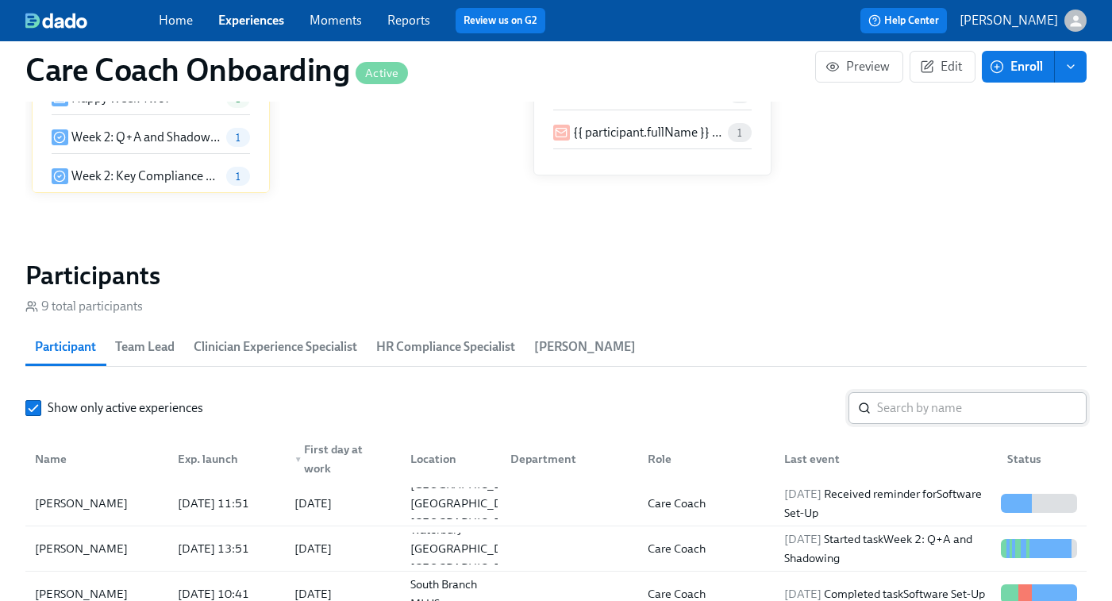
click at [906, 405] on input "search" at bounding box center [981, 408] width 209 height 32
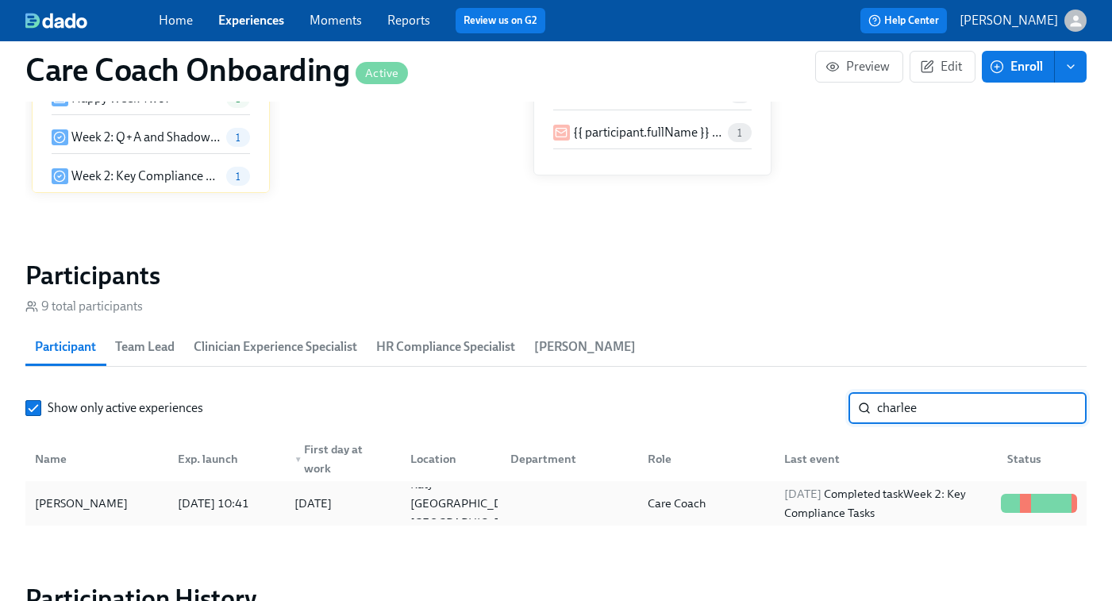
type input "charlee"
click at [821, 493] on span "2025/09/21" at bounding box center [802, 493] width 37 height 14
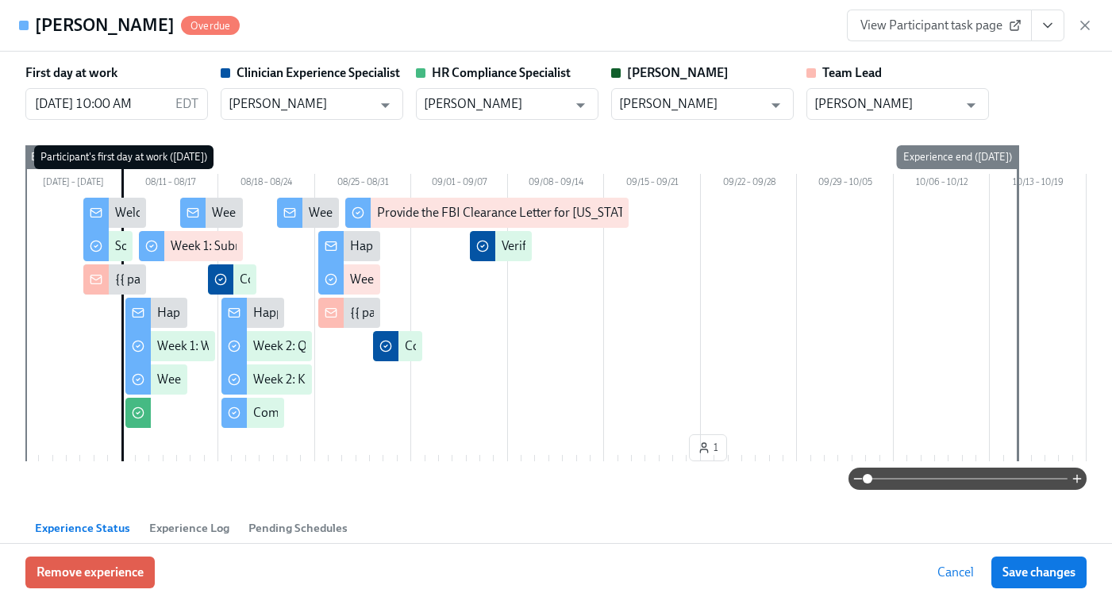
click at [937, 21] on span "View Participant task page" at bounding box center [939, 25] width 158 height 16
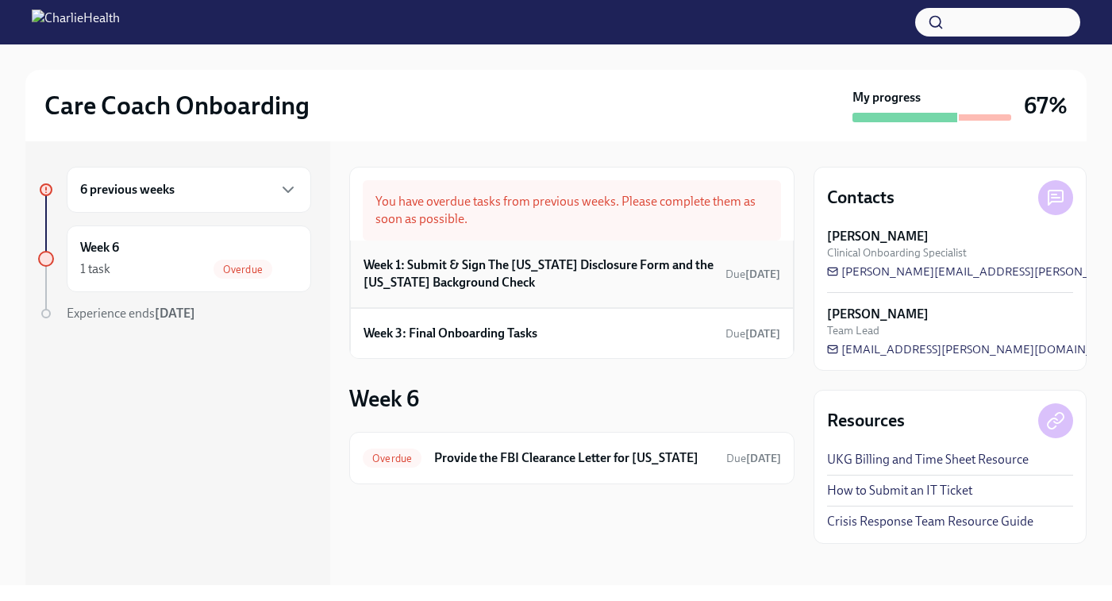
click at [574, 275] on h6 "Week 1: Submit & Sign The [US_STATE] Disclosure Form and the [US_STATE] Backgro…" at bounding box center [540, 273] width 355 height 35
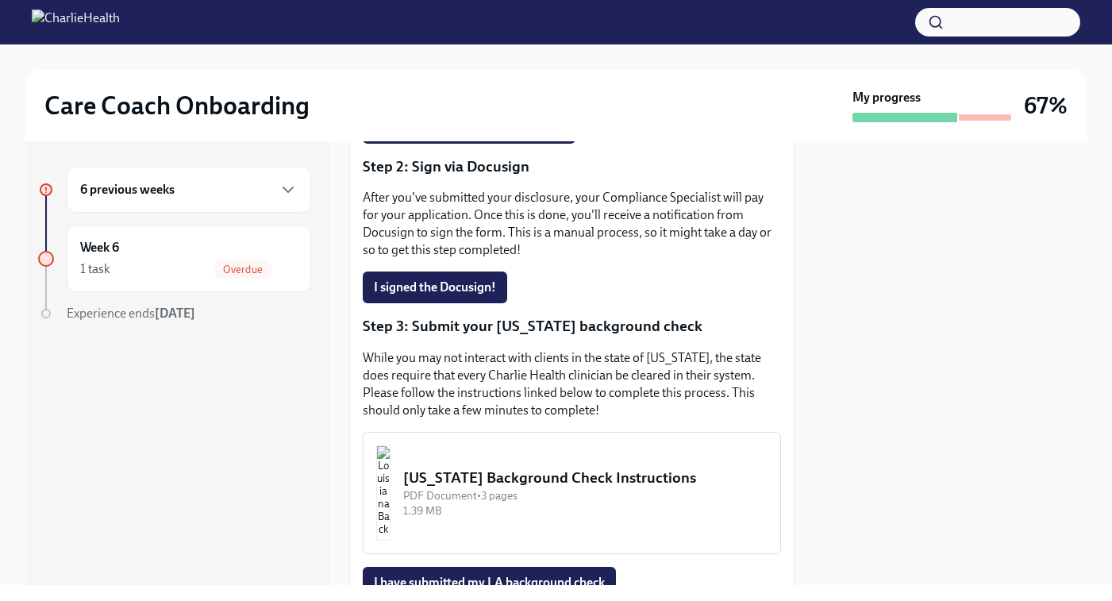
scroll to position [382, 0]
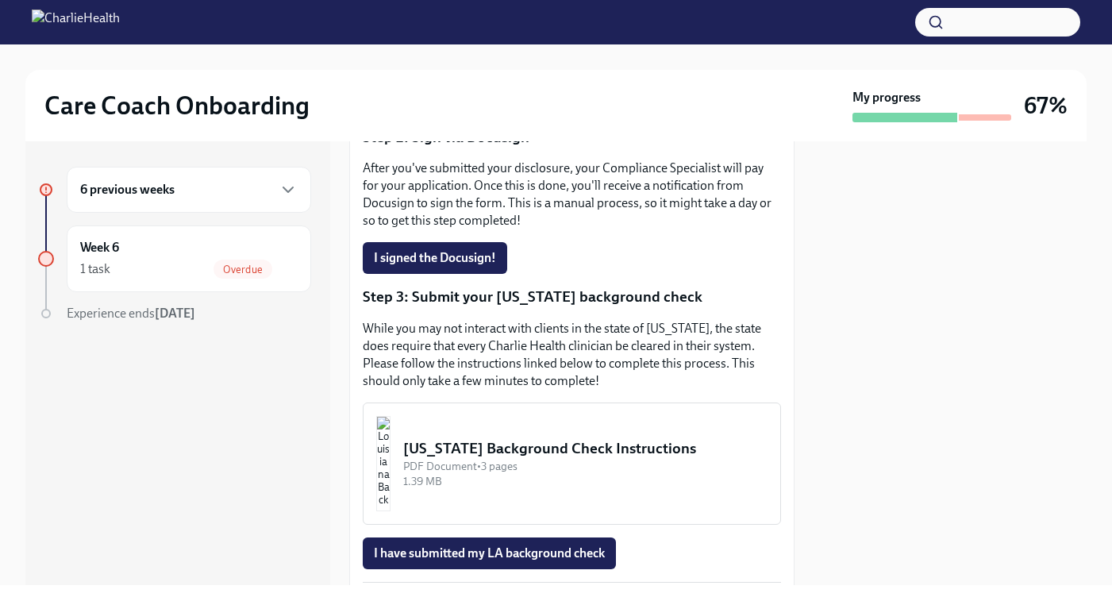
click at [474, 459] on div "PDF Document • 3 pages" at bounding box center [585, 466] width 364 height 15
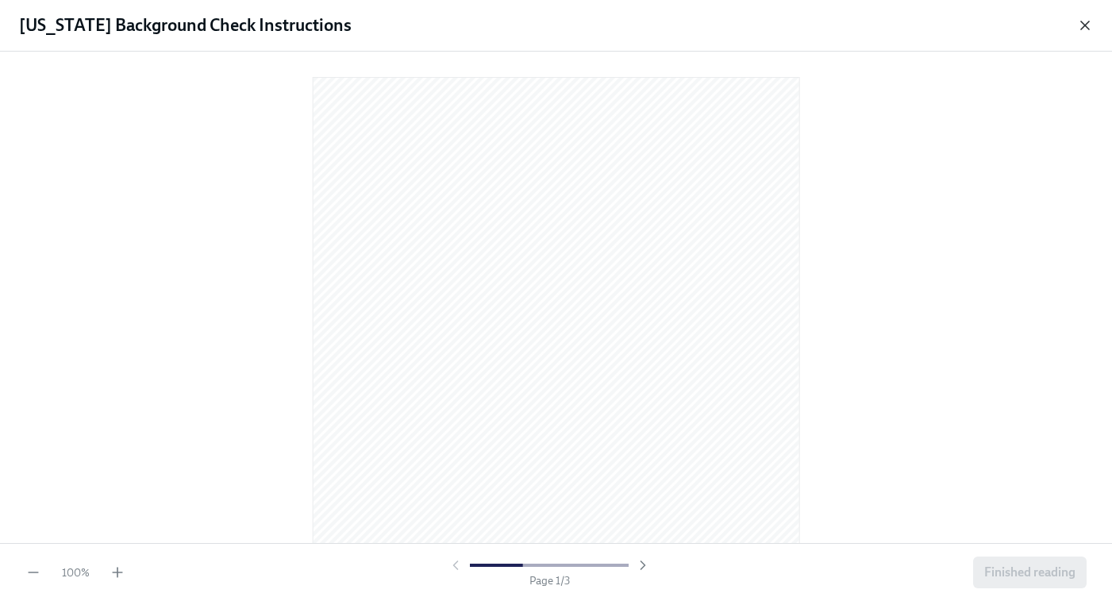
click at [1086, 25] on icon "button" at bounding box center [1085, 25] width 16 height 16
